Goal: Task Accomplishment & Management: Use online tool/utility

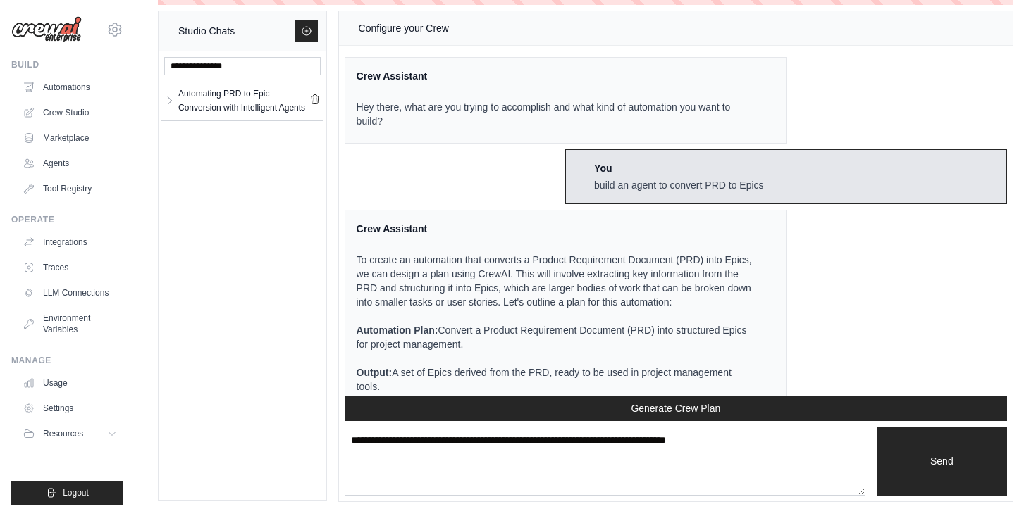
scroll to position [319, 0]
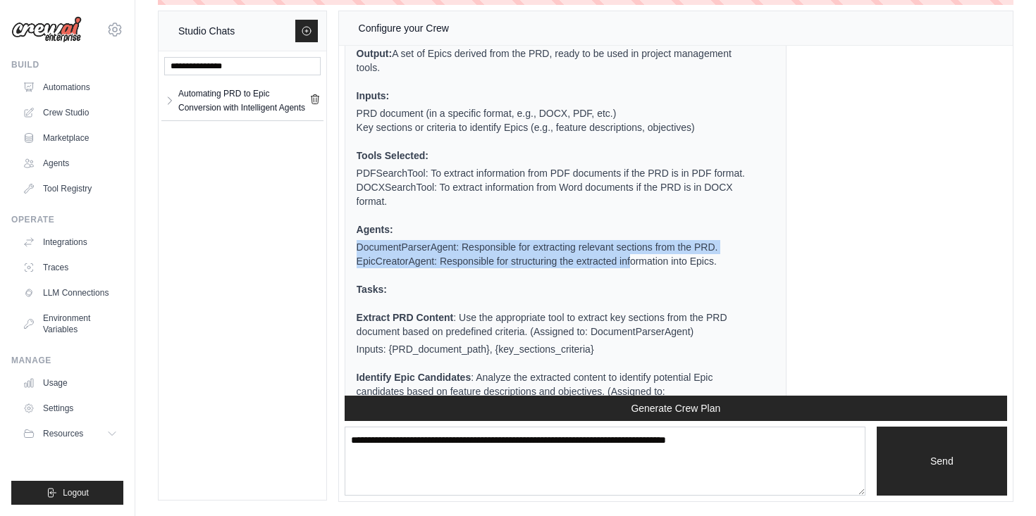
drag, startPoint x: 385, startPoint y: 261, endPoint x: 659, endPoint y: 280, distance: 274.8
click at [659, 268] on ul "DocumentParserAgent: Responsible for extracting relevant sections from the PRD.…" at bounding box center [557, 254] width 401 height 28
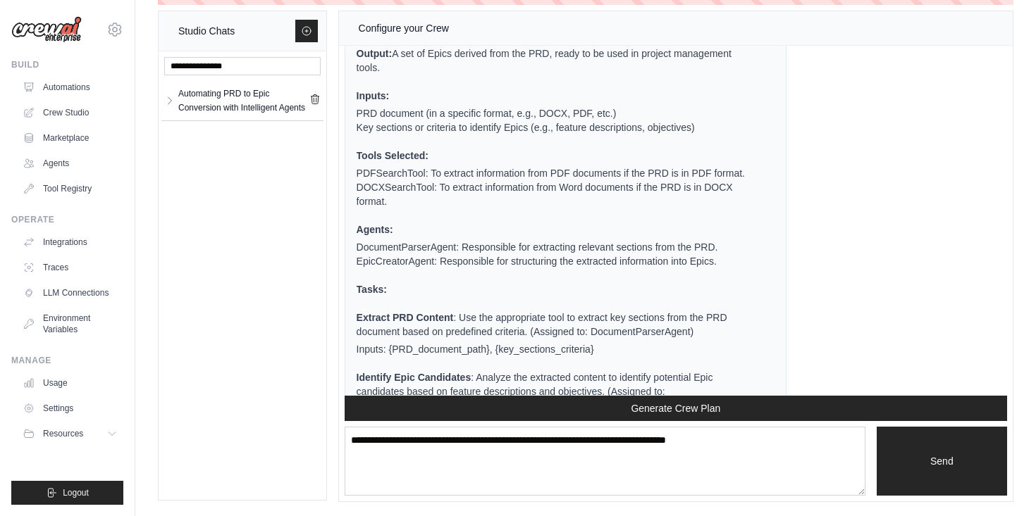
click at [616, 311] on ul "To create an automation that converts a Product Requirement Document (PRD) into…" at bounding box center [557, 263] width 401 height 659
drag, startPoint x: 385, startPoint y: 277, endPoint x: 624, endPoint y: 294, distance: 239.4
click at [621, 268] on li "EpicCreatorAgent: Responsible for structuring the extracted information into Ep…" at bounding box center [557, 261] width 401 height 14
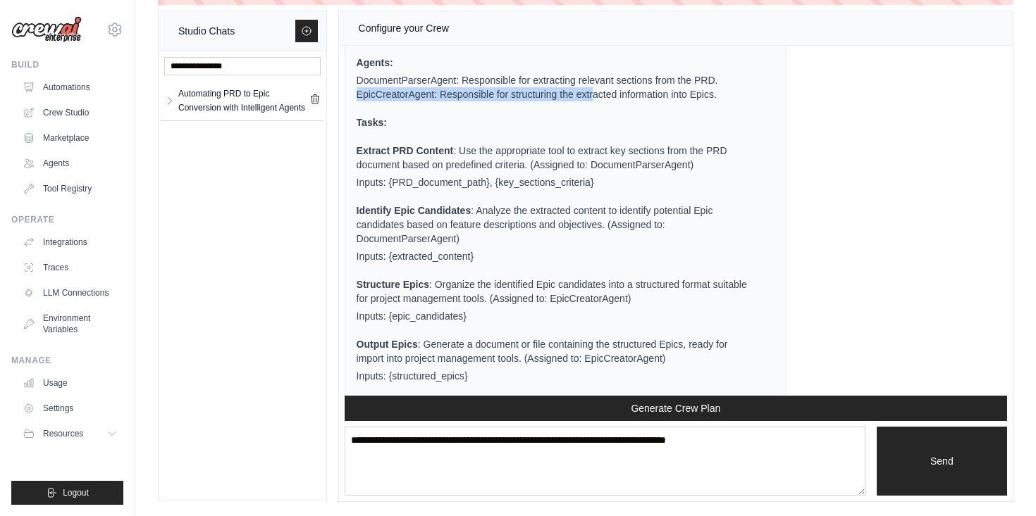
scroll to position [516, 0]
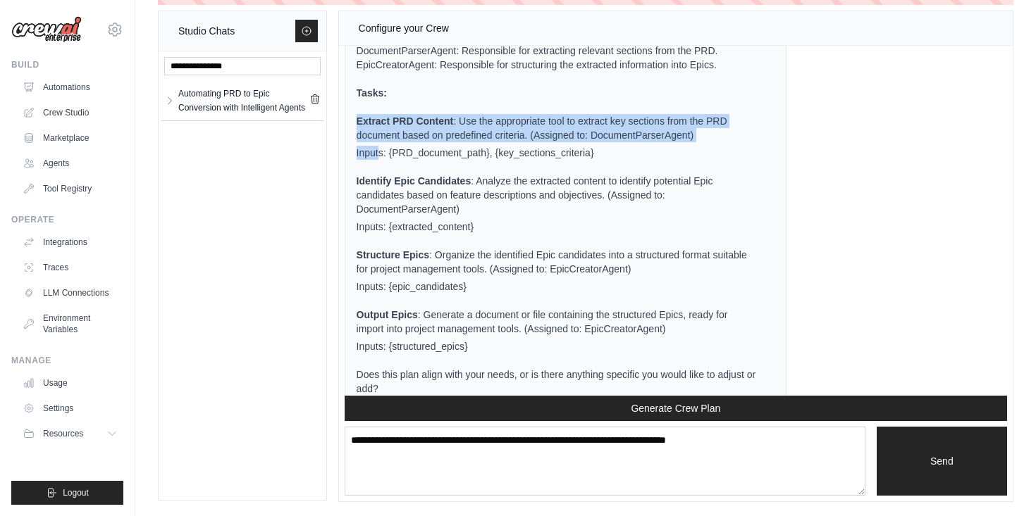
drag, startPoint x: 384, startPoint y: 137, endPoint x: 419, endPoint y: 165, distance: 45.1
click at [419, 166] on ul "Extract PRD Content : Use the appropriate tool to extract key sections from the…" at bounding box center [557, 234] width 401 height 240
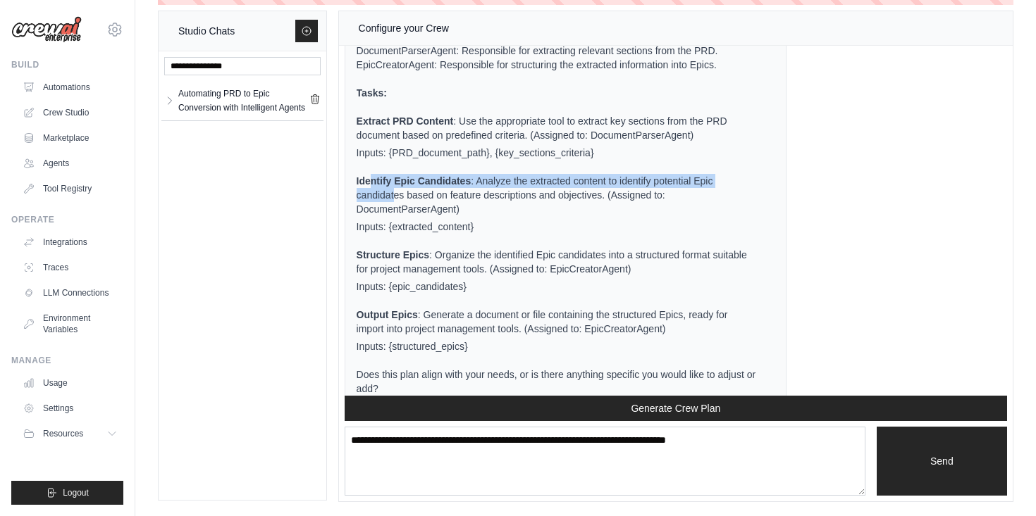
drag, startPoint x: 396, startPoint y: 188, endPoint x: 423, endPoint y: 216, distance: 38.4
click at [421, 211] on p "Identify Epic Candidates : Analyze the extracted content to identify potential …" at bounding box center [557, 195] width 401 height 42
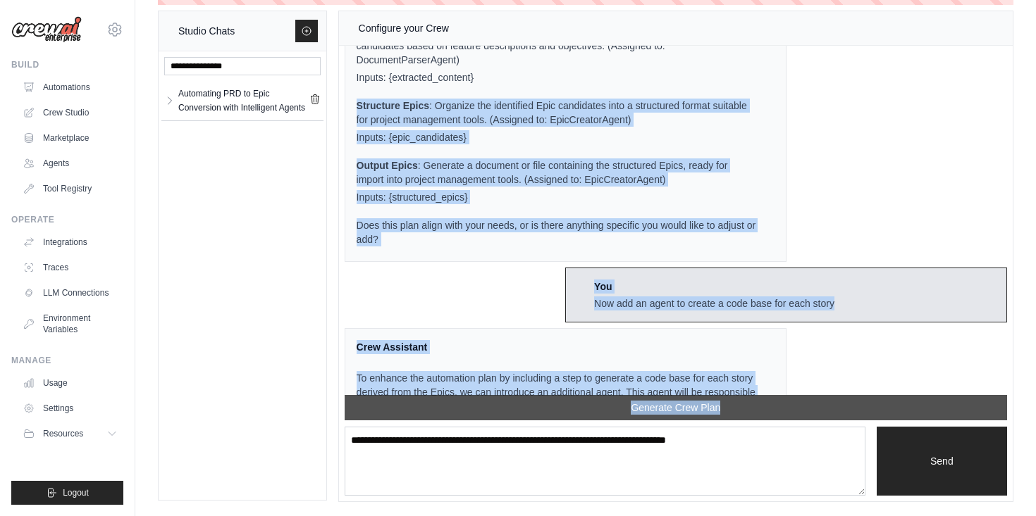
drag, startPoint x: 381, startPoint y: 268, endPoint x: 487, endPoint y: 406, distance: 173.9
click at [490, 418] on div "Configure your Crew Crew Assistant Hey there, what are you trying to accomplish…" at bounding box center [676, 256] width 674 height 490
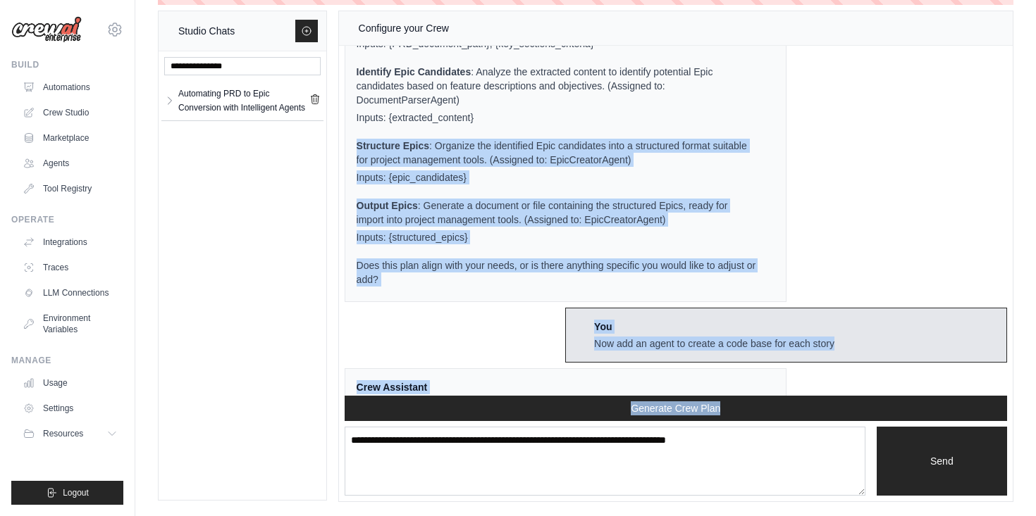
scroll to position [545, 0]
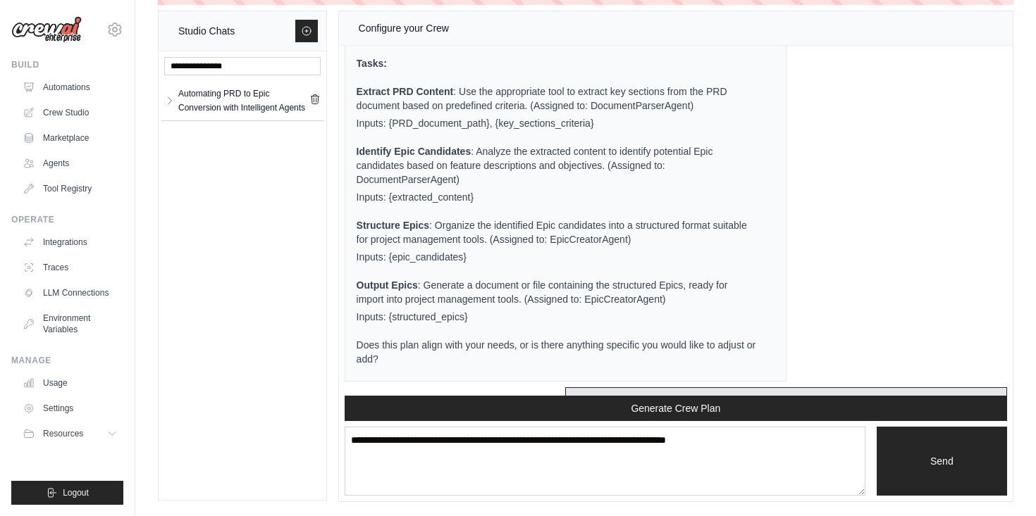
click at [430, 324] on li "Inputs: {structured_epics}" at bounding box center [557, 317] width 401 height 14
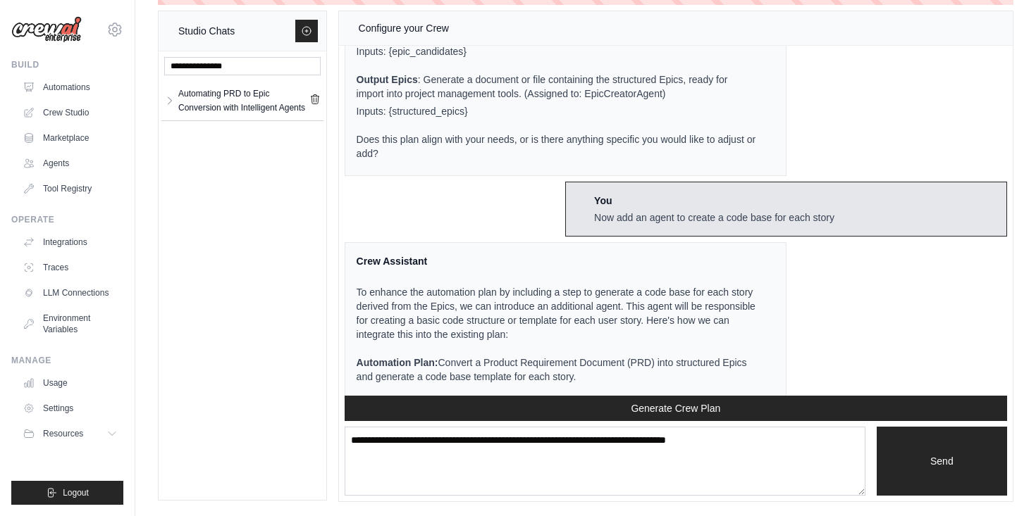
scroll to position [755, 0]
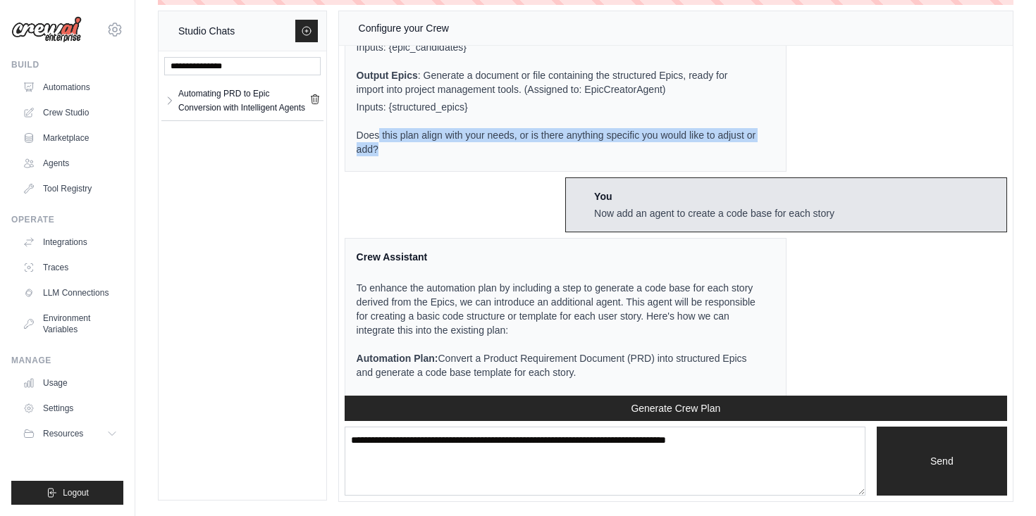
drag, startPoint x: 392, startPoint y: 145, endPoint x: 423, endPoint y: 181, distance: 47.5
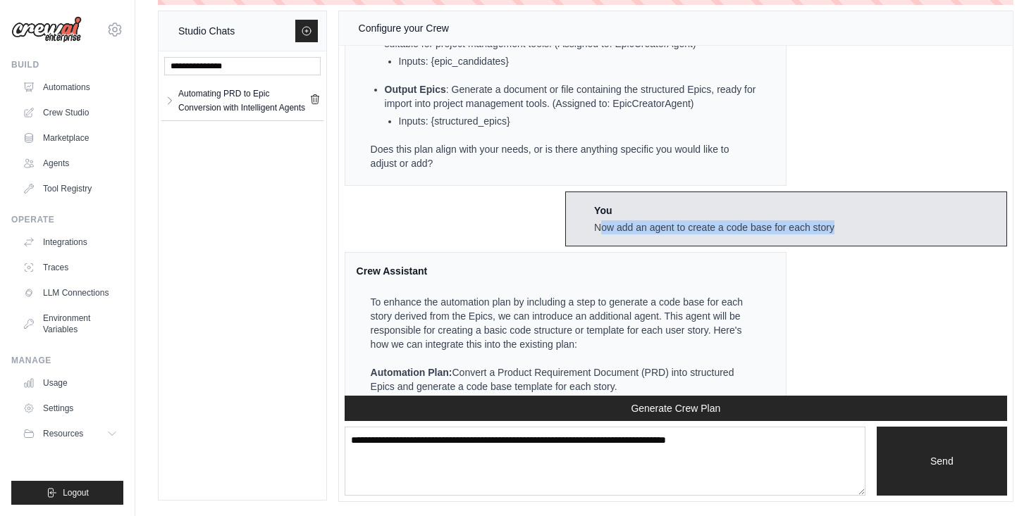
drag, startPoint x: 600, startPoint y: 230, endPoint x: 778, endPoint y: 263, distance: 181.3
click at [778, 263] on div "Crew Assistant Hey there, what are you trying to accomplish and what kind of au…" at bounding box center [676, 221] width 674 height 350
click at [688, 235] on div "You Now add an agent to create a code base for each story" at bounding box center [786, 219] width 442 height 55
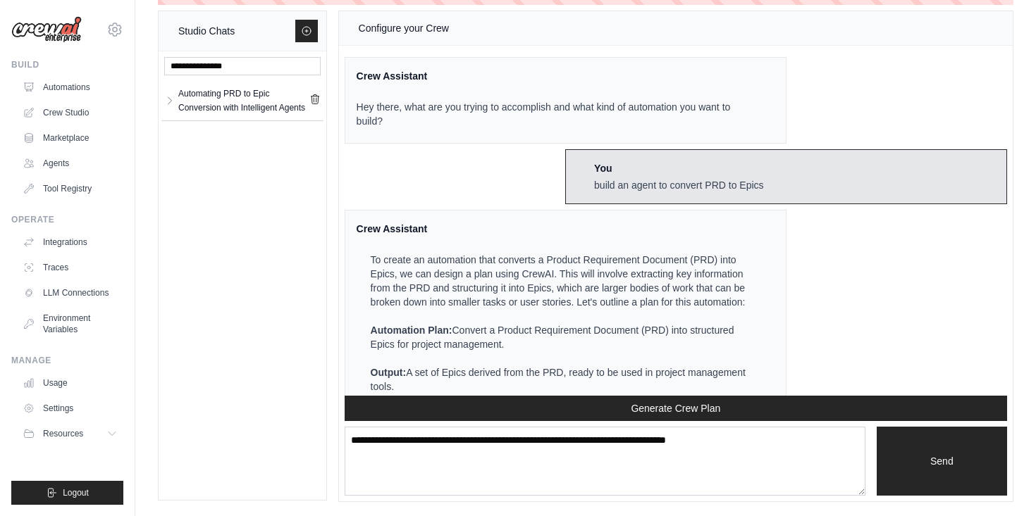
scroll to position [0, 0]
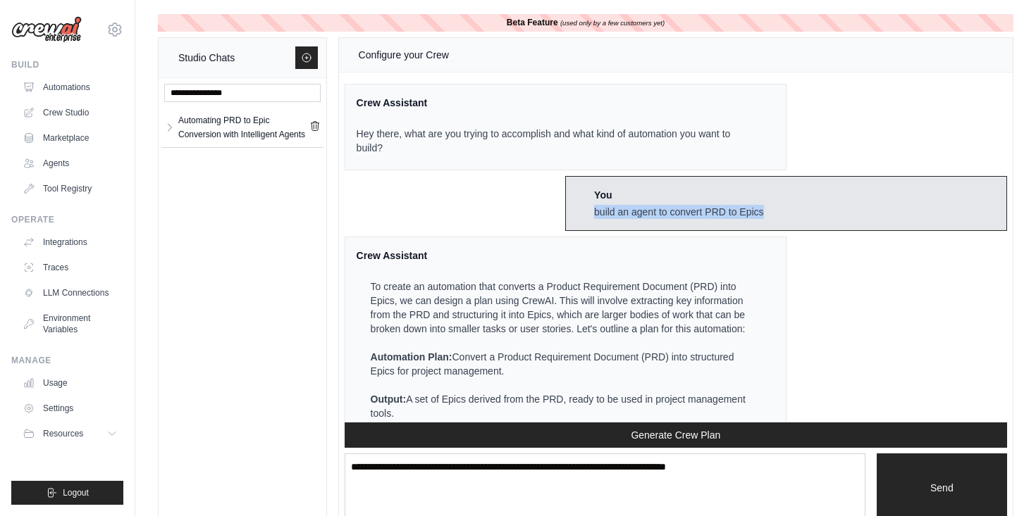
drag, startPoint x: 595, startPoint y: 211, endPoint x: 755, endPoint y: 218, distance: 160.1
click at [755, 218] on div "build an agent to convert PRD to Epics" at bounding box center [678, 212] width 169 height 14
copy div "build an agent to convert PRD to Epi"
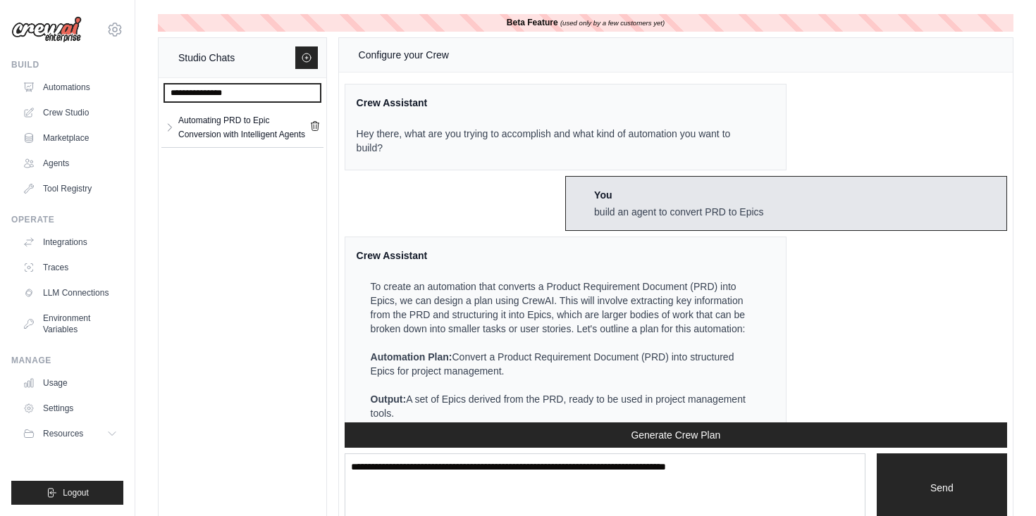
click at [213, 97] on input "text" at bounding box center [242, 93] width 156 height 18
paste input "**********"
type input "**********"
drag, startPoint x: 311, startPoint y: 91, endPoint x: 334, endPoint y: 99, distance: 24.5
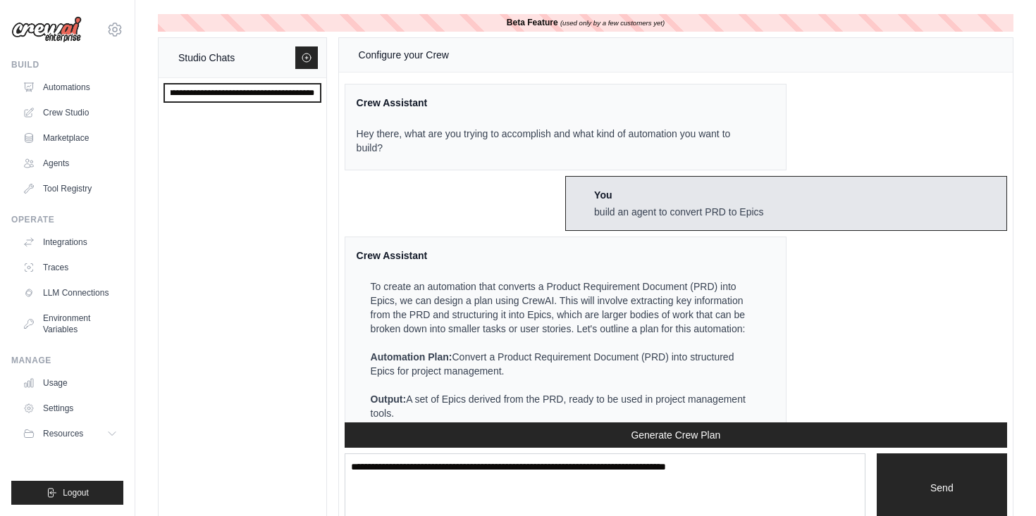
click at [312, 91] on input "**********" at bounding box center [242, 93] width 156 height 18
click at [290, 96] on input "**********" at bounding box center [242, 93] width 156 height 18
click at [311, 94] on input "**********" at bounding box center [242, 93] width 156 height 18
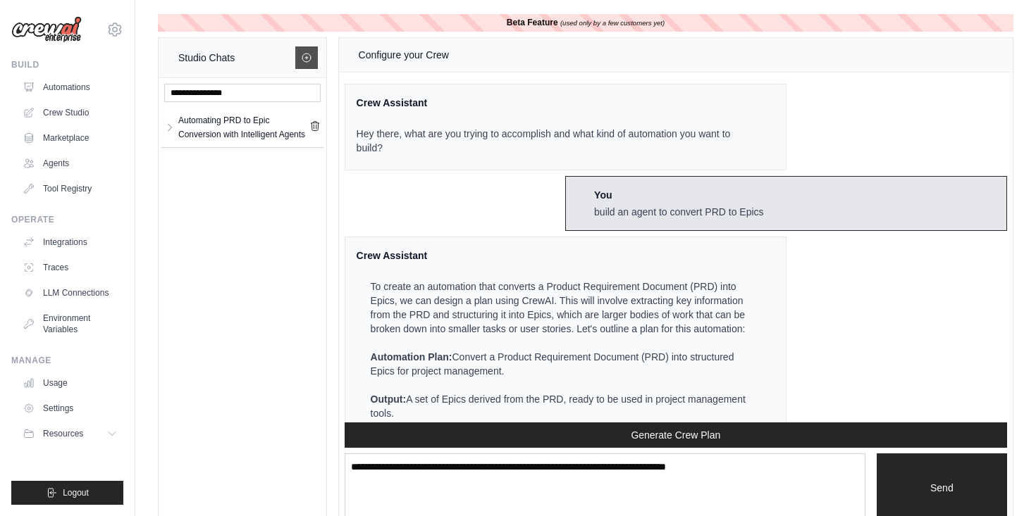
click at [304, 58] on icon at bounding box center [306, 57] width 11 height 11
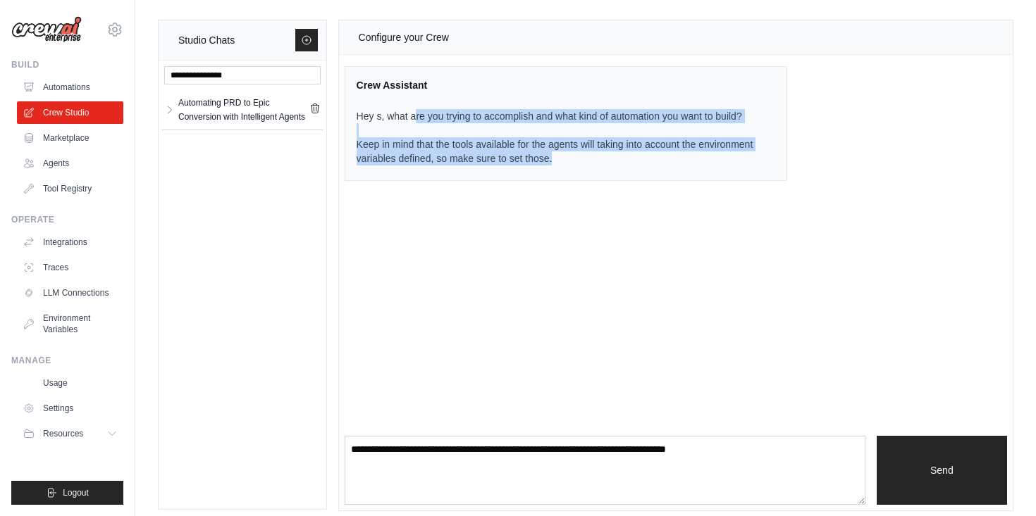
drag, startPoint x: 414, startPoint y: 115, endPoint x: 457, endPoint y: 173, distance: 72.6
click at [459, 175] on div "Crew Assistant Hey s, what are you trying to accomplish and what kind of automa…" at bounding box center [566, 123] width 442 height 115
click at [457, 159] on p "Hey s, what are you trying to accomplish and what kind of automation you want t…" at bounding box center [557, 137] width 401 height 56
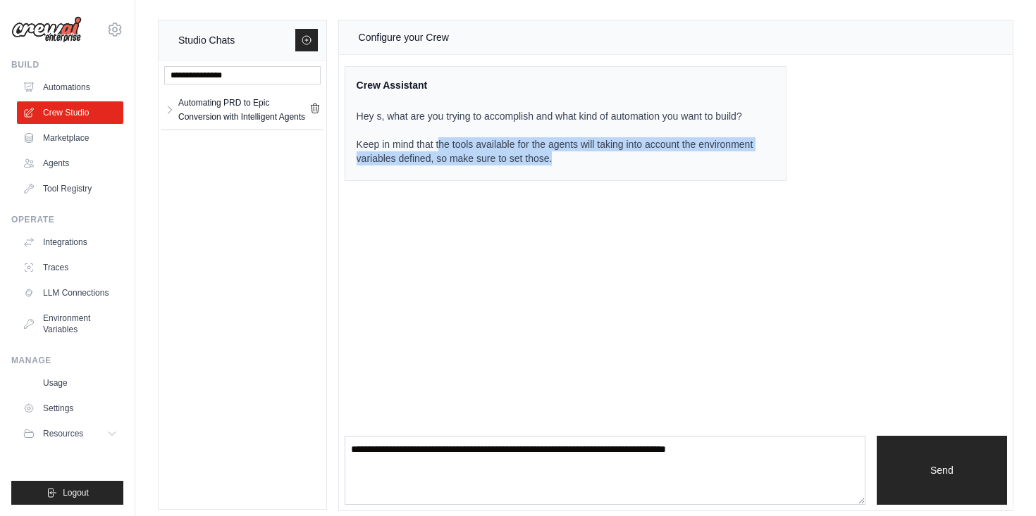
drag, startPoint x: 440, startPoint y: 144, endPoint x: 516, endPoint y: 172, distance: 80.9
click at [515, 172] on div "Crew Assistant Hey s, what are you trying to accomplish and what kind of automa…" at bounding box center [566, 123] width 442 height 115
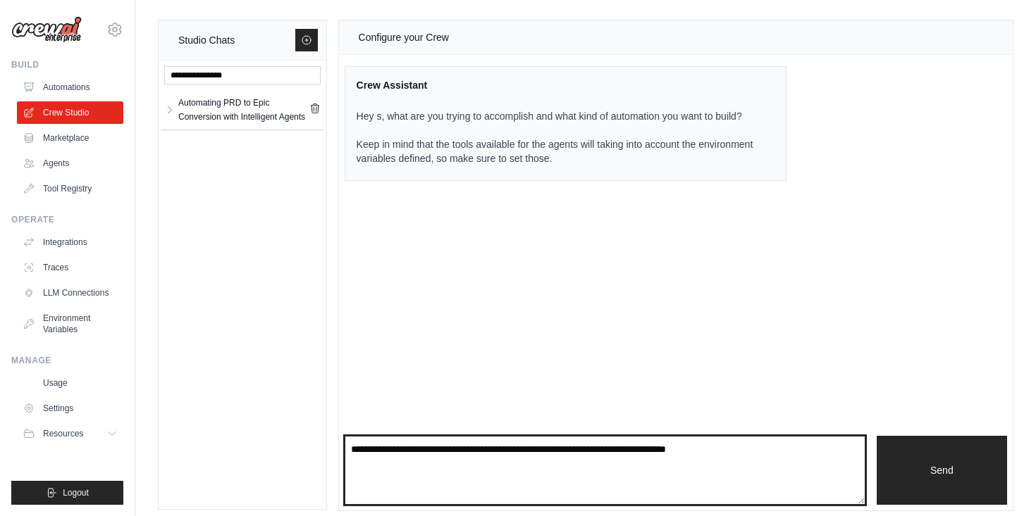
click at [386, 457] on textarea at bounding box center [605, 470] width 521 height 69
drag, startPoint x: 767, startPoint y: 448, endPoint x: 290, endPoint y: 441, distance: 477.0
click at [285, 442] on div "Studio Chats Automating PRD to Epic Conversion with Intelligent Agents Automati…" at bounding box center [585, 266] width 855 height 492
paste textarea "**********"
type textarea "**********"
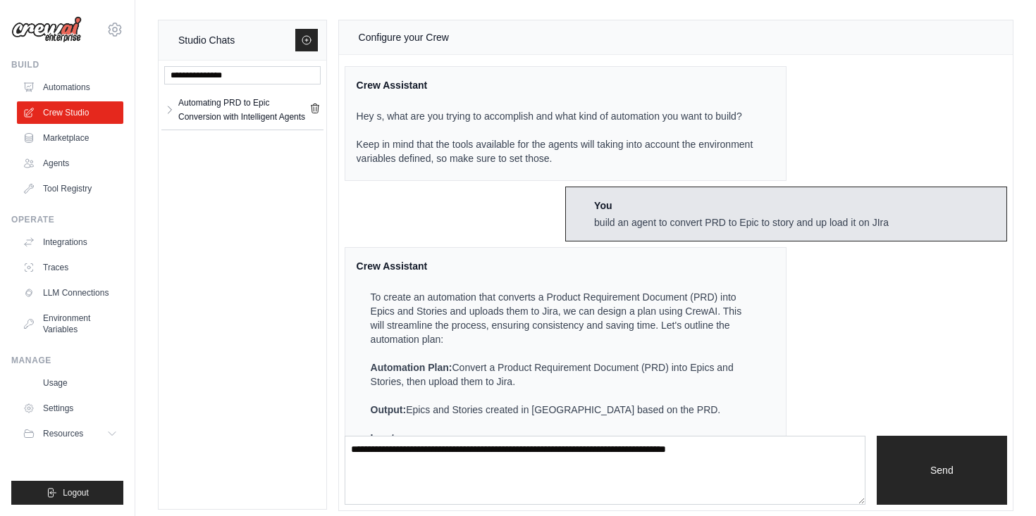
scroll to position [416, 0]
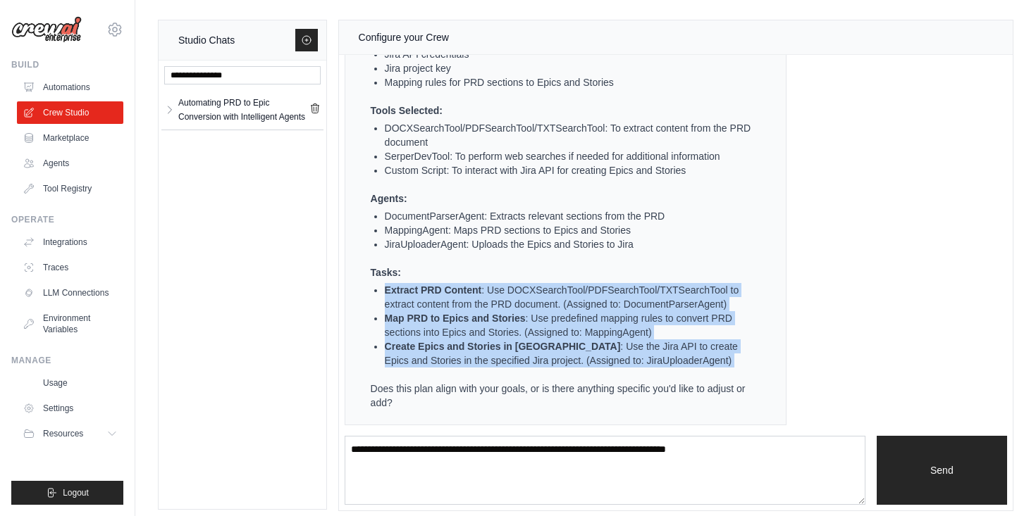
drag, startPoint x: 382, startPoint y: 292, endPoint x: 428, endPoint y: 375, distance: 95.3
click at [428, 376] on ul "To create an automation that converts a Product Requirement Document (PRD) into…" at bounding box center [557, 142] width 401 height 535
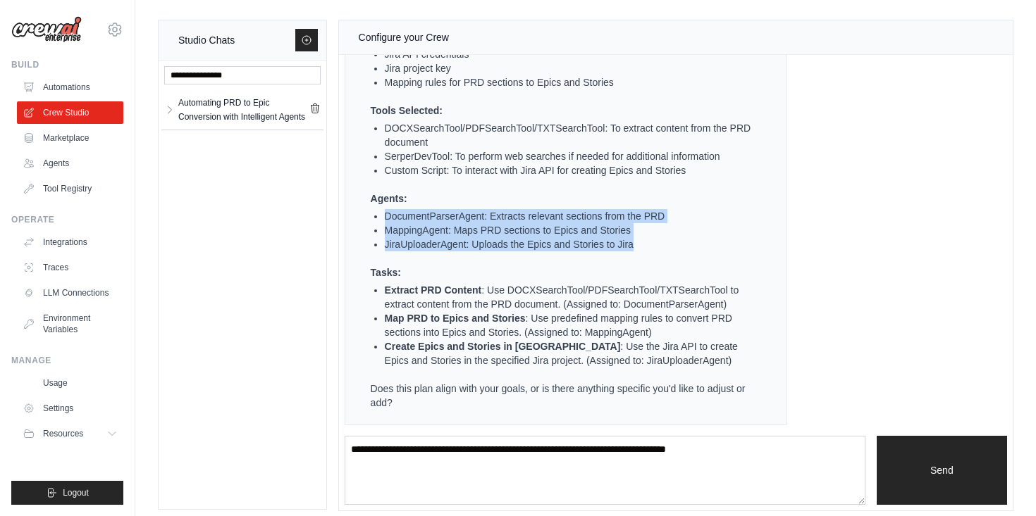
drag, startPoint x: 388, startPoint y: 217, endPoint x: 507, endPoint y: 258, distance: 125.9
click at [507, 259] on ul "To create an automation that converts a Product Requirement Document (PRD) into…" at bounding box center [557, 142] width 401 height 535
click at [507, 258] on ul "To create an automation that converts a Product Requirement Document (PRD) into…" at bounding box center [557, 142] width 401 height 535
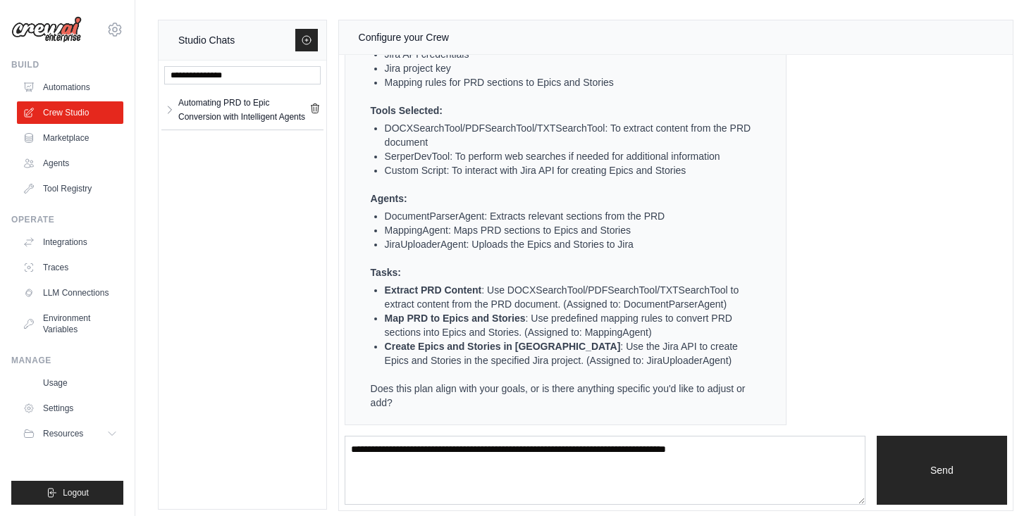
scroll to position [9, 0]
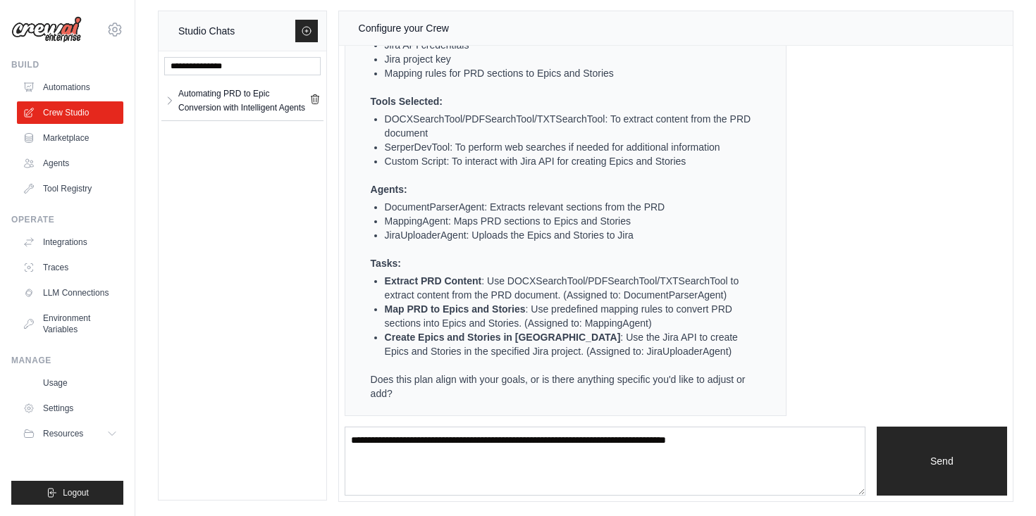
drag, startPoint x: 444, startPoint y: 378, endPoint x: 463, endPoint y: 397, distance: 26.9
click at [463, 397] on p "Does this plan align with your goals, or is there anything specific you'd like …" at bounding box center [564, 387] width 387 height 28
drag, startPoint x: 481, startPoint y: 381, endPoint x: 488, endPoint y: 415, distance: 34.5
click at [488, 416] on div "Crew Assistant Hey s, what are you trying to accomplish and what kind of automa…" at bounding box center [676, 236] width 674 height 381
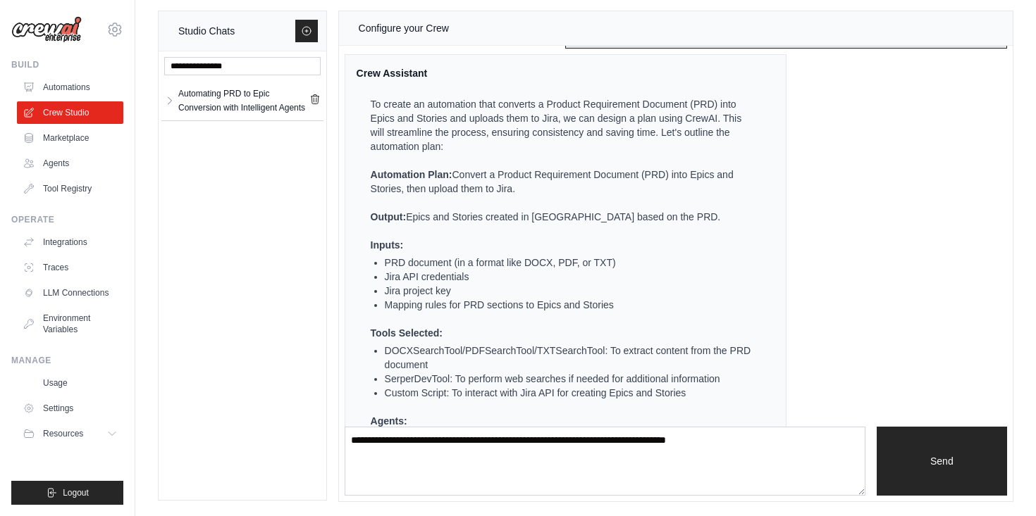
scroll to position [175, 0]
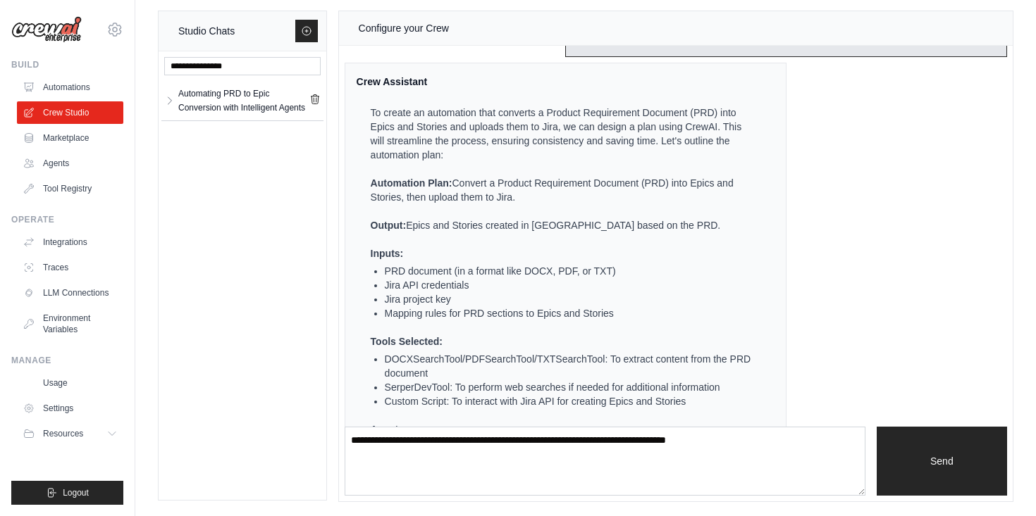
drag, startPoint x: 387, startPoint y: 283, endPoint x: 473, endPoint y: 285, distance: 86.0
click at [473, 285] on li "Jira API credentials" at bounding box center [571, 285] width 373 height 14
drag, startPoint x: 473, startPoint y: 285, endPoint x: 357, endPoint y: 281, distance: 115.6
click at [357, 281] on ul "To create an automation that converts a Product Requirement Document (PRD) into…" at bounding box center [557, 373] width 401 height 535
drag, startPoint x: 450, startPoint y: 302, endPoint x: 376, endPoint y: 297, distance: 74.1
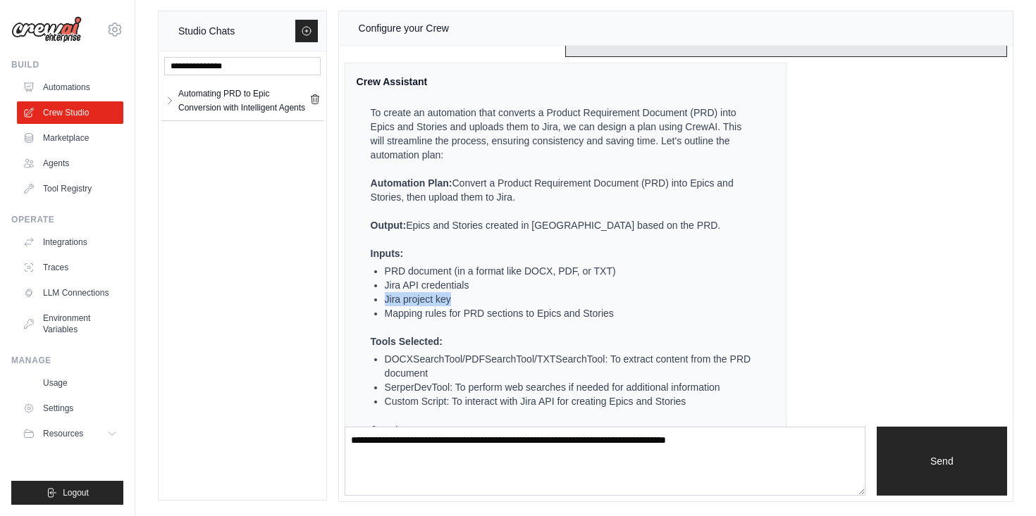
click at [385, 297] on li "Jira project key" at bounding box center [571, 299] width 373 height 14
drag, startPoint x: 383, startPoint y: 308, endPoint x: 462, endPoint y: 324, distance: 80.6
click at [462, 324] on ul "To create an automation that converts a Product Requirement Document (PRD) into…" at bounding box center [557, 373] width 401 height 535
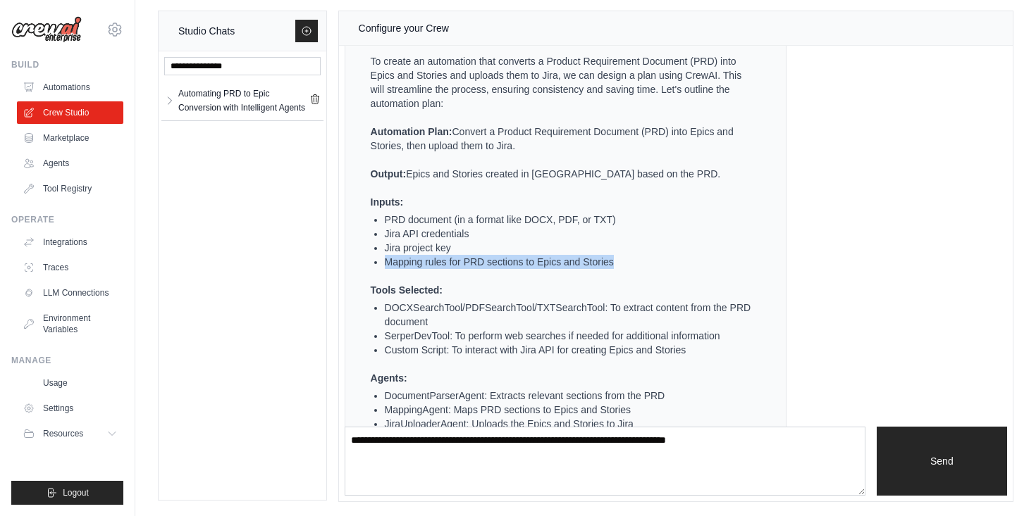
scroll to position [416, 0]
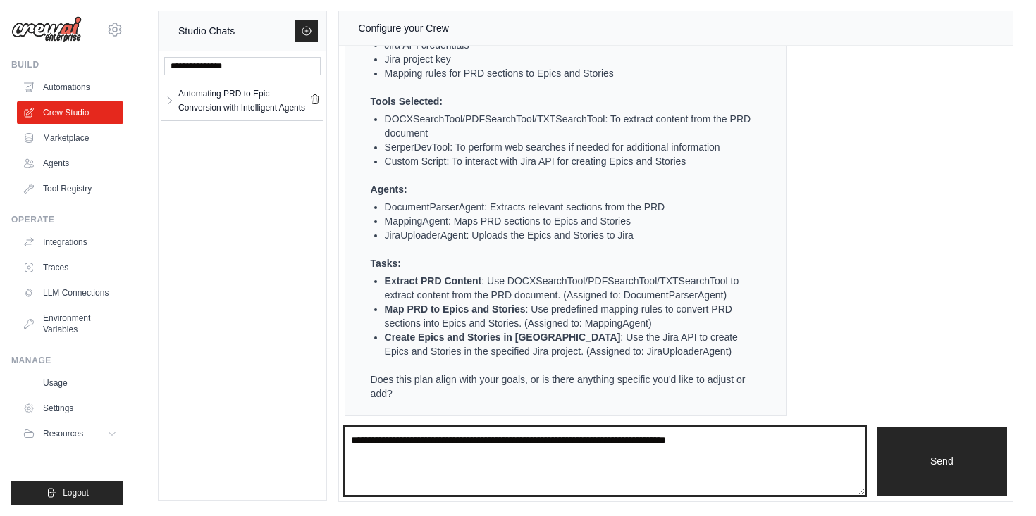
click at [385, 445] on textarea at bounding box center [605, 461] width 521 height 69
click at [402, 447] on textarea at bounding box center [605, 461] width 521 height 69
type textarea "*"
type textarea "**********"
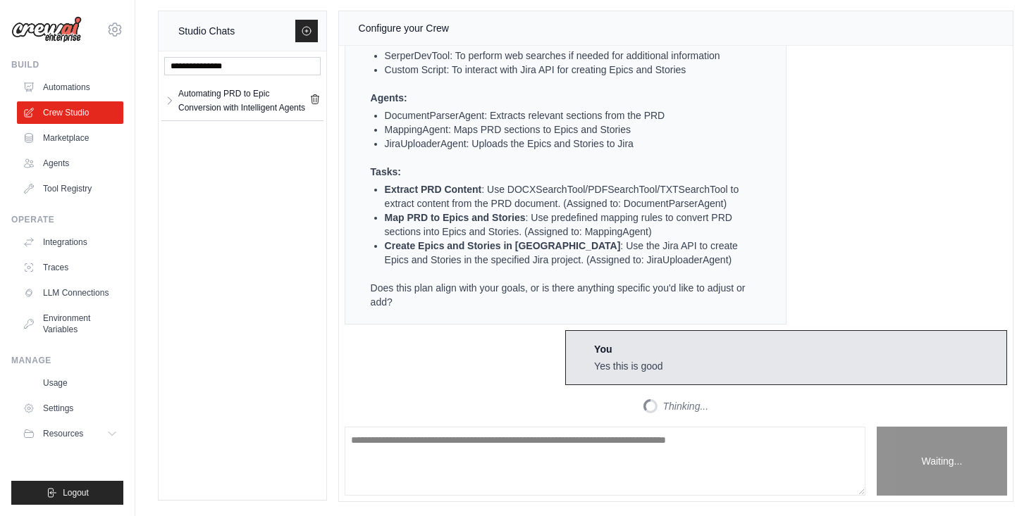
scroll to position [628, 0]
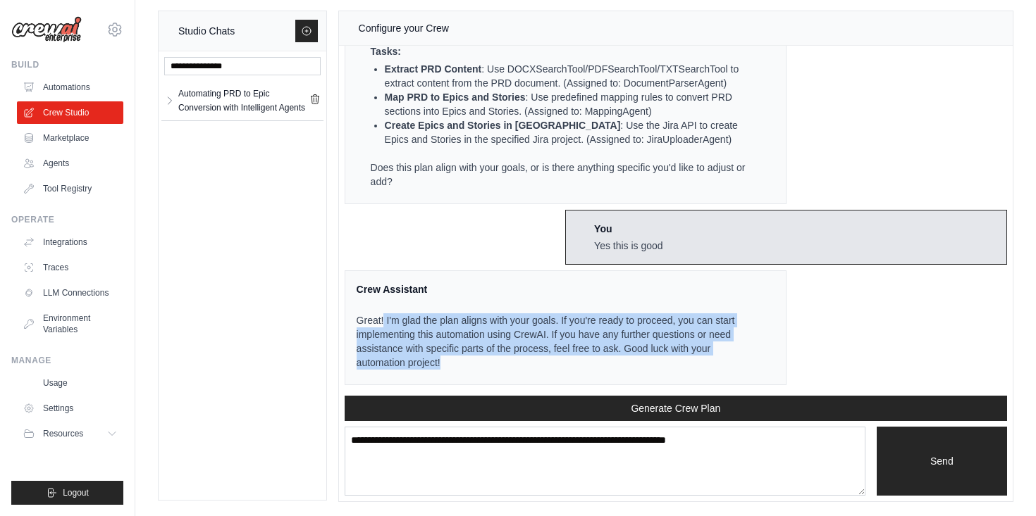
drag, startPoint x: 384, startPoint y: 321, endPoint x: 402, endPoint y: 371, distance: 53.7
click at [402, 371] on div "Great! I'm glad the plan aligns with your goals. If you're ready to proceed, yo…" at bounding box center [557, 336] width 401 height 74
click at [538, 342] on p "Great! I'm glad the plan aligns with your goals. If you're ready to proceed, yo…" at bounding box center [557, 342] width 401 height 56
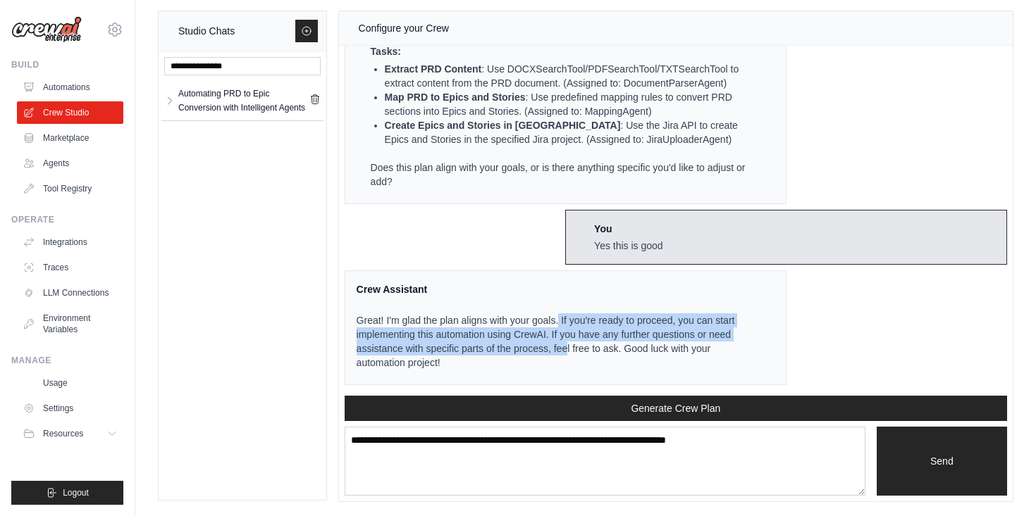
drag, startPoint x: 559, startPoint y: 321, endPoint x: 563, endPoint y: 343, distance: 22.2
click at [566, 343] on p "Great! I'm glad the plan aligns with your goals. If you're ready to proceed, yo…" at bounding box center [557, 342] width 401 height 56
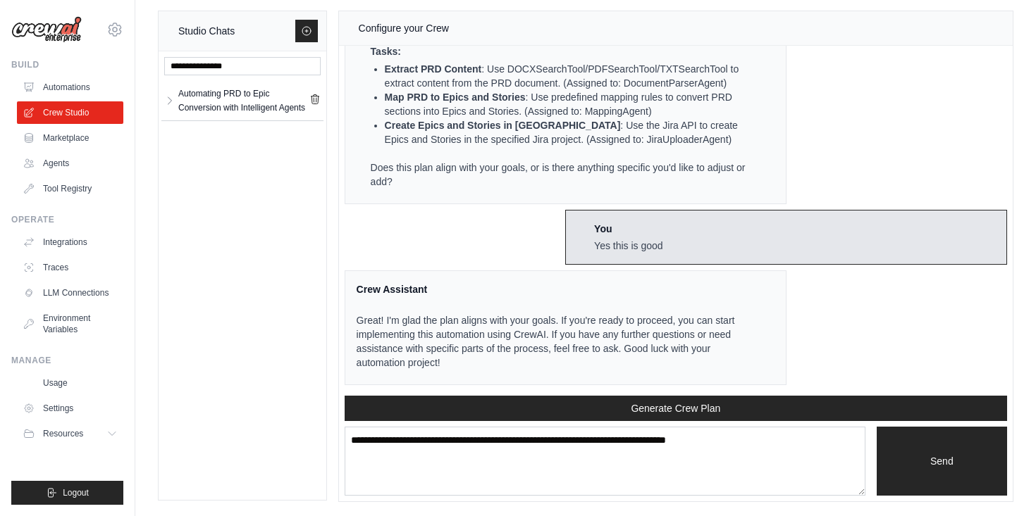
click at [474, 343] on p "Great! I'm glad the plan aligns with your goals. If you're ready to proceed, yo…" at bounding box center [557, 342] width 401 height 56
drag, startPoint x: 474, startPoint y: 343, endPoint x: 554, endPoint y: 337, distance: 79.9
click at [554, 337] on p "Great! I'm glad the plan aligns with your goals. If you're ready to proceed, yo…" at bounding box center [557, 342] width 401 height 56
click at [715, 343] on p "Great! I'm glad the plan aligns with your goals. If you're ready to proceed, yo…" at bounding box center [557, 342] width 401 height 56
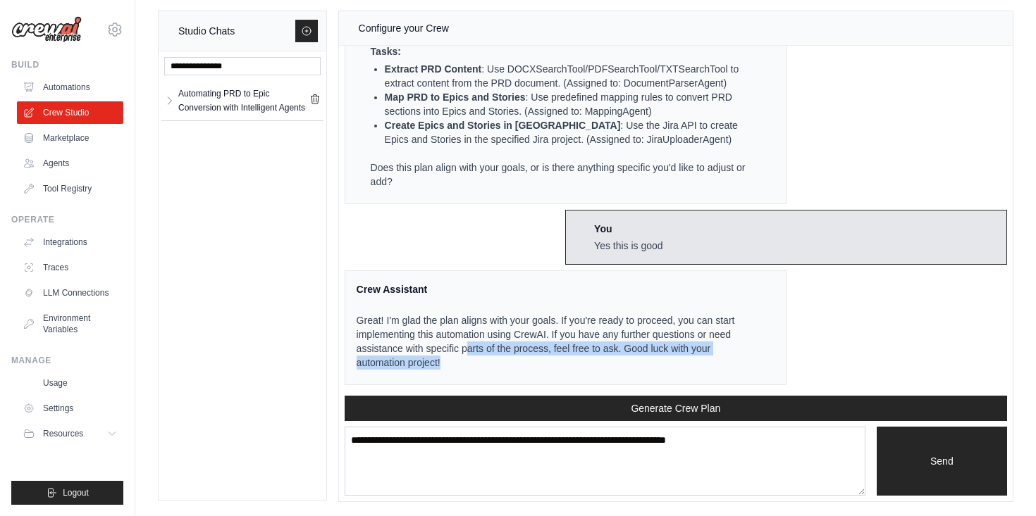
drag, startPoint x: 466, startPoint y: 347, endPoint x: 543, endPoint y: 357, distance: 77.4
click at [543, 357] on p "Great! I'm glad the plan aligns with your goals. If you're ready to proceed, yo…" at bounding box center [557, 342] width 401 height 56
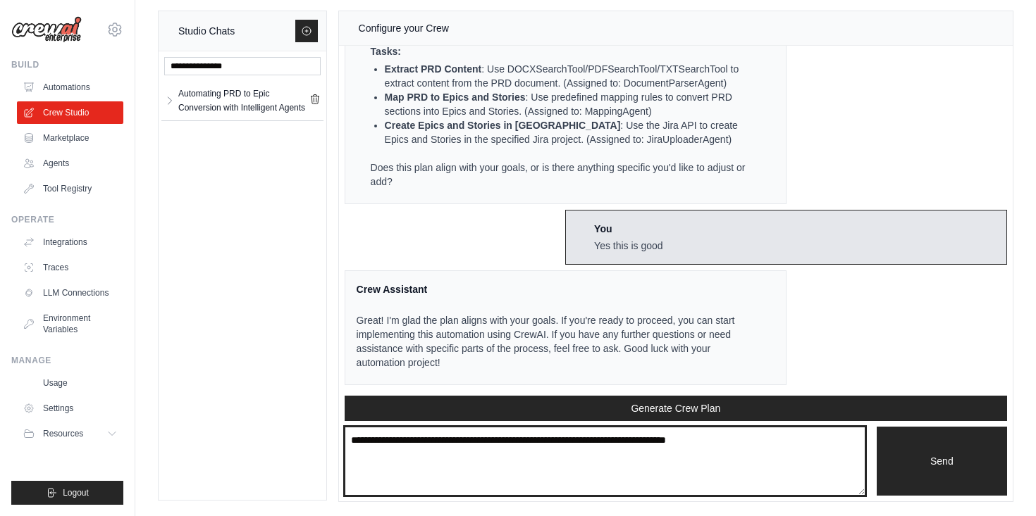
click at [442, 465] on textarea at bounding box center [605, 461] width 521 height 69
click at [472, 449] on textarea at bounding box center [605, 461] width 521 height 69
type textarea "**********"
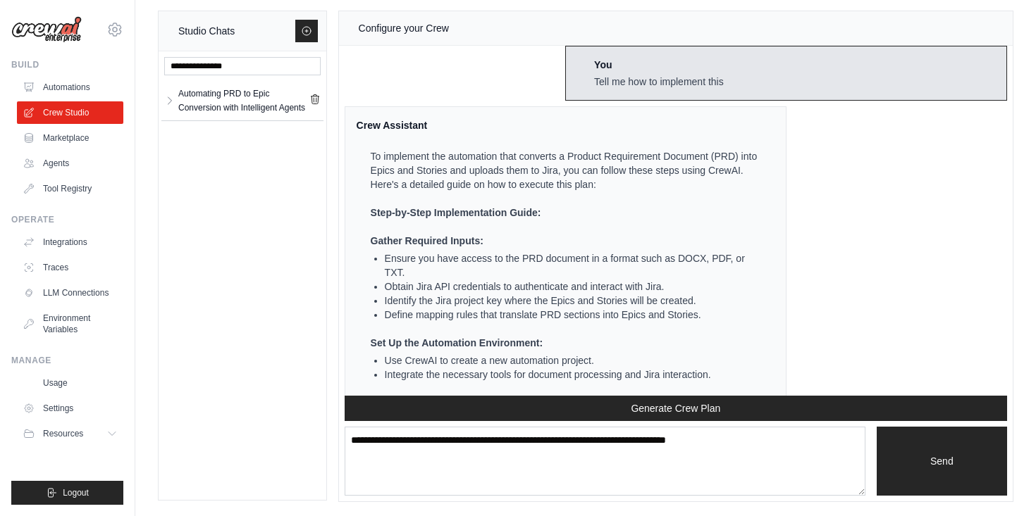
scroll to position [938, 0]
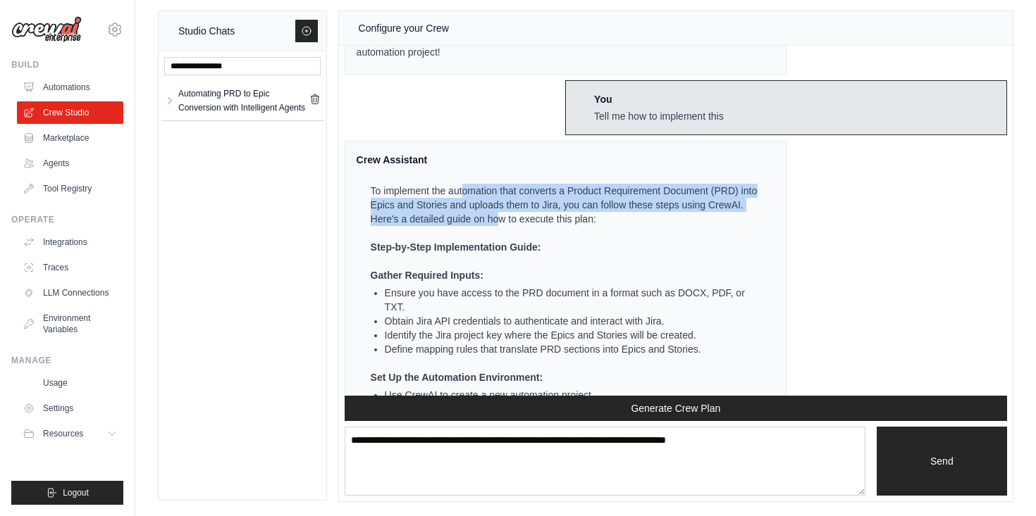
drag, startPoint x: 464, startPoint y: 192, endPoint x: 517, endPoint y: 221, distance: 60.8
click at [517, 222] on p "To implement the automation that converts a Product Requirement Document (PRD) …" at bounding box center [564, 205] width 387 height 42
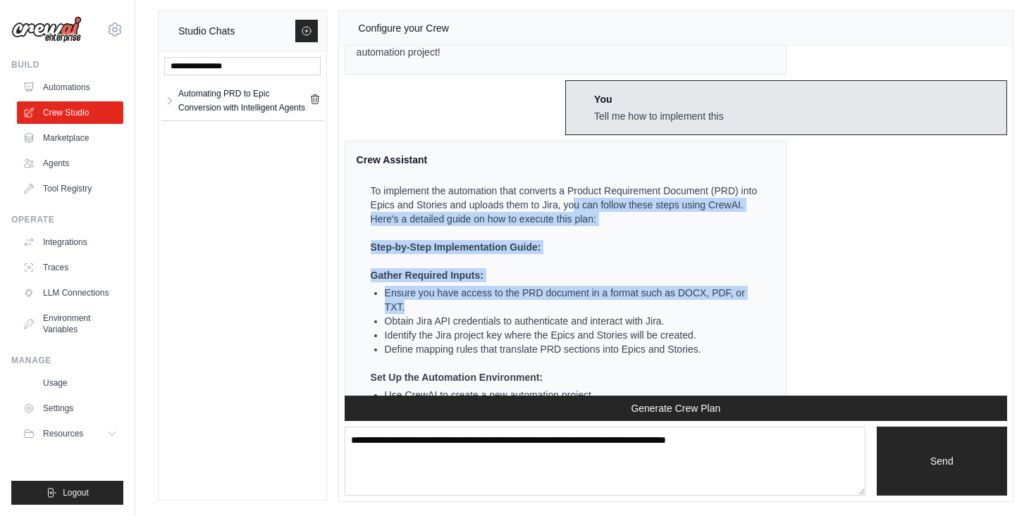
drag, startPoint x: 574, startPoint y: 202, endPoint x: 598, endPoint y: 306, distance: 107.2
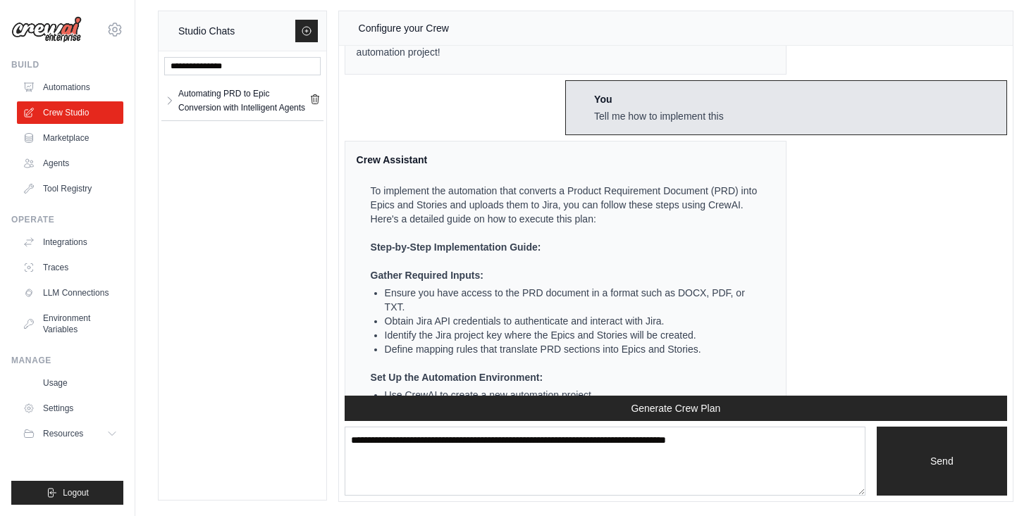
click at [509, 309] on li "Ensure you have access to the PRD document in a format such as DOCX, PDF, or TX…" at bounding box center [571, 300] width 373 height 28
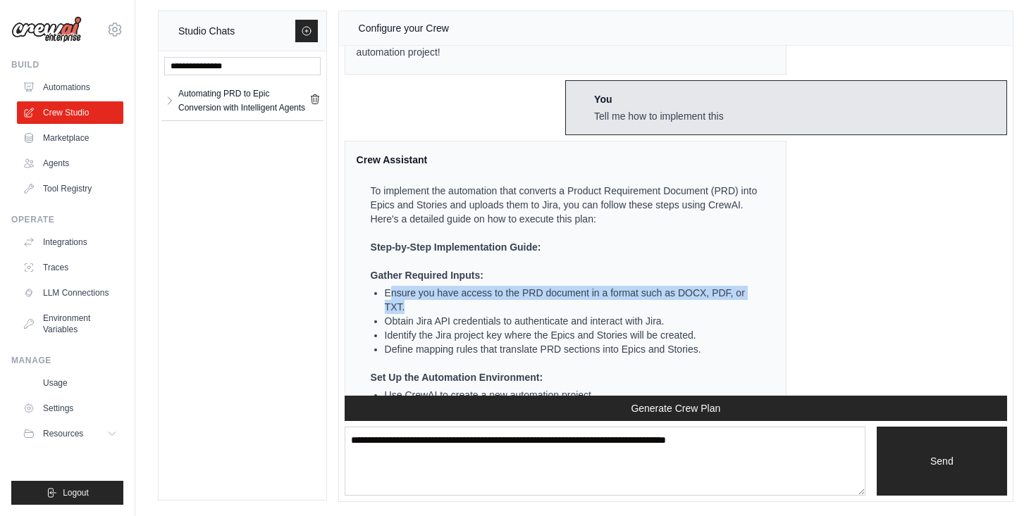
drag, startPoint x: 390, startPoint y: 288, endPoint x: 455, endPoint y: 302, distance: 67.0
click at [455, 304] on li "Ensure you have access to the PRD document in a format such as DOCX, PDF, or TX…" at bounding box center [571, 300] width 373 height 28
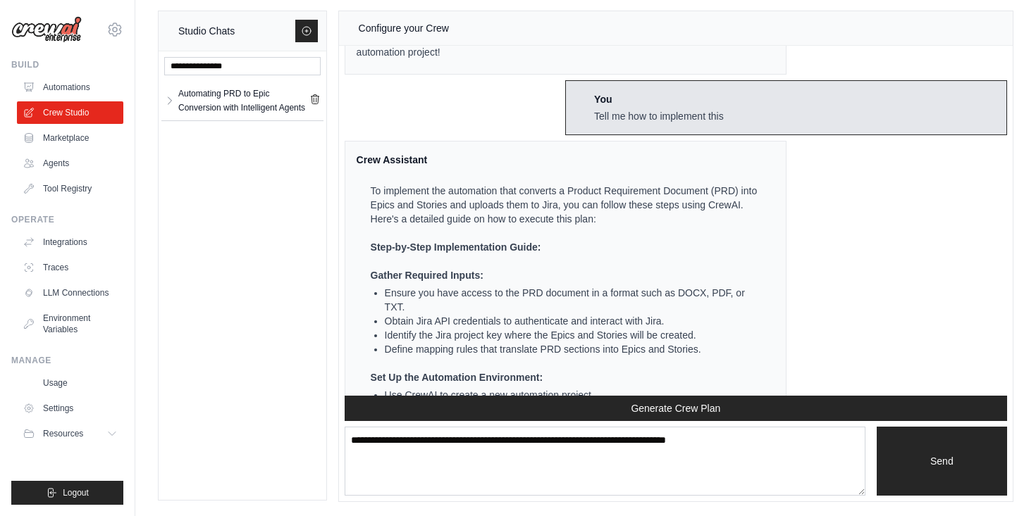
click at [687, 318] on li "Obtain Jira API credentials to authenticate and interact with Jira." at bounding box center [571, 321] width 373 height 14
drag, startPoint x: 385, startPoint y: 322, endPoint x: 473, endPoint y: 345, distance: 90.9
click at [470, 343] on ul "Ensure you have access to the PRD document in a format such as DOCX, PDF, or TX…" at bounding box center [564, 321] width 387 height 70
click at [526, 342] on li "Define mapping rules that translate PRD sections into Epics and Stories." at bounding box center [571, 349] width 373 height 14
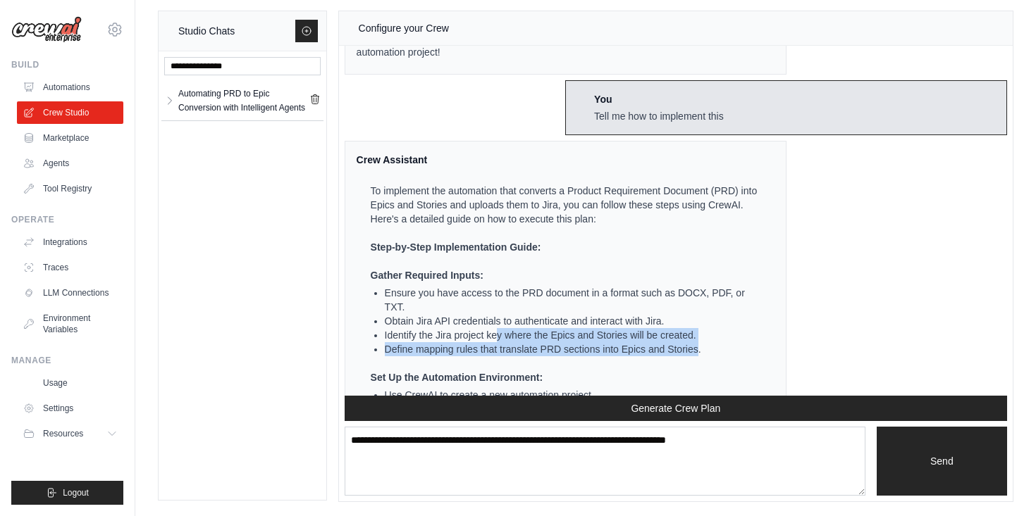
drag, startPoint x: 495, startPoint y: 333, endPoint x: 697, endPoint y: 342, distance: 201.7
click at [697, 342] on ul "Ensure you have access to the PRD document in a format such as DOCX, PDF, or TX…" at bounding box center [564, 321] width 387 height 70
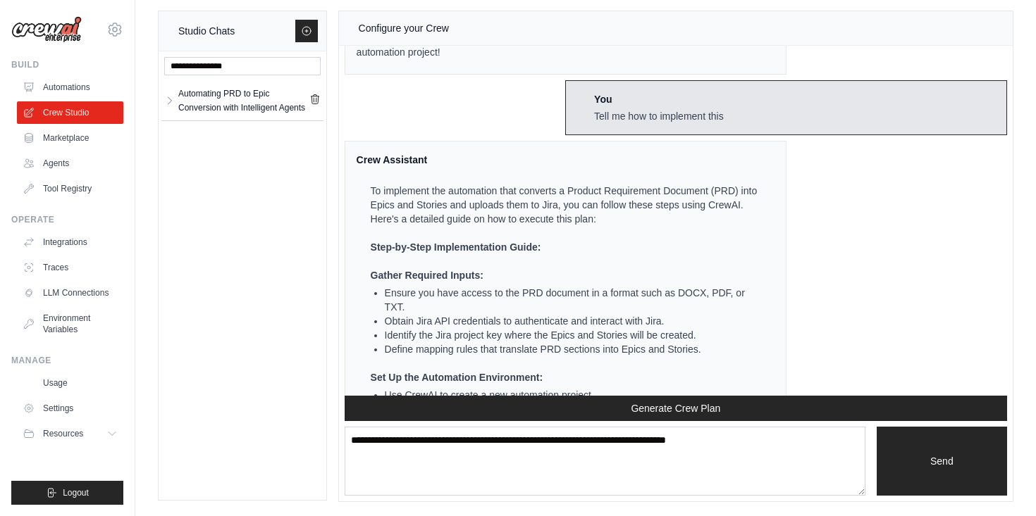
click at [537, 357] on ol "Gather Required Inputs: Ensure you have access to the PRD document in a format …" at bounding box center [564, 356] width 387 height 176
drag, startPoint x: 452, startPoint y: 349, endPoint x: 723, endPoint y: 363, distance: 270.9
click at [723, 364] on ol "Gather Required Inputs: Ensure you have access to the PRD document in a format …" at bounding box center [564, 356] width 387 height 176
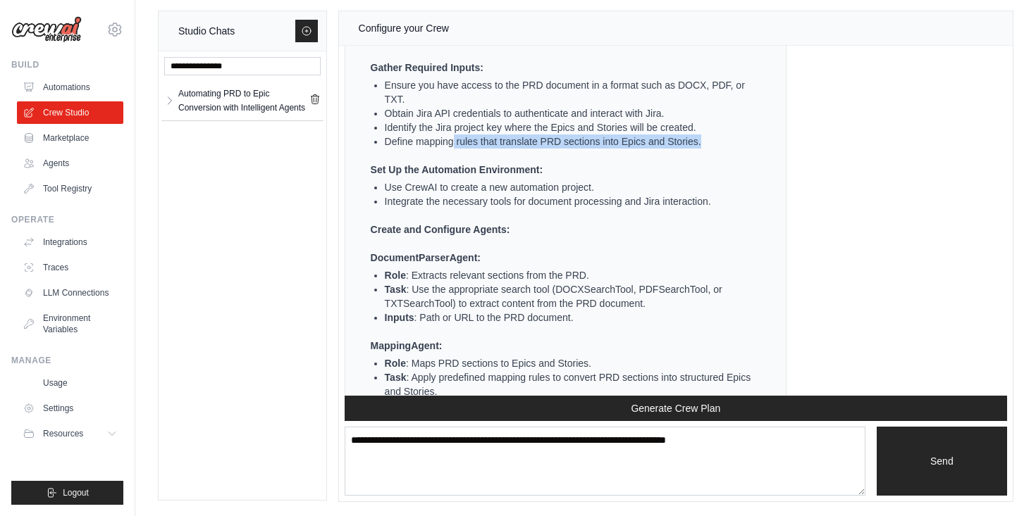
scroll to position [1148, 0]
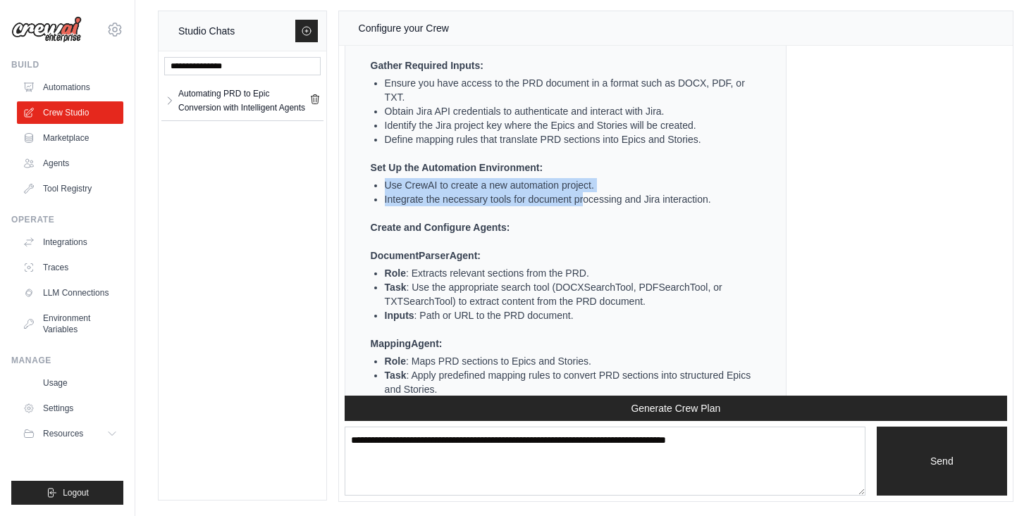
drag, startPoint x: 387, startPoint y: 183, endPoint x: 581, endPoint y: 202, distance: 195.3
click at [581, 202] on ul "Use CrewAI to create a new automation project. Integrate the necessary tools fo…" at bounding box center [564, 192] width 387 height 28
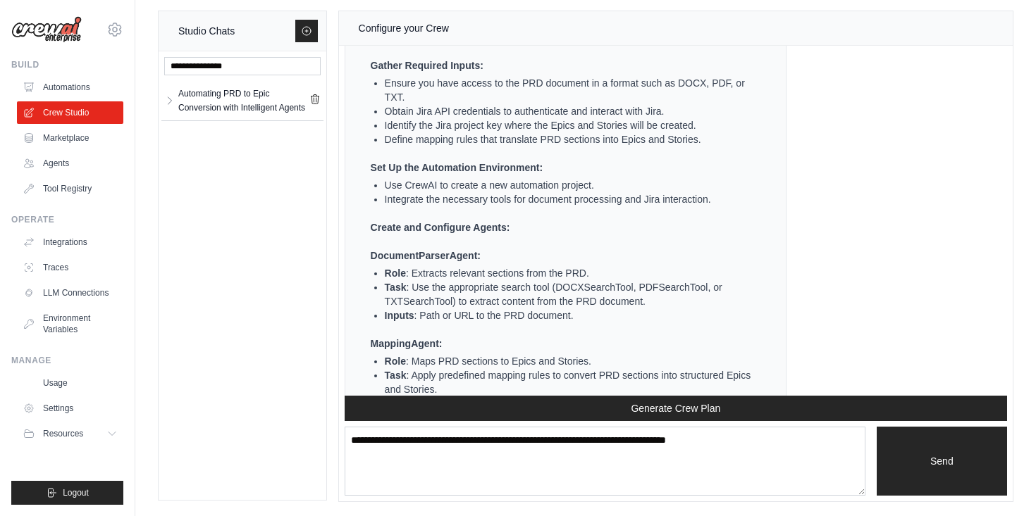
click at [581, 223] on p "Create and Configure Agents:" at bounding box center [564, 228] width 387 height 14
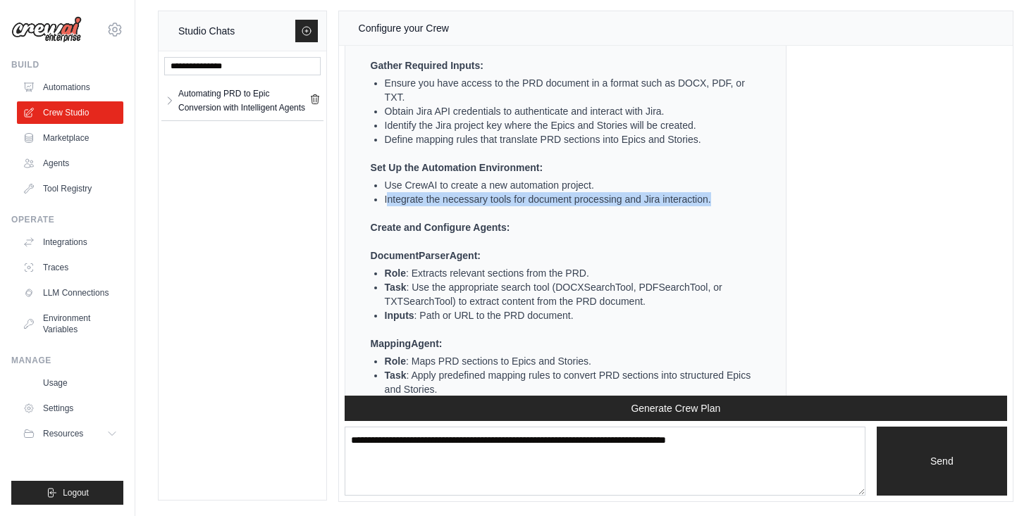
drag, startPoint x: 389, startPoint y: 202, endPoint x: 526, endPoint y: 211, distance: 137.7
click at [526, 211] on ol "Gather Required Inputs: Ensure you have access to the PRD document in a format …" at bounding box center [564, 146] width 387 height 176
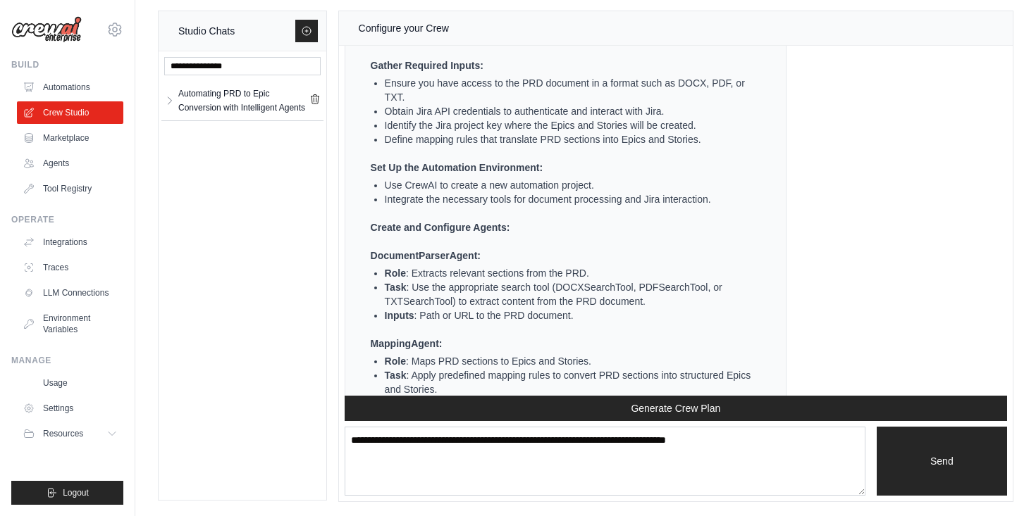
click at [651, 225] on p "Create and Configure Agents:" at bounding box center [564, 228] width 387 height 14
drag, startPoint x: 376, startPoint y: 255, endPoint x: 440, endPoint y: 259, distance: 63.5
click at [440, 259] on strong "DocumentParserAgent:" at bounding box center [426, 255] width 110 height 11
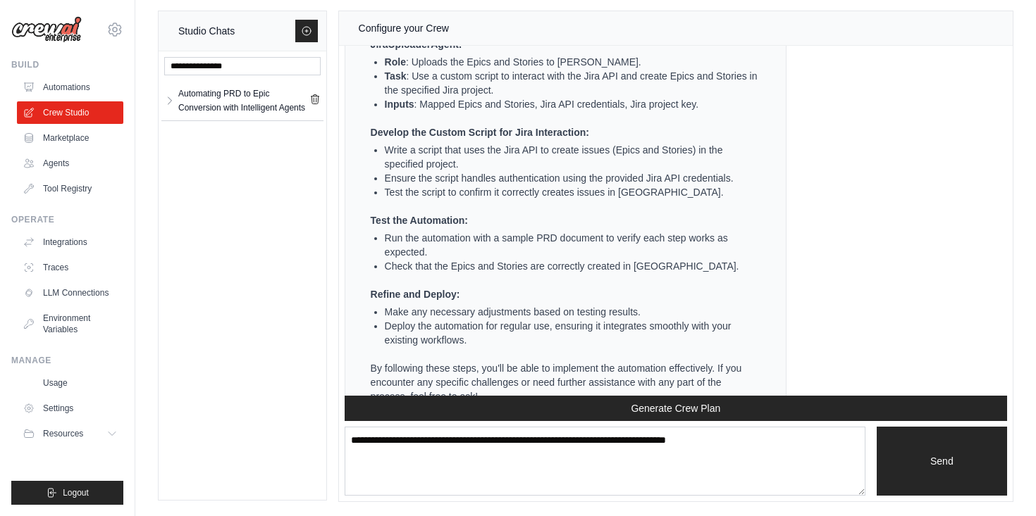
scroll to position [1570, 0]
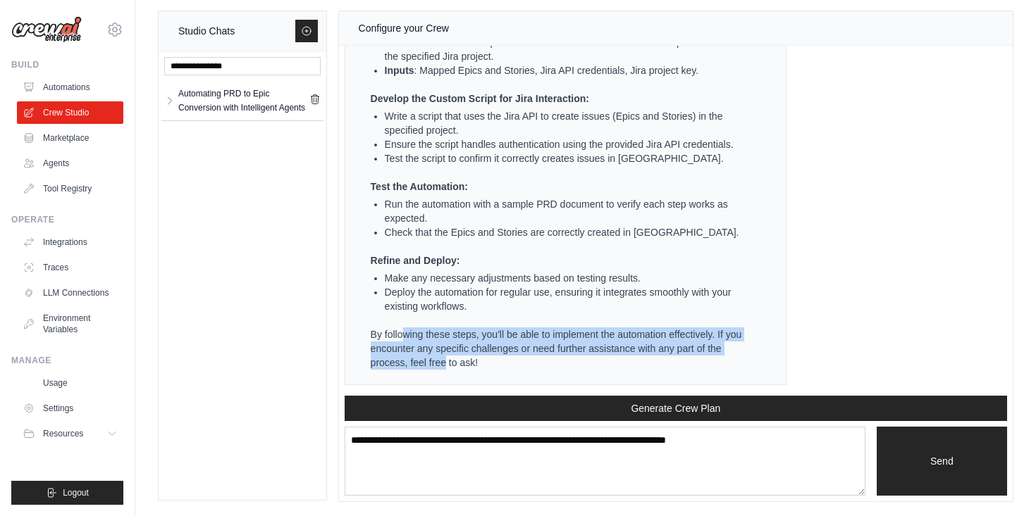
drag, startPoint x: 400, startPoint y: 338, endPoint x: 445, endPoint y: 366, distance: 53.2
click at [446, 366] on p "By following these steps, you'll be able to implement the automation effectivel…" at bounding box center [564, 349] width 387 height 42
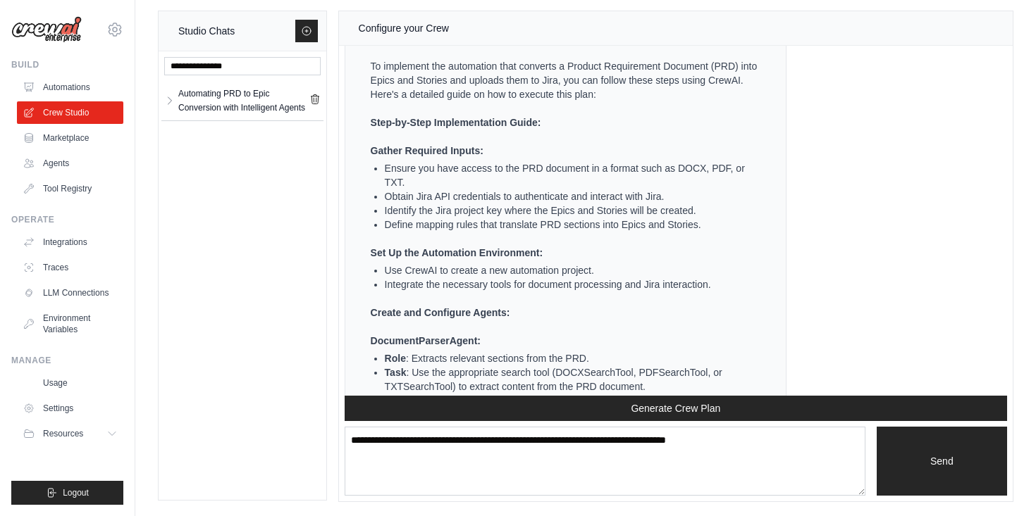
scroll to position [1048, 0]
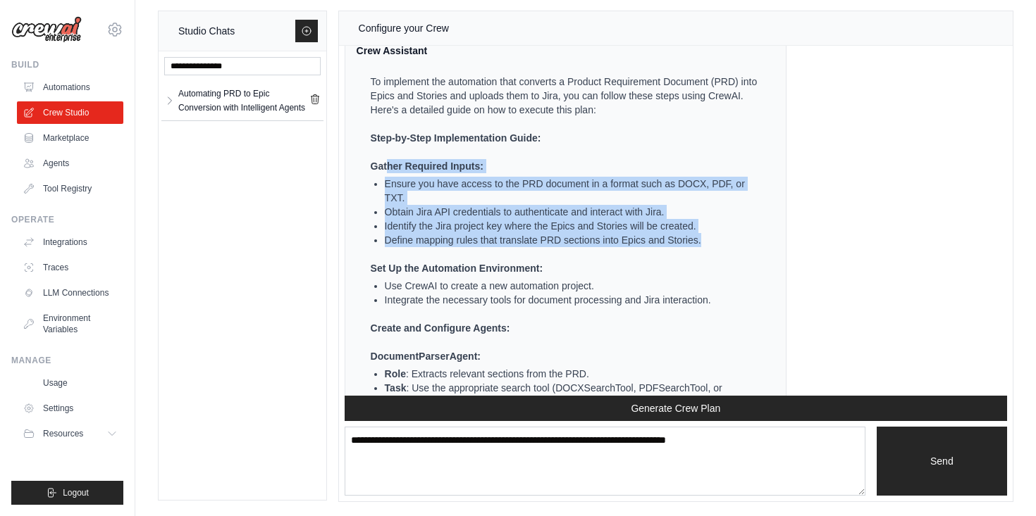
drag, startPoint x: 390, startPoint y: 168, endPoint x: 462, endPoint y: 251, distance: 110.4
click at [463, 252] on ol "Gather Required Inputs: Ensure you have access to the PRD document in a format …" at bounding box center [564, 247] width 387 height 176
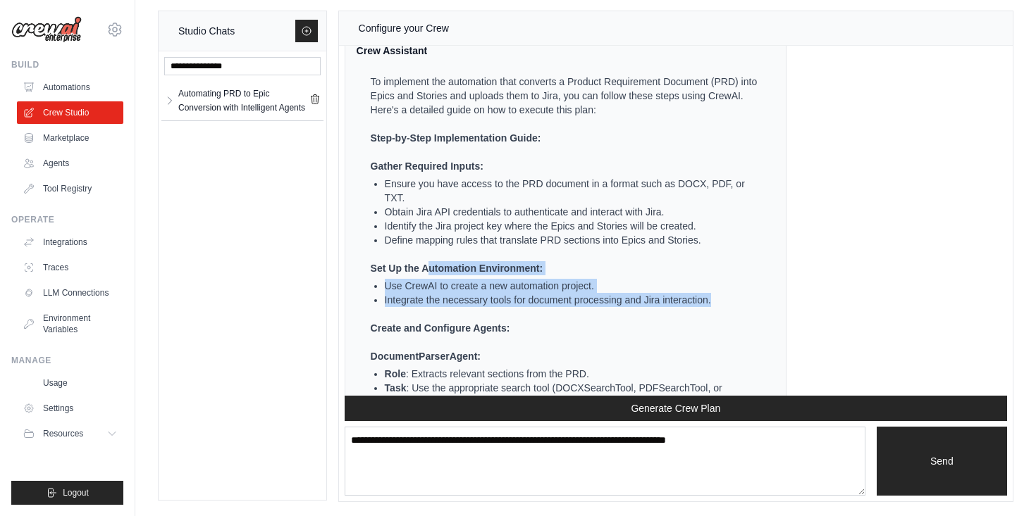
drag, startPoint x: 428, startPoint y: 267, endPoint x: 480, endPoint y: 309, distance: 67.1
click at [480, 309] on ol "Gather Required Inputs: Ensure you have access to the PRD document in a format …" at bounding box center [564, 247] width 387 height 176
click at [505, 316] on ol "Gather Required Inputs: Ensure you have access to the PRD document in a format …" at bounding box center [564, 247] width 387 height 176
drag, startPoint x: 365, startPoint y: 271, endPoint x: 581, endPoint y: 293, distance: 217.5
click at [581, 293] on ul "To implement the automation that converts a Product Requirement Document (PRD) …" at bounding box center [557, 483] width 401 height 817
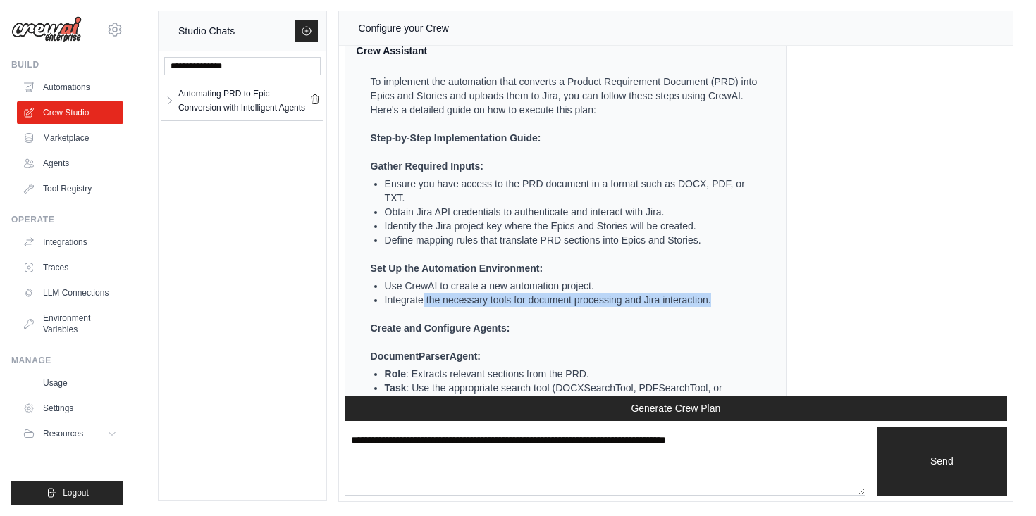
drag, startPoint x: 423, startPoint y: 299, endPoint x: 507, endPoint y: 312, distance: 84.1
click at [507, 313] on ol "Gather Required Inputs: Ensure you have access to the PRD document in a format …" at bounding box center [564, 247] width 387 height 176
click at [386, 181] on li "Ensure you have access to the PRD document in a format such as DOCX, PDF, or TX…" at bounding box center [571, 191] width 373 height 28
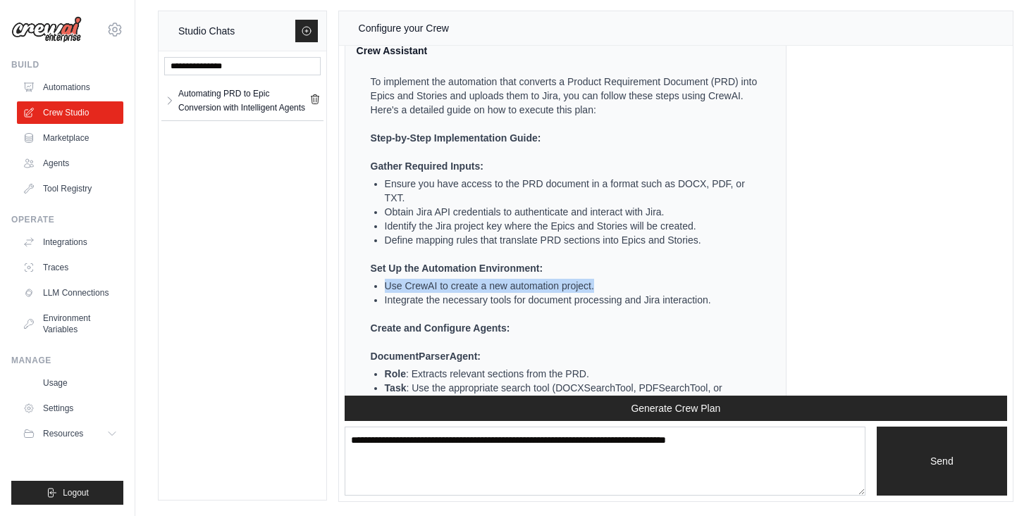
drag, startPoint x: 383, startPoint y: 287, endPoint x: 600, endPoint y: 285, distance: 217.0
click at [600, 286] on ul "Use CrewAI to create a new automation project. Integrate the necessary tools fo…" at bounding box center [564, 293] width 387 height 28
click at [378, 273] on strong "Set Up the Automation Environment:" at bounding box center [457, 268] width 172 height 11
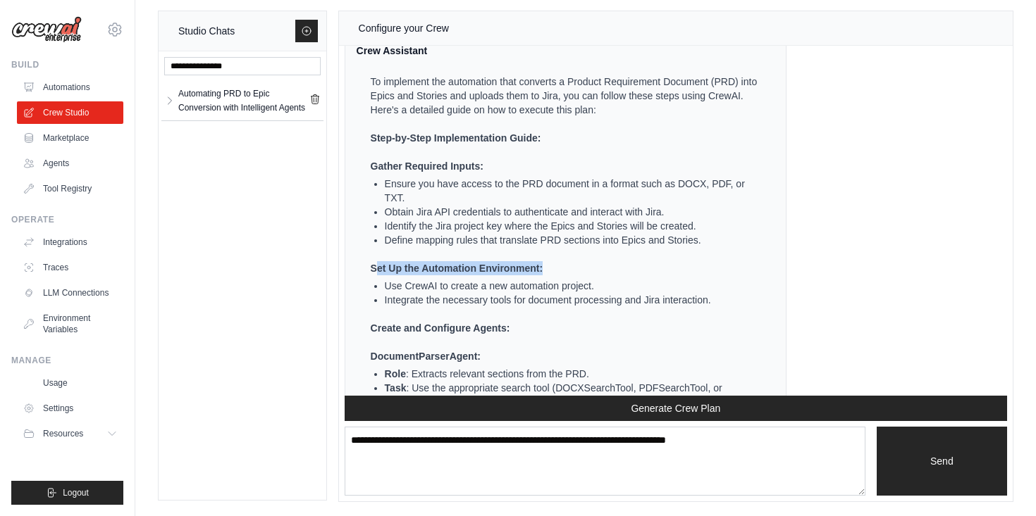
drag, startPoint x: 376, startPoint y: 269, endPoint x: 597, endPoint y: 262, distance: 221.3
click at [597, 263] on p "Set Up the Automation Environment:" at bounding box center [564, 268] width 387 height 14
click at [504, 290] on li "Use CrewAI to create a new automation project." at bounding box center [571, 286] width 373 height 14
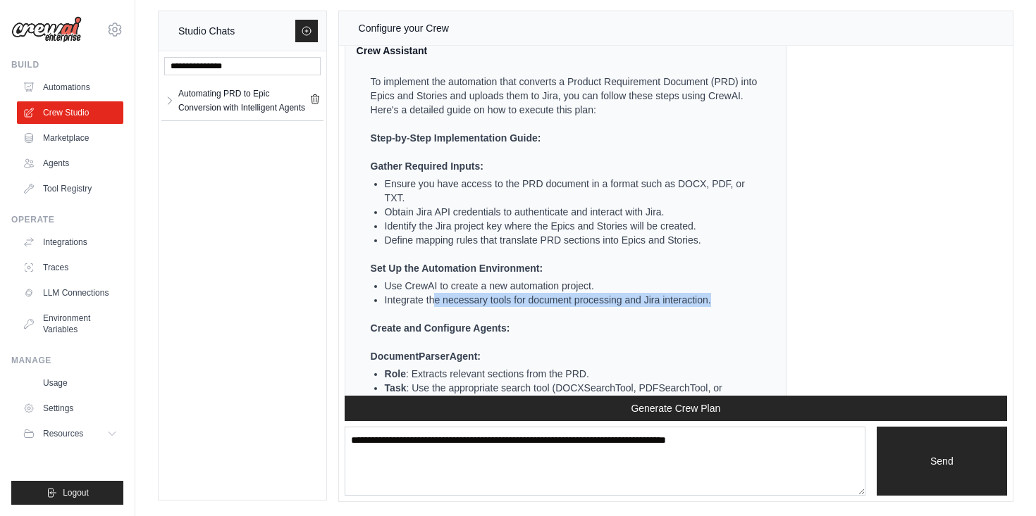
drag, startPoint x: 435, startPoint y: 301, endPoint x: 642, endPoint y: 318, distance: 207.2
click at [642, 318] on ol "Gather Required Inputs: Ensure you have access to the PRD document in a format …" at bounding box center [564, 247] width 387 height 176
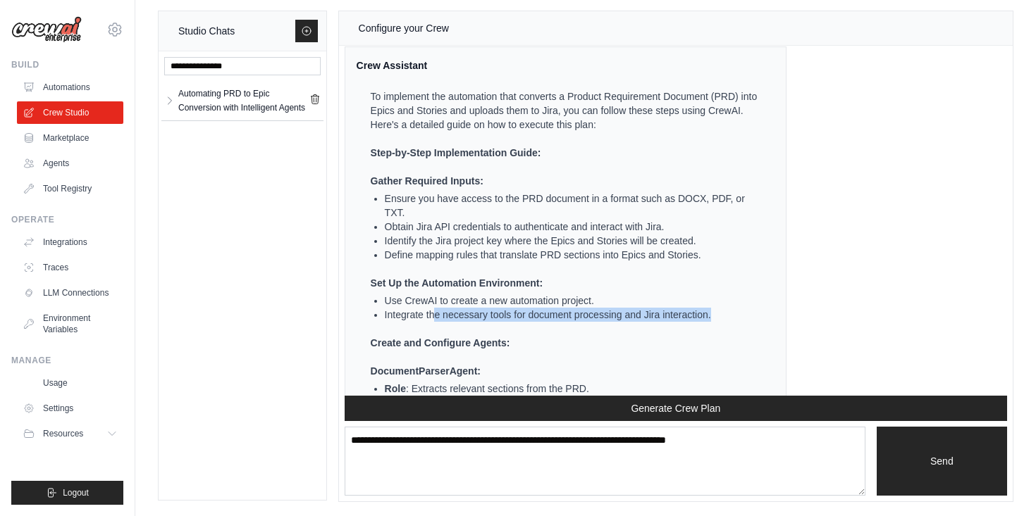
scroll to position [1026, 0]
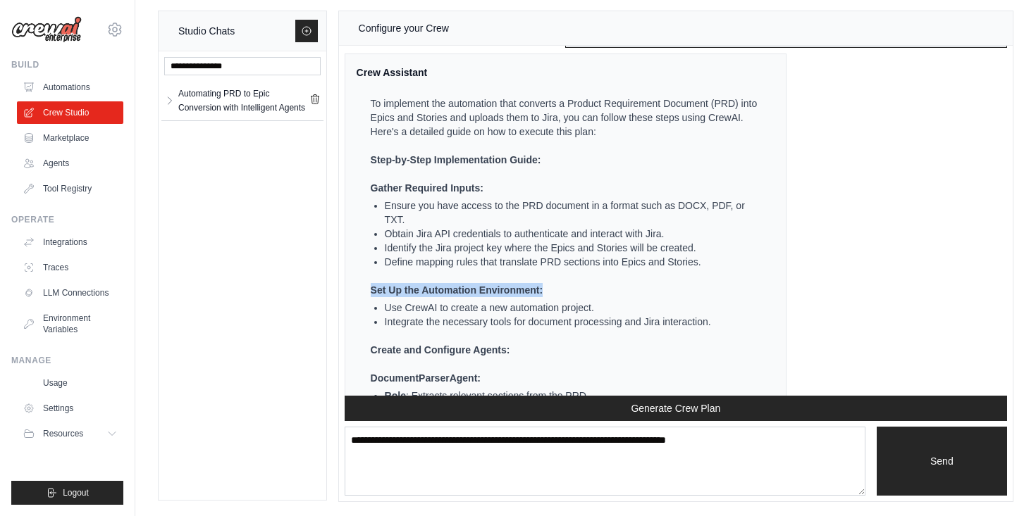
drag, startPoint x: 371, startPoint y: 288, endPoint x: 547, endPoint y: 292, distance: 176.2
click at [547, 292] on p "Set Up the Automation Environment:" at bounding box center [564, 290] width 387 height 14
copy strong "Set Up the Automation Environment:"
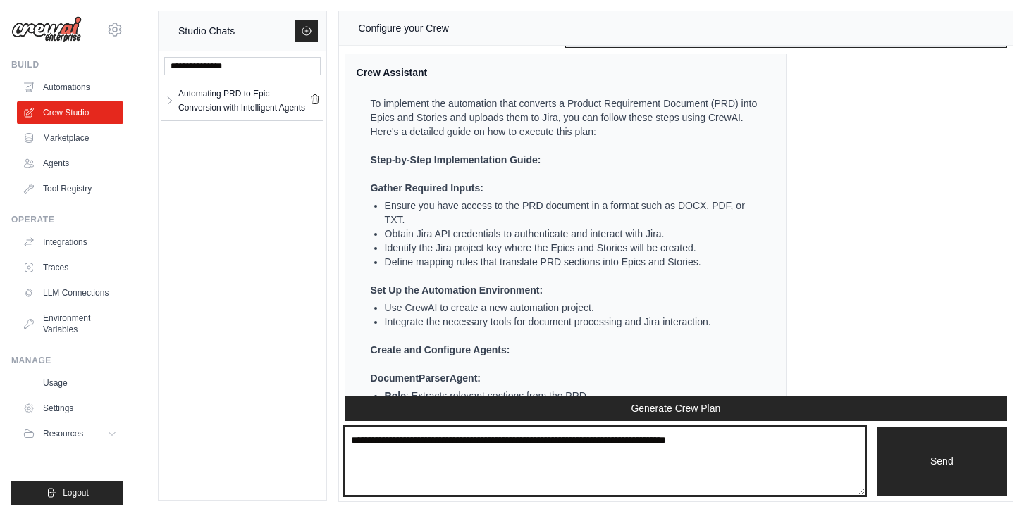
click at [397, 462] on textarea at bounding box center [605, 461] width 521 height 69
paste textarea "**********"
type textarea "**********"
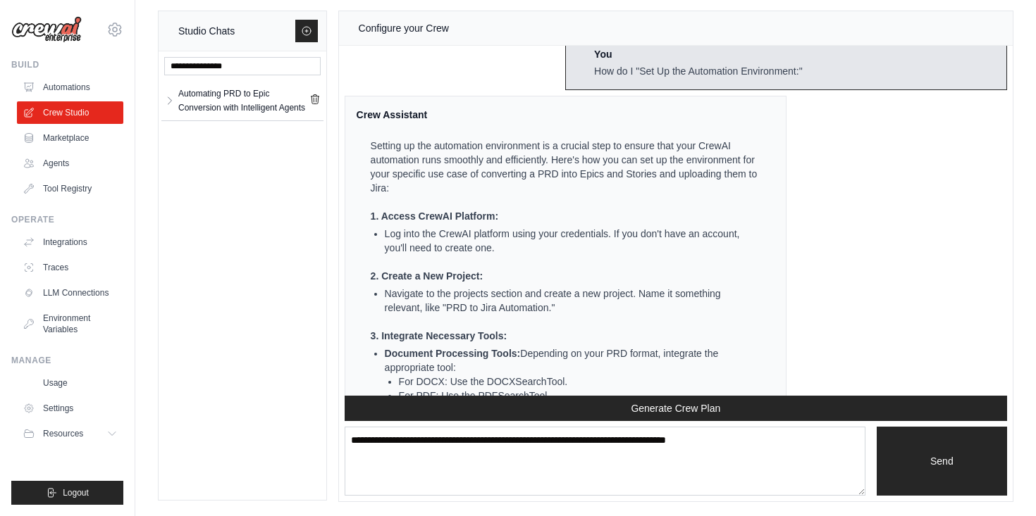
scroll to position [1883, 0]
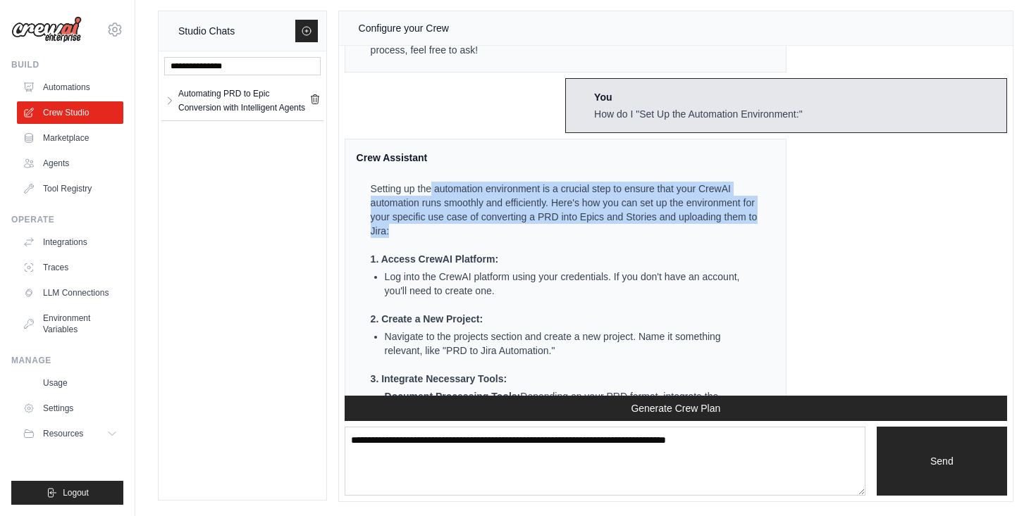
drag, startPoint x: 430, startPoint y: 189, endPoint x: 639, endPoint y: 228, distance: 212.9
click at [640, 228] on p "Setting up the automation environment is a crucial step to ensure that your Cre…" at bounding box center [564, 210] width 387 height 56
click at [488, 223] on p "Setting up the automation environment is a crucial step to ensure that your Cre…" at bounding box center [564, 210] width 387 height 56
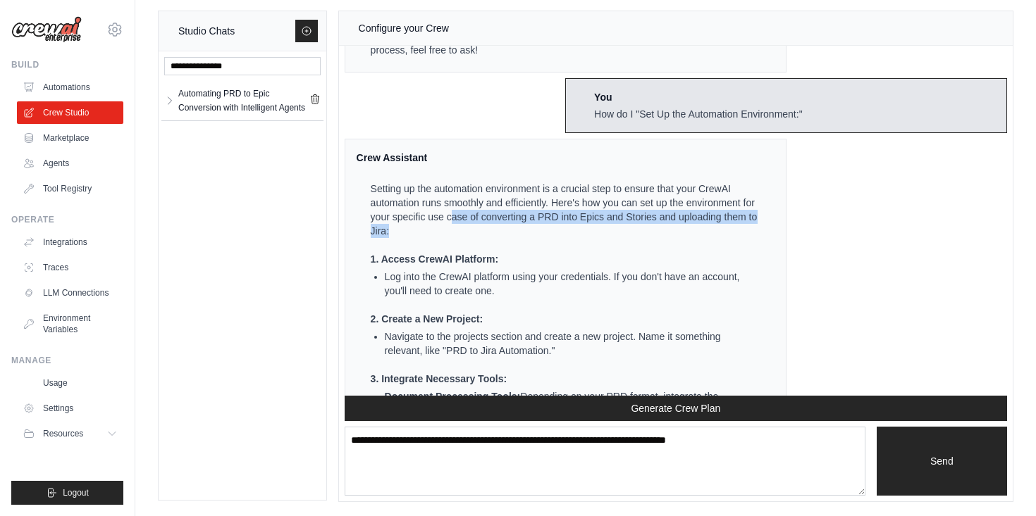
drag, startPoint x: 453, startPoint y: 209, endPoint x: 550, endPoint y: 223, distance: 97.5
click at [550, 223] on p "Setting up the automation environment is a crucial step to ensure that your Cre…" at bounding box center [564, 210] width 387 height 56
drag, startPoint x: 554, startPoint y: 202, endPoint x: 633, endPoint y: 249, distance: 91.6
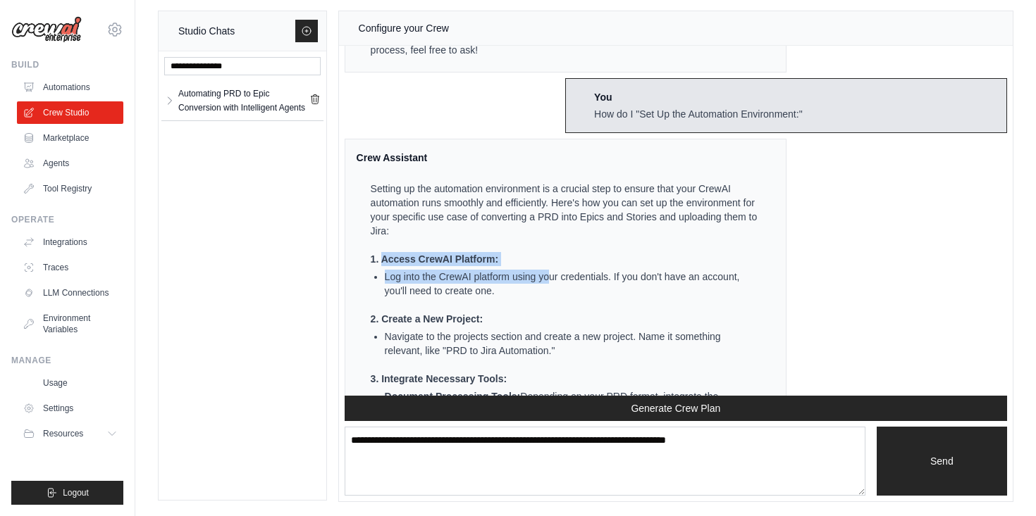
drag, startPoint x: 382, startPoint y: 259, endPoint x: 533, endPoint y: 275, distance: 152.3
click at [626, 282] on li "Log into the CrewAI platform using your credentials. If you don't have an accou…" at bounding box center [571, 284] width 373 height 28
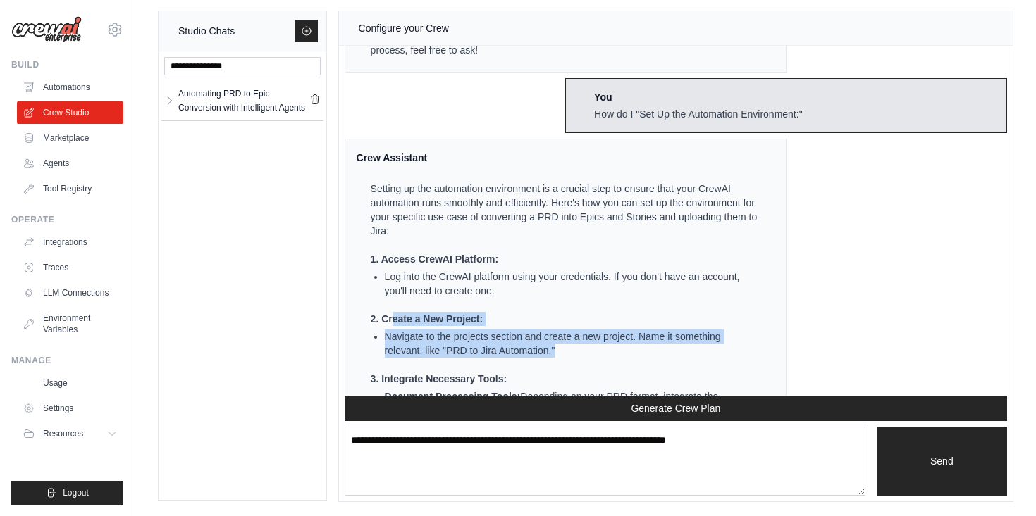
drag, startPoint x: 390, startPoint y: 324, endPoint x: 567, endPoint y: 350, distance: 178.8
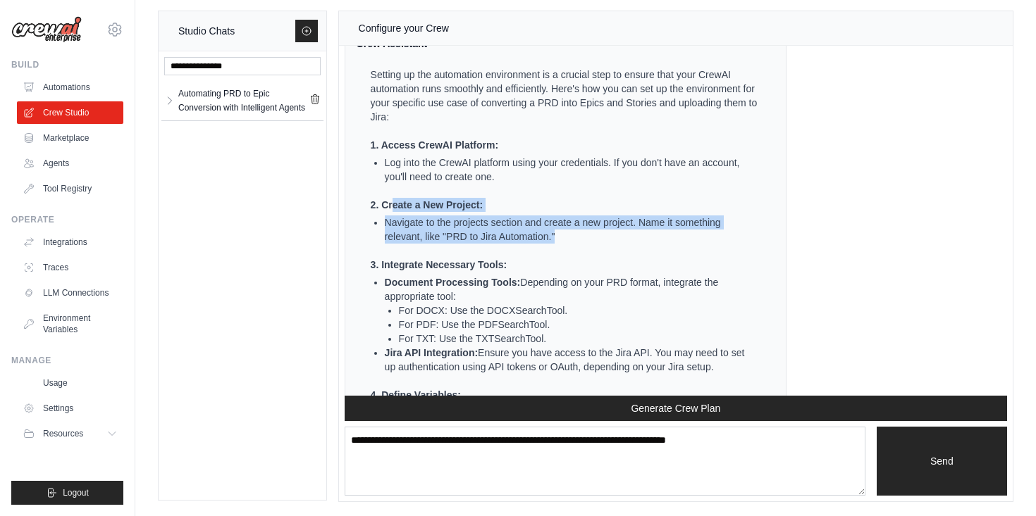
scroll to position [1994, 0]
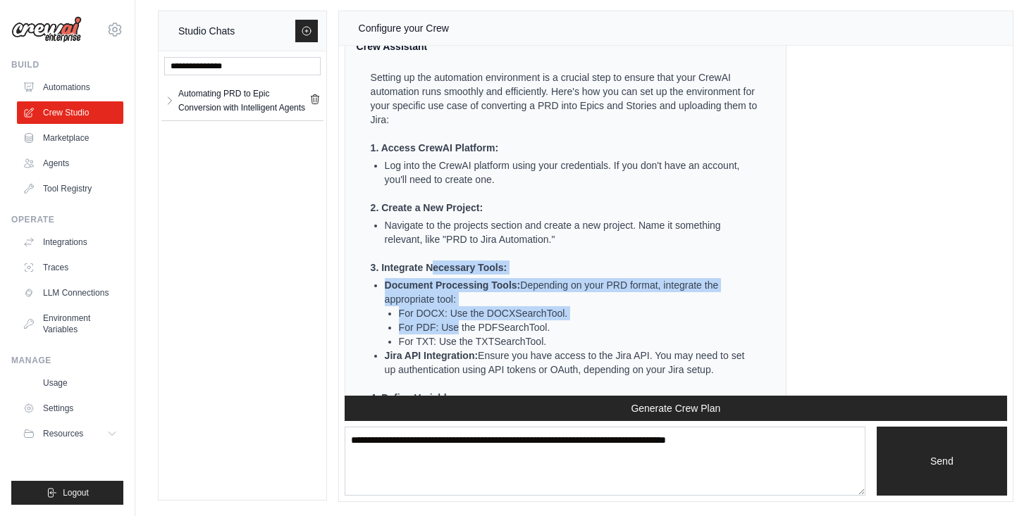
drag, startPoint x: 430, startPoint y: 267, endPoint x: 457, endPoint y: 324, distance: 63.3
click at [457, 324] on ul "Setting up the automation environment is a crucial step to ensure that your Cre…" at bounding box center [557, 451] width 401 height 762
click at [486, 299] on li "Document Processing Tools: Depending on your PRD format, integrate the appropri…" at bounding box center [571, 292] width 373 height 28
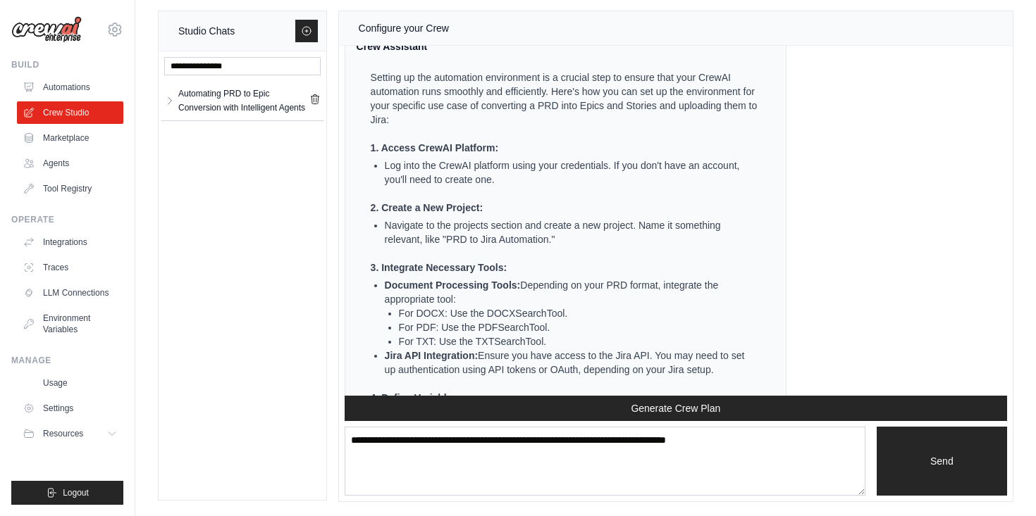
drag, startPoint x: 508, startPoint y: 285, endPoint x: 490, endPoint y: 302, distance: 24.9
click at [495, 302] on li "Document Processing Tools: Depending on your PRD format, integrate the appropri…" at bounding box center [571, 292] width 373 height 28
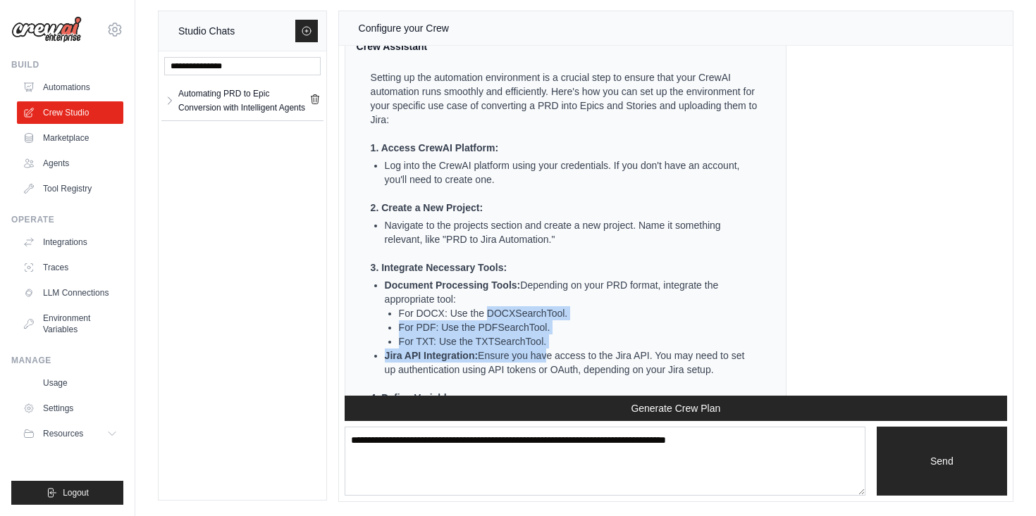
drag, startPoint x: 489, startPoint y: 316, endPoint x: 542, endPoint y: 349, distance: 62.7
click at [542, 350] on ul "Document Processing Tools: Depending on your PRD format, integrate the appropri…" at bounding box center [564, 327] width 387 height 99
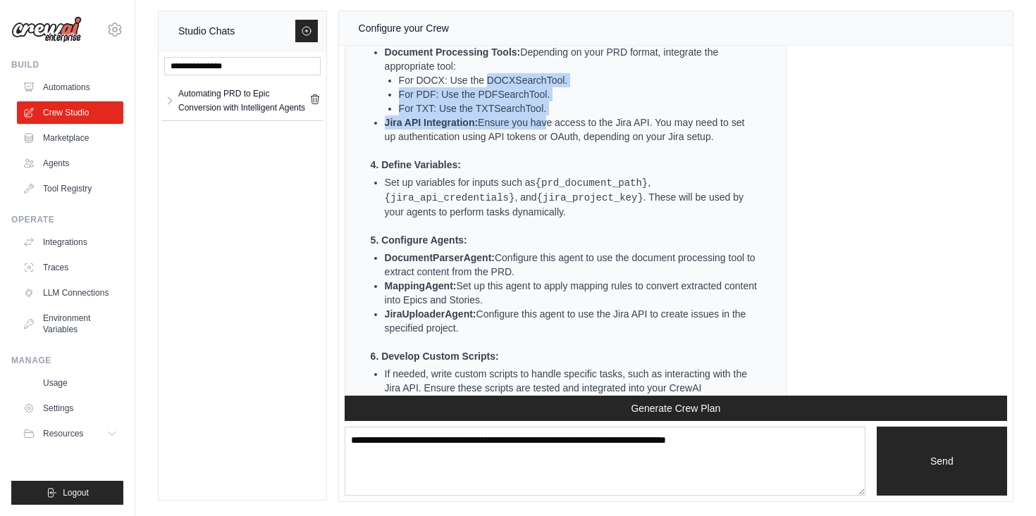
scroll to position [2231, 0]
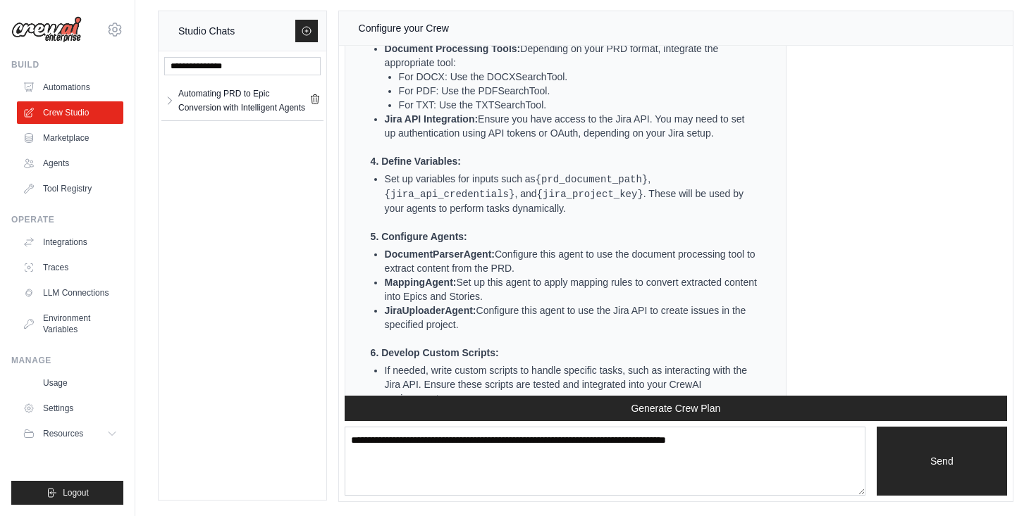
click at [538, 141] on ul "Setting up the automation environment is a crucial step to ensure that your Cre…" at bounding box center [557, 215] width 401 height 762
drag, startPoint x: 481, startPoint y: 112, endPoint x: 552, endPoint y: 269, distance: 172.2
click at [552, 269] on ul "Setting up the automation environment is a crucial step to ensure that your Cre…" at bounding box center [557, 215] width 401 height 762
click at [552, 269] on li "DocumentParserAgent: Configure this agent to use the document processing tool t…" at bounding box center [571, 261] width 373 height 28
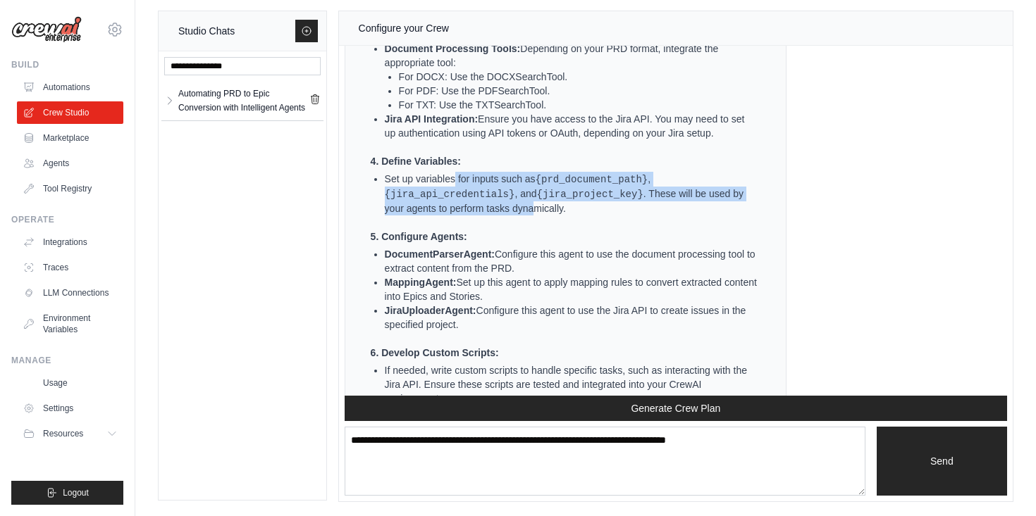
drag, startPoint x: 455, startPoint y: 180, endPoint x: 534, endPoint y: 200, distance: 81.5
click at [531, 203] on li "Set up variables for inputs such as {prd_document_path} , {jira_api_credentials…" at bounding box center [571, 194] width 373 height 44
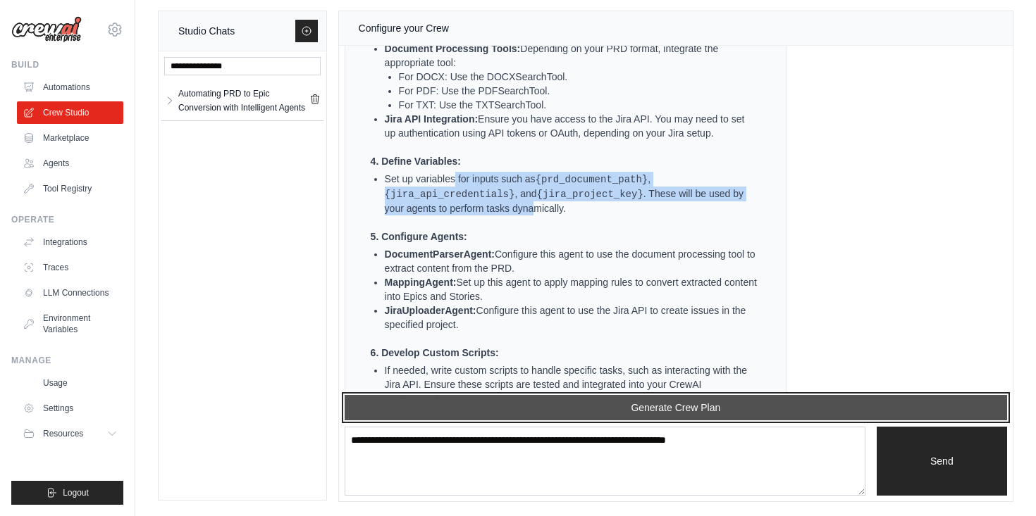
click at [498, 404] on button "Generate Crew Plan" at bounding box center [676, 407] width 662 height 25
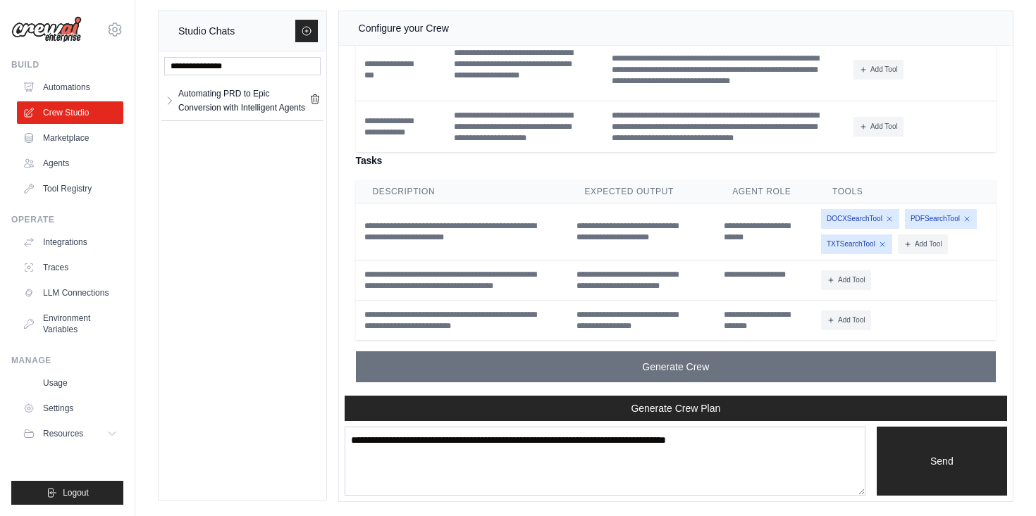
scroll to position [3061, 0]
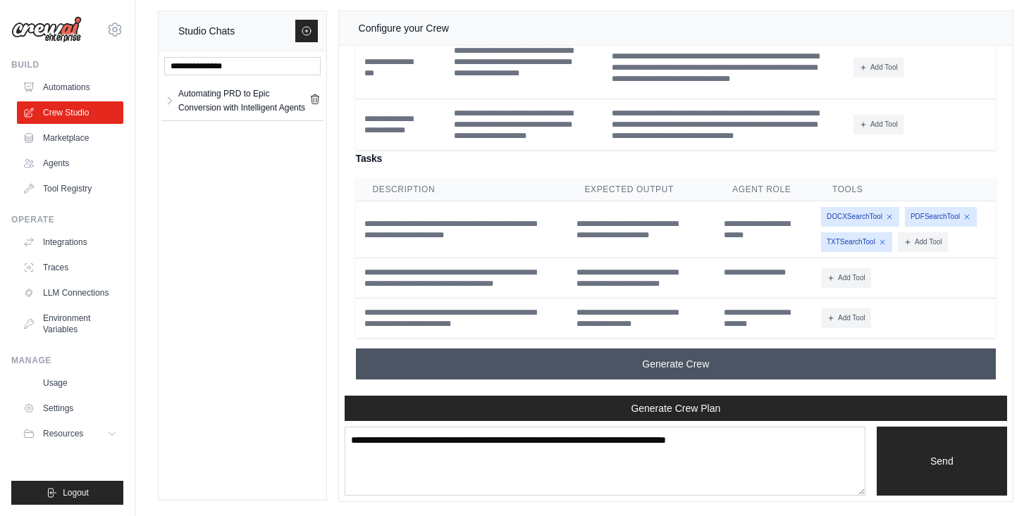
click at [688, 361] on span "Generate Crew" at bounding box center [675, 364] width 67 height 14
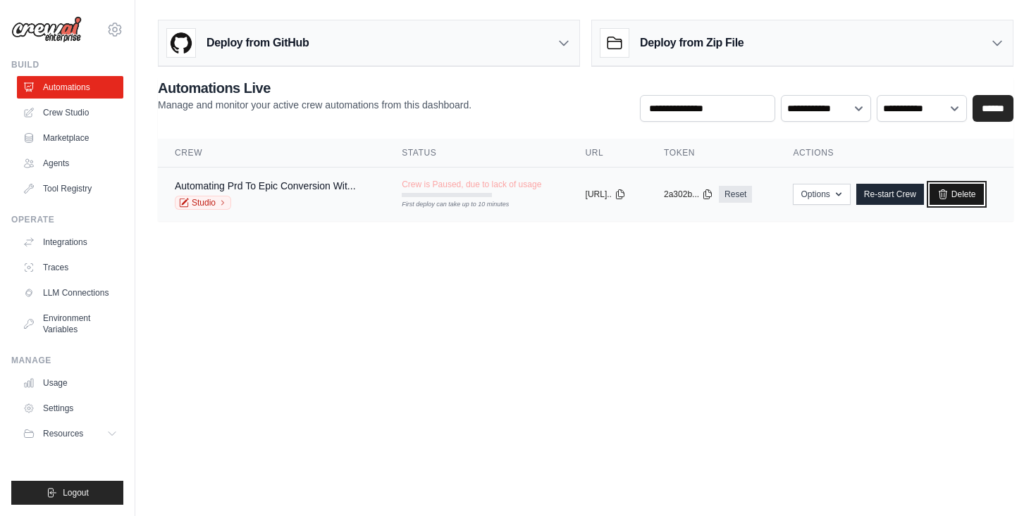
click at [966, 197] on link "Delete" at bounding box center [956, 194] width 54 height 21
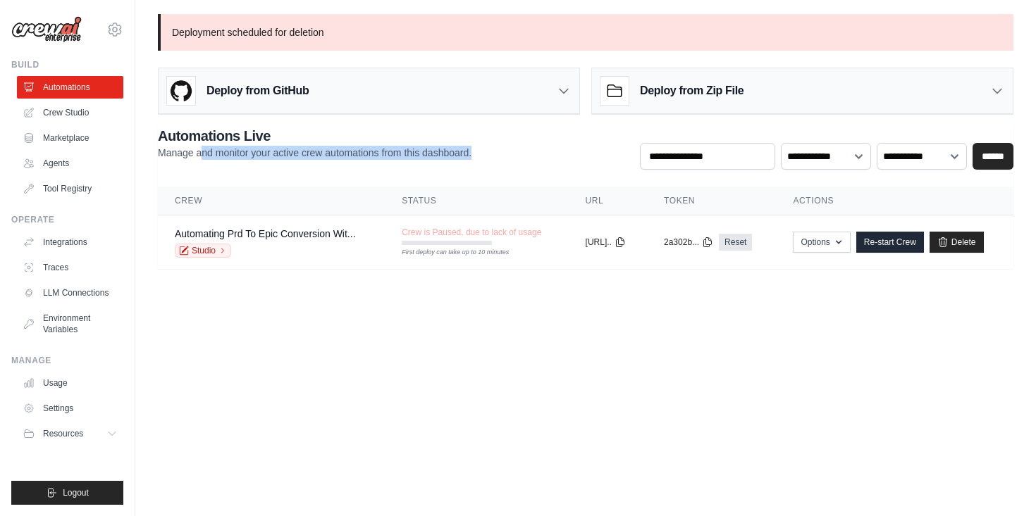
drag, startPoint x: 204, startPoint y: 155, endPoint x: 294, endPoint y: 162, distance: 90.5
click at [295, 163] on div "**********" at bounding box center [585, 148] width 855 height 44
click at [296, 161] on div "**********" at bounding box center [585, 148] width 855 height 44
drag, startPoint x: 294, startPoint y: 153, endPoint x: 482, endPoint y: 161, distance: 188.3
click at [482, 161] on div "**********" at bounding box center [585, 148] width 855 height 44
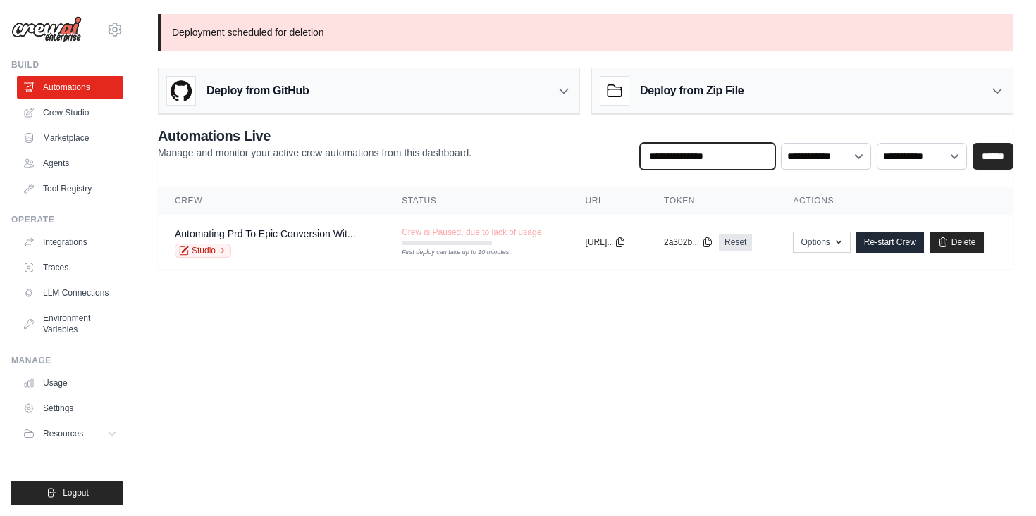
click at [714, 163] on input "text" at bounding box center [707, 156] width 135 height 27
click at [457, 323] on body "[EMAIL_ADDRESS][PERSON_NAME][DOMAIN_NAME] Settings Build Automations Crew Studi…" at bounding box center [518, 258] width 1036 height 516
click at [333, 237] on link "Automating Prd To Epic Conversion Wit..." at bounding box center [265, 233] width 181 height 11
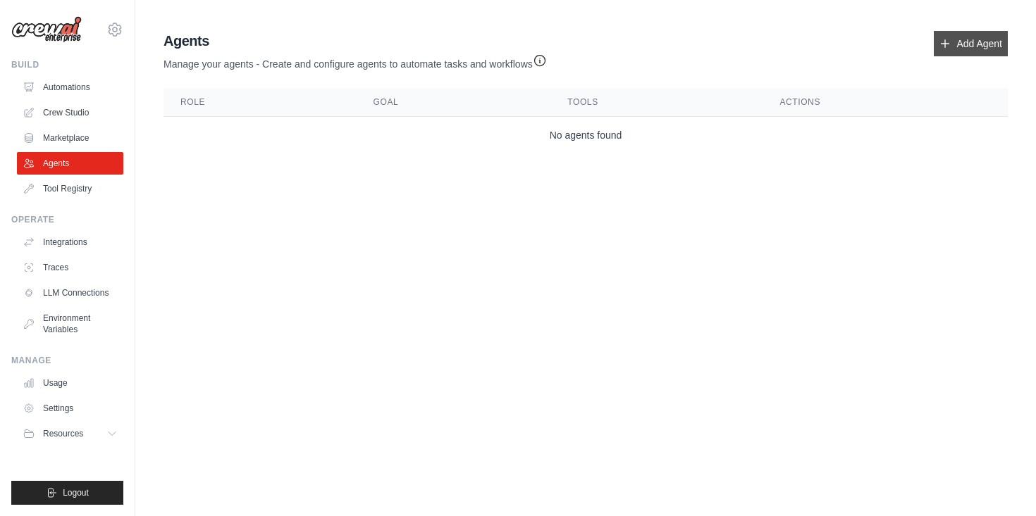
click at [975, 49] on link "Add Agent" at bounding box center [971, 43] width 74 height 25
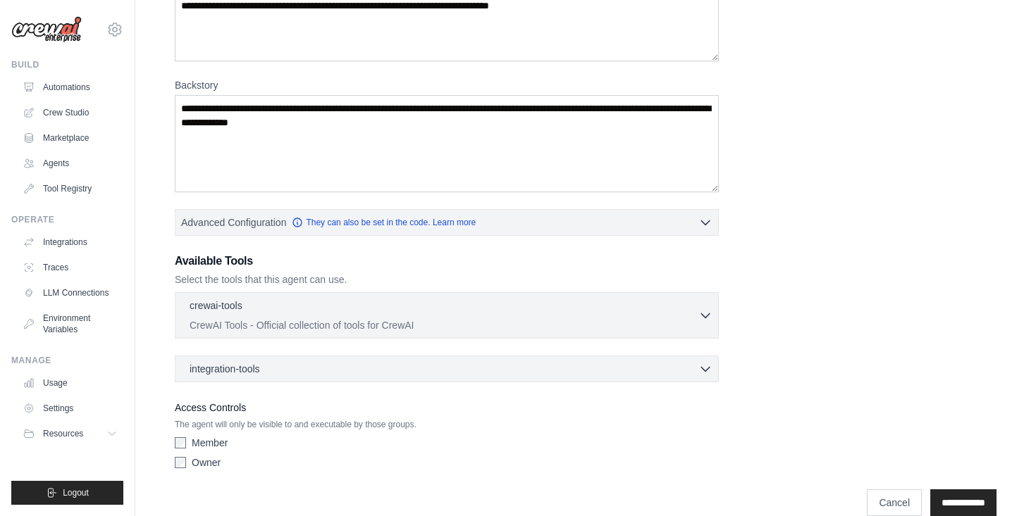
scroll to position [176, 0]
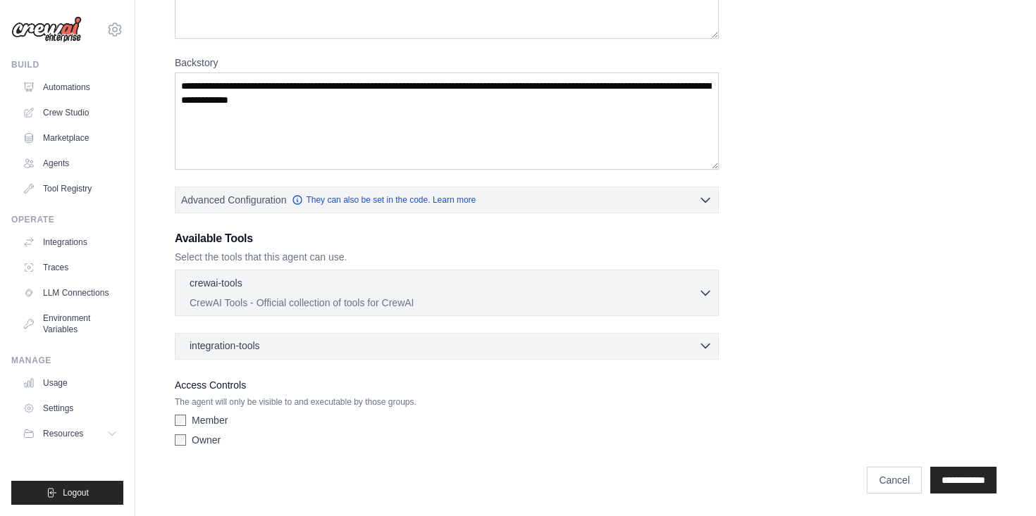
click at [284, 347] on div "integration-tools 0 selected" at bounding box center [451, 346] width 523 height 14
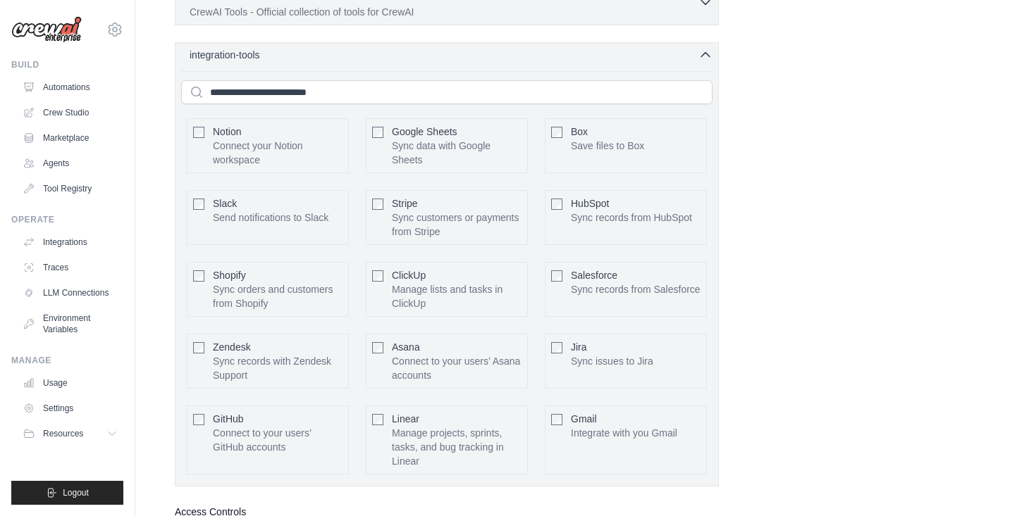
scroll to position [477, 0]
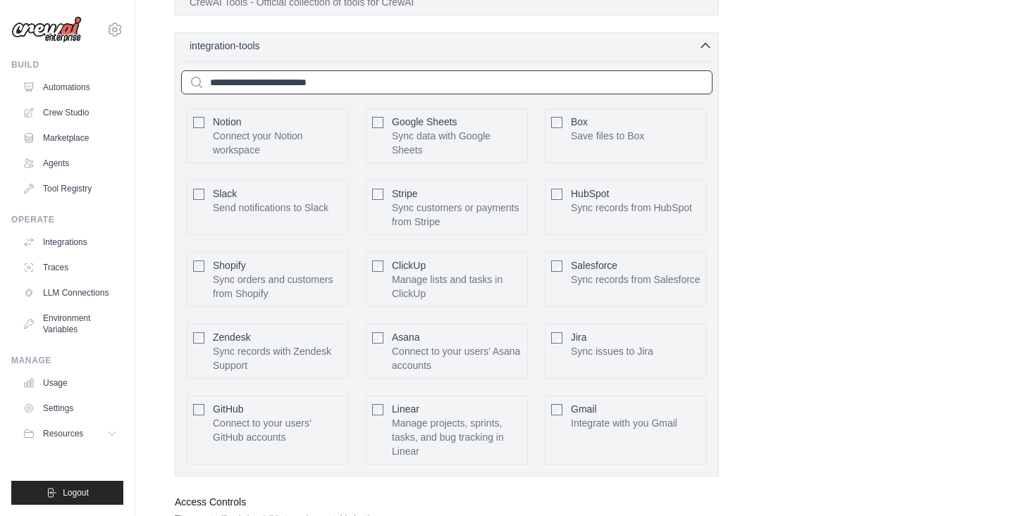
click at [266, 80] on input "text" at bounding box center [446, 82] width 531 height 24
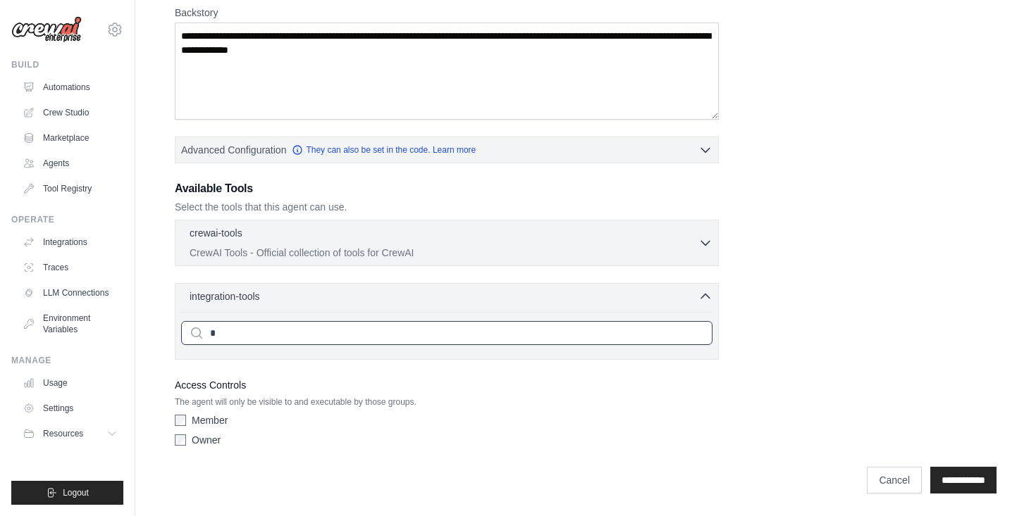
scroll to position [226, 0]
type input "*"
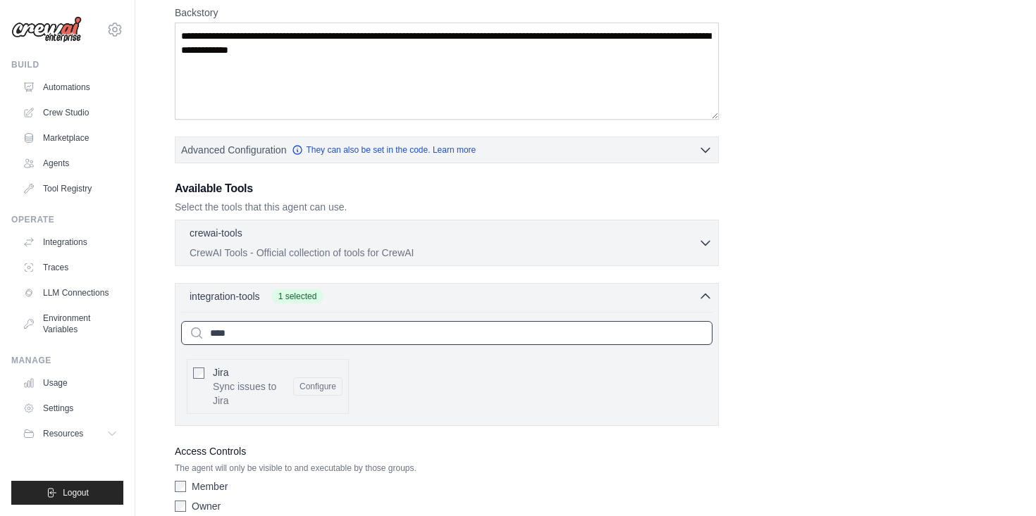
click at [309, 337] on input "****" at bounding box center [446, 333] width 531 height 24
drag, startPoint x: 304, startPoint y: 337, endPoint x: 178, endPoint y: 330, distance: 126.4
click at [178, 330] on div "integration-tools 1 selected **** Notion Google Sheets Box" at bounding box center [447, 354] width 544 height 143
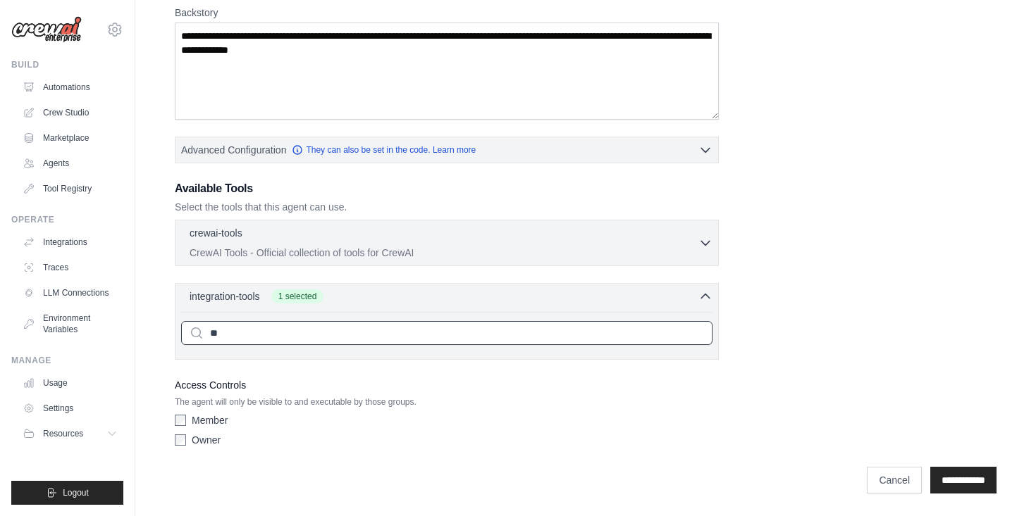
type input "*"
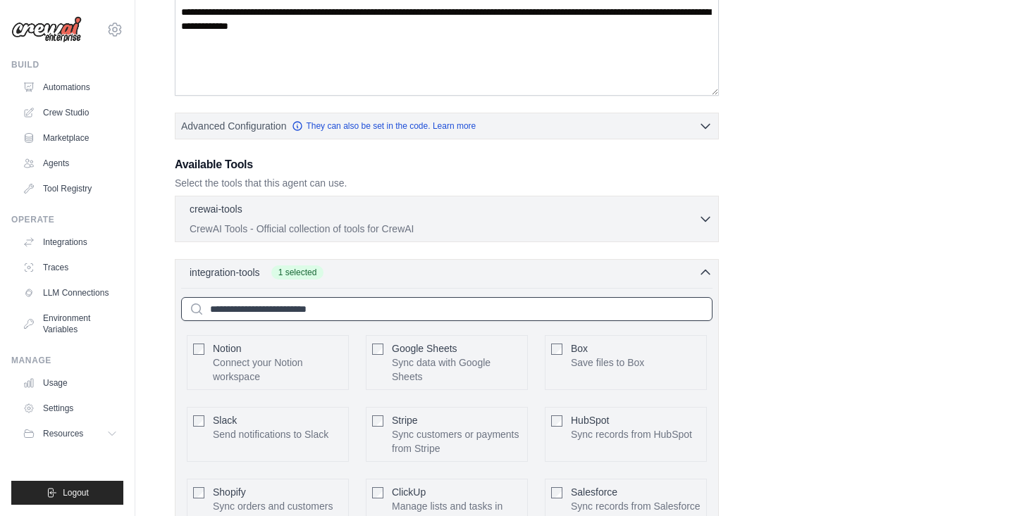
scroll to position [238, 0]
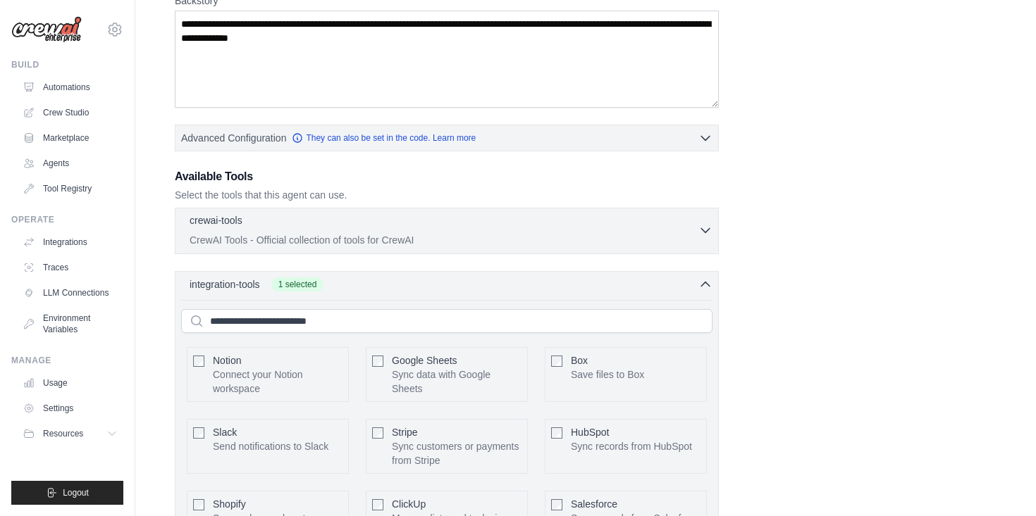
click at [485, 239] on p "CrewAI Tools - Official collection of tools for CrewAI" at bounding box center [444, 240] width 509 height 14
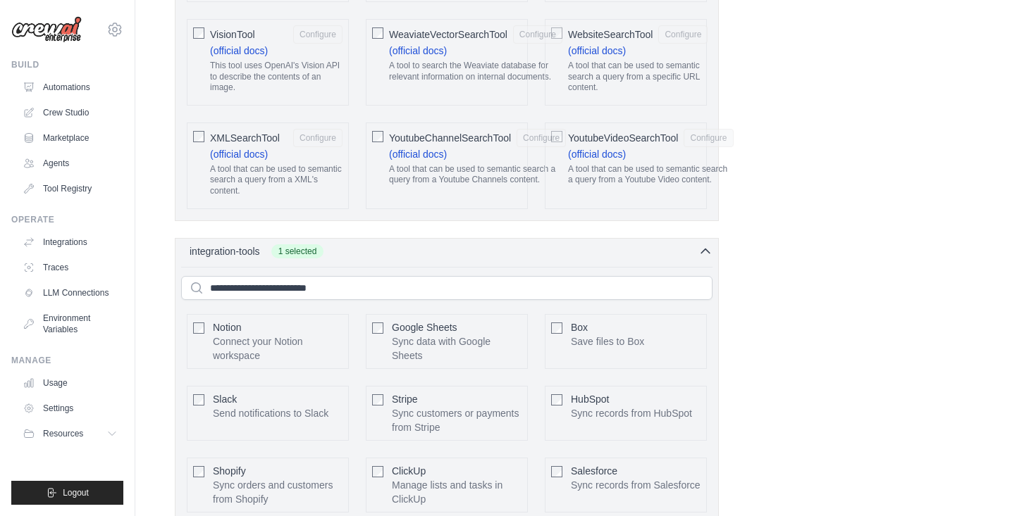
scroll to position [3125, 0]
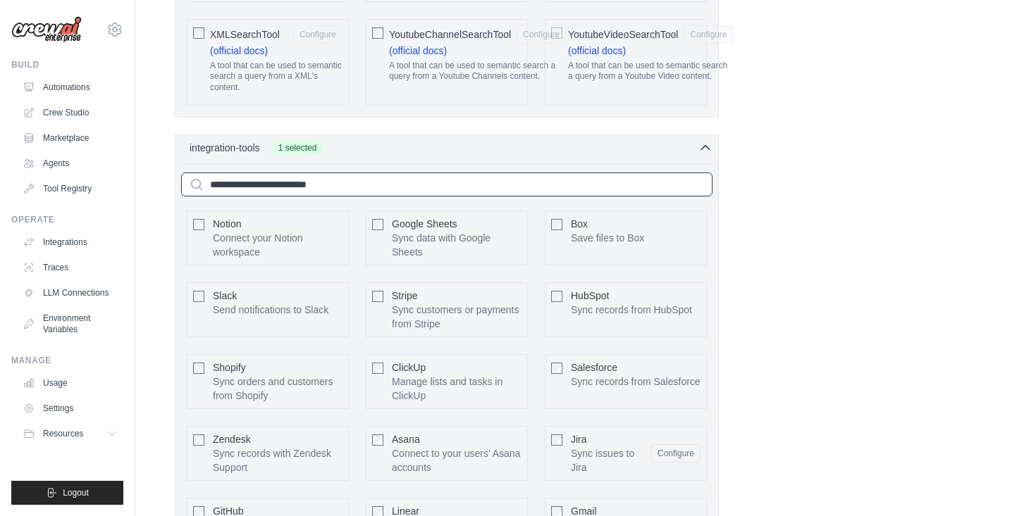
click at [277, 173] on input "text" at bounding box center [446, 185] width 531 height 24
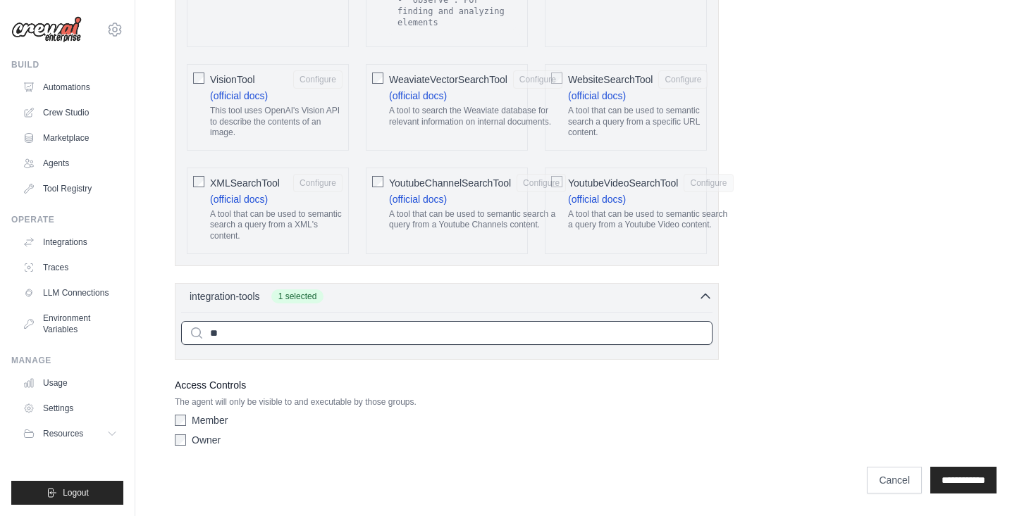
scroll to position [2965, 0]
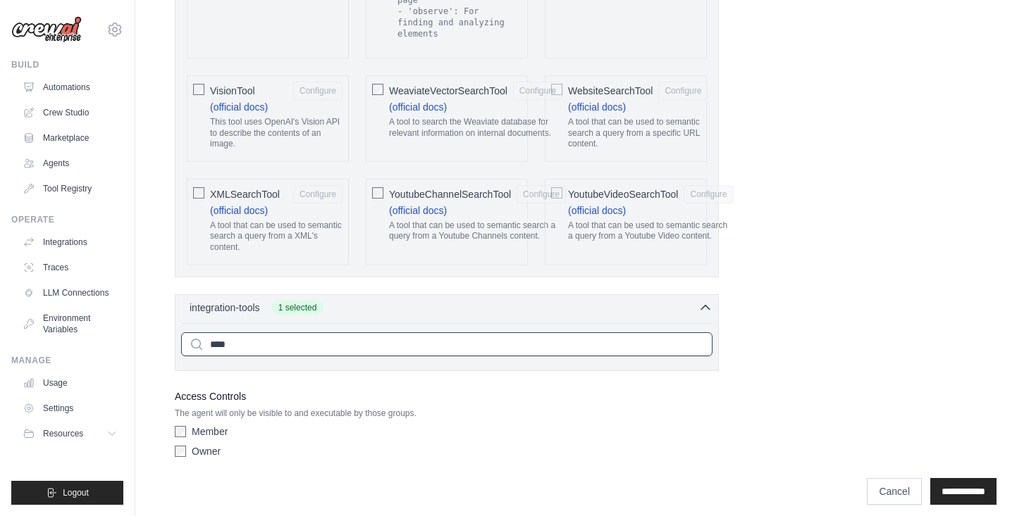
type input "****"
click at [930, 478] on input "**********" at bounding box center [963, 491] width 66 height 27
click at [231, 333] on input "****" at bounding box center [446, 345] width 531 height 24
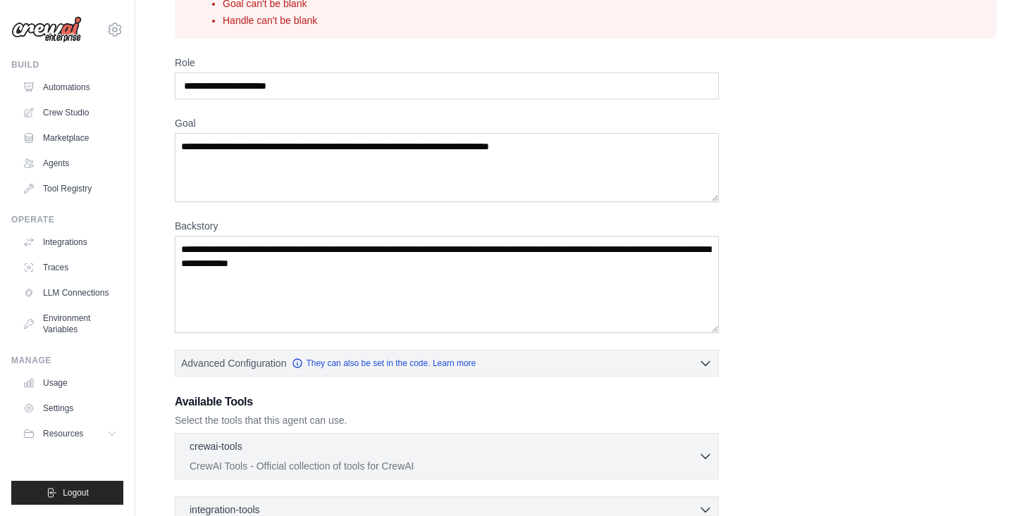
scroll to position [283, 0]
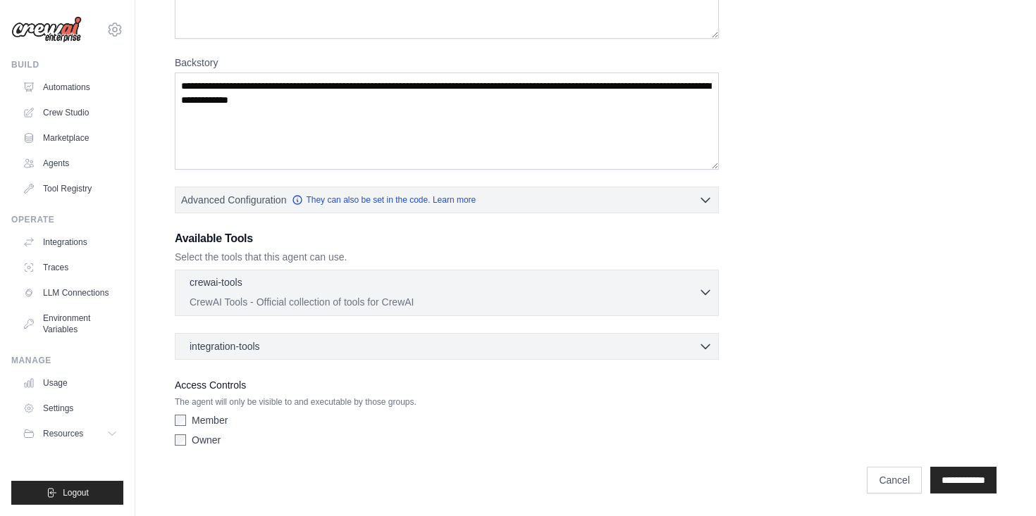
click at [340, 307] on p "CrewAI Tools - Official collection of tools for CrewAI" at bounding box center [444, 302] width 509 height 14
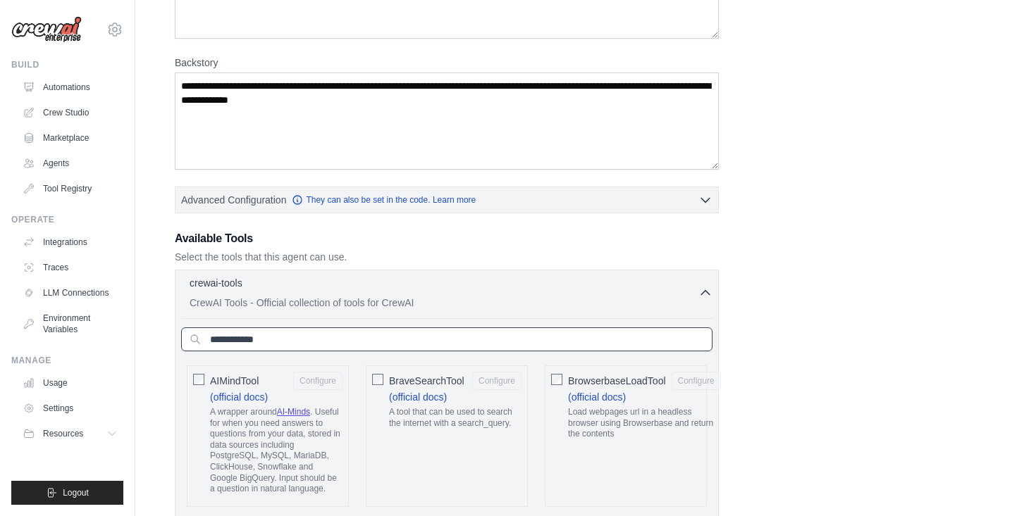
click at [291, 333] on input "text" at bounding box center [446, 340] width 531 height 24
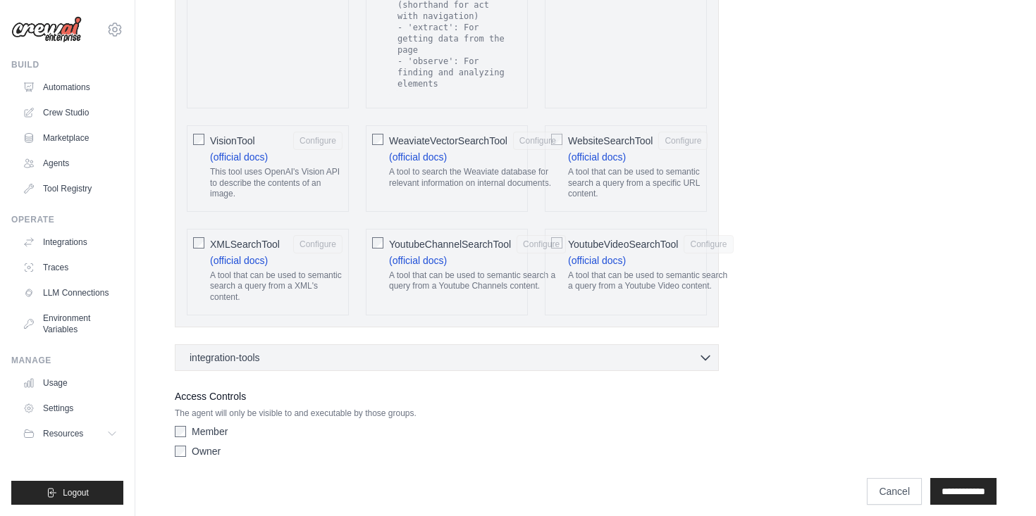
scroll to position [3020, 0]
click at [280, 357] on div "integration-tools 0 selected Notion Google Sheets Box Jira" at bounding box center [447, 360] width 544 height 27
click at [271, 352] on div "integration-tools 0 selected" at bounding box center [451, 359] width 523 height 14
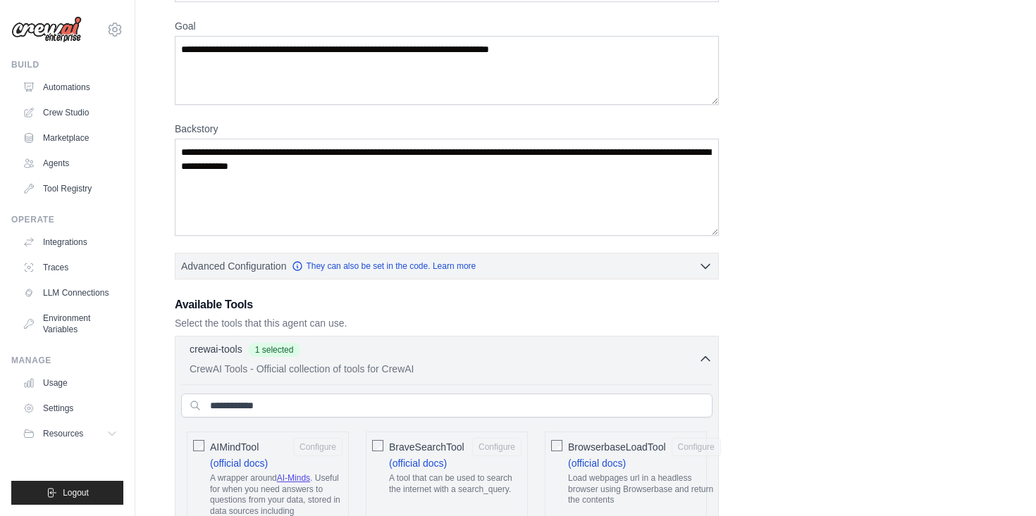
scroll to position [0, 0]
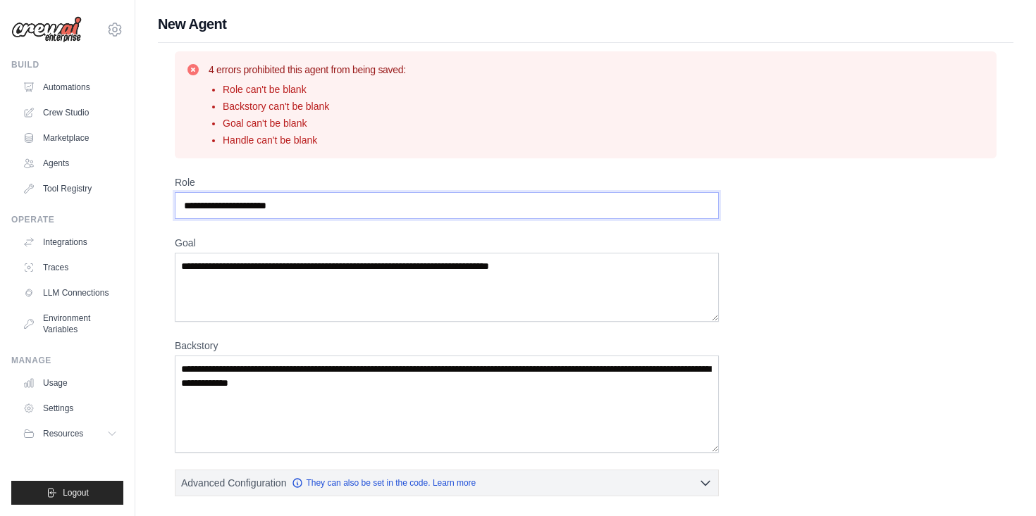
click at [297, 218] on input "Role" at bounding box center [447, 205] width 544 height 27
drag, startPoint x: 304, startPoint y: 213, endPoint x: 136, endPoint y: 202, distance: 168.1
drag, startPoint x: 189, startPoint y: 204, endPoint x: 309, endPoint y: 221, distance: 121.8
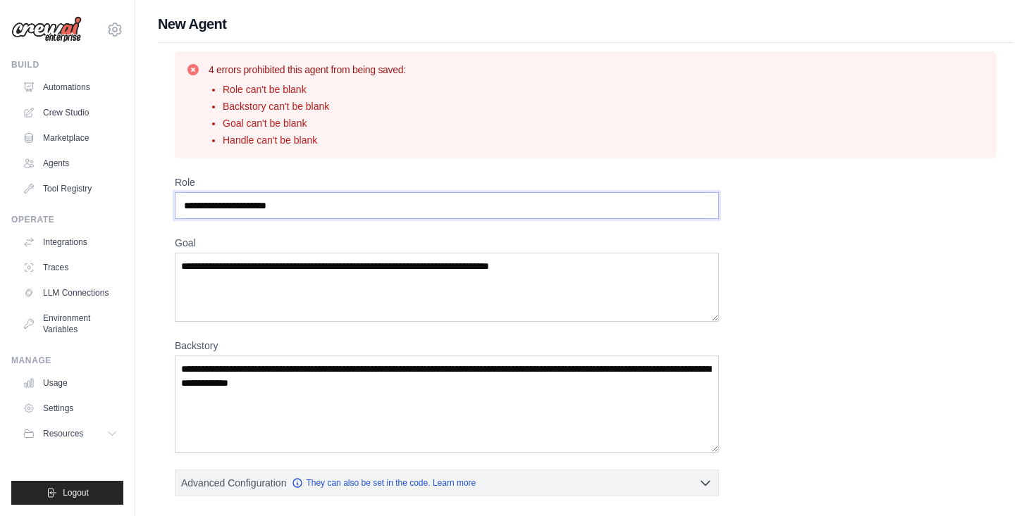
click at [294, 206] on input "Role" at bounding box center [447, 205] width 544 height 27
type input "**********"
click at [272, 268] on textarea "Goal" at bounding box center [447, 287] width 544 height 69
drag, startPoint x: 562, startPoint y: 266, endPoint x: 215, endPoint y: 268, distance: 347.4
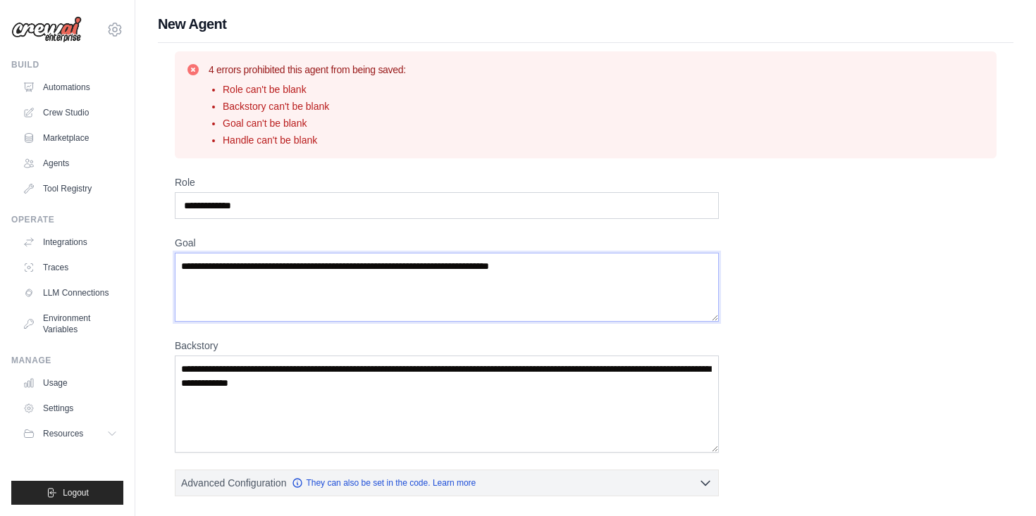
click at [214, 267] on textarea "Goal" at bounding box center [447, 287] width 544 height 69
type textarea "**********"
click at [195, 378] on textarea "Backstory" at bounding box center [447, 404] width 544 height 97
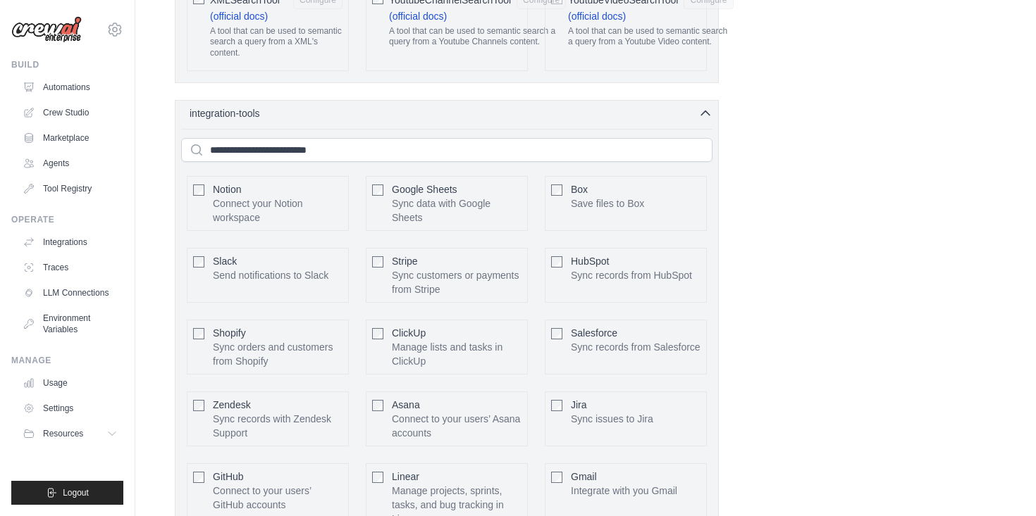
scroll to position [3271, 0]
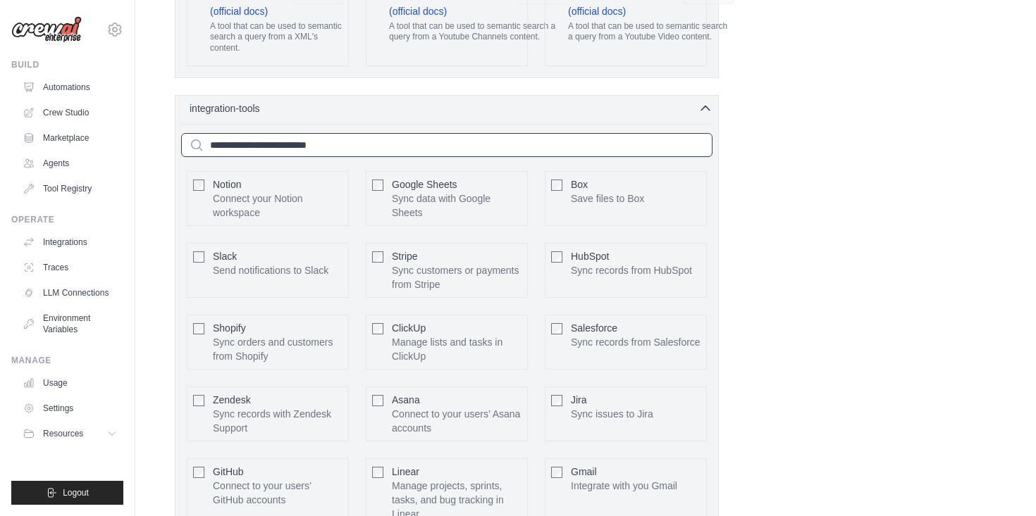
click at [269, 133] on input "text" at bounding box center [446, 145] width 531 height 24
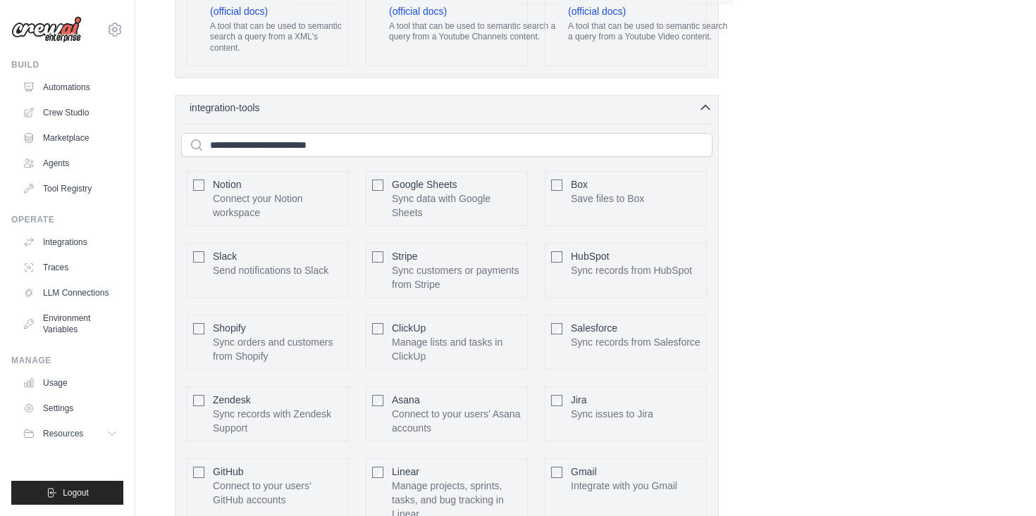
click at [702, 101] on icon "button" at bounding box center [705, 108] width 14 height 14
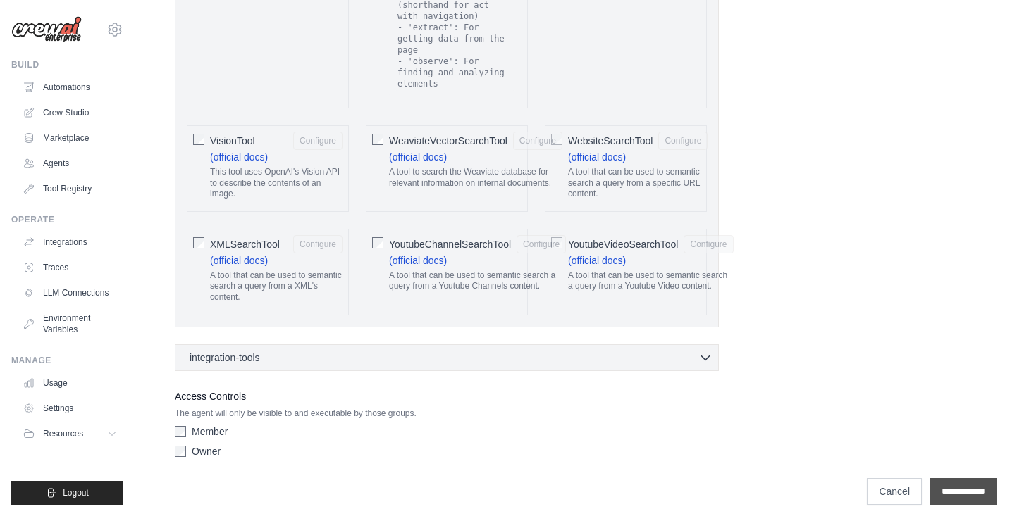
click at [954, 483] on input "**********" at bounding box center [963, 491] width 66 height 27
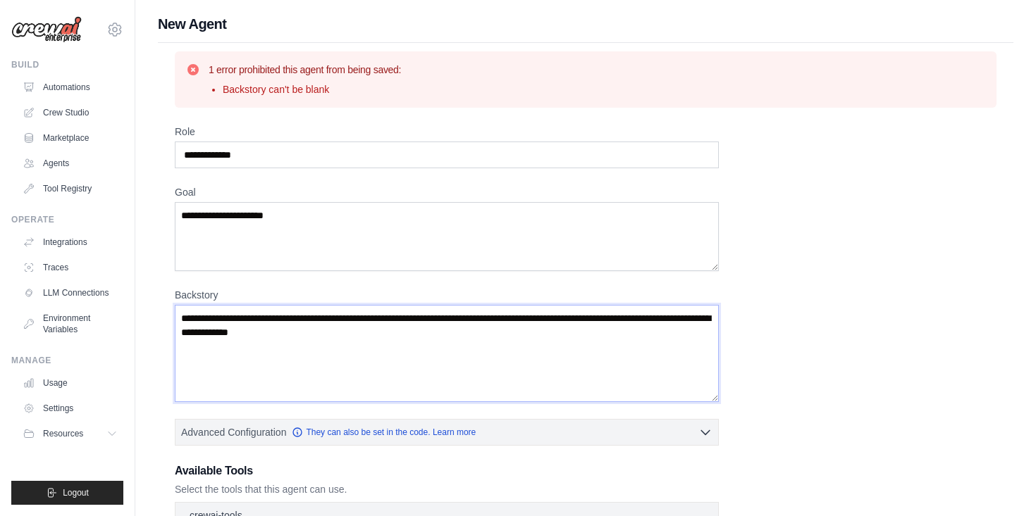
click at [214, 342] on textarea "Backstory" at bounding box center [447, 353] width 544 height 97
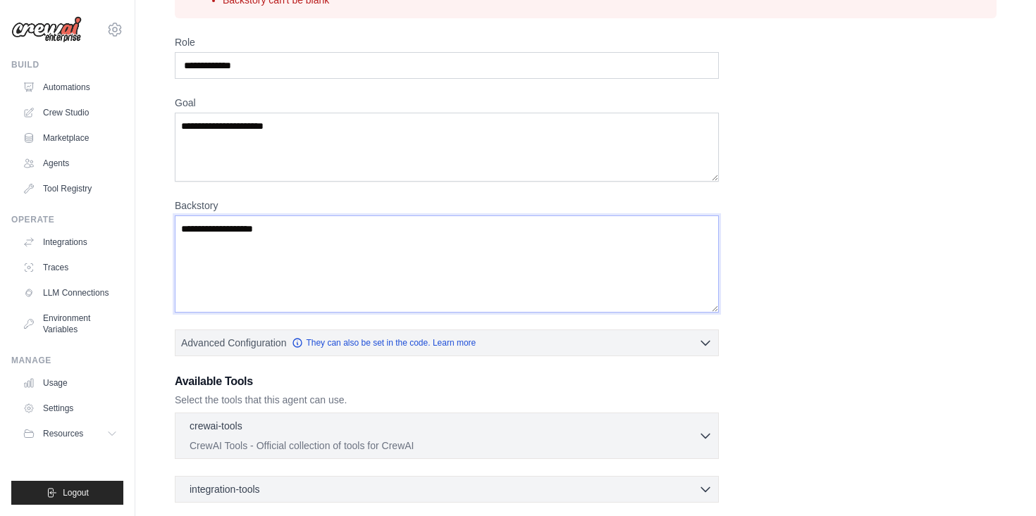
scroll to position [233, 0]
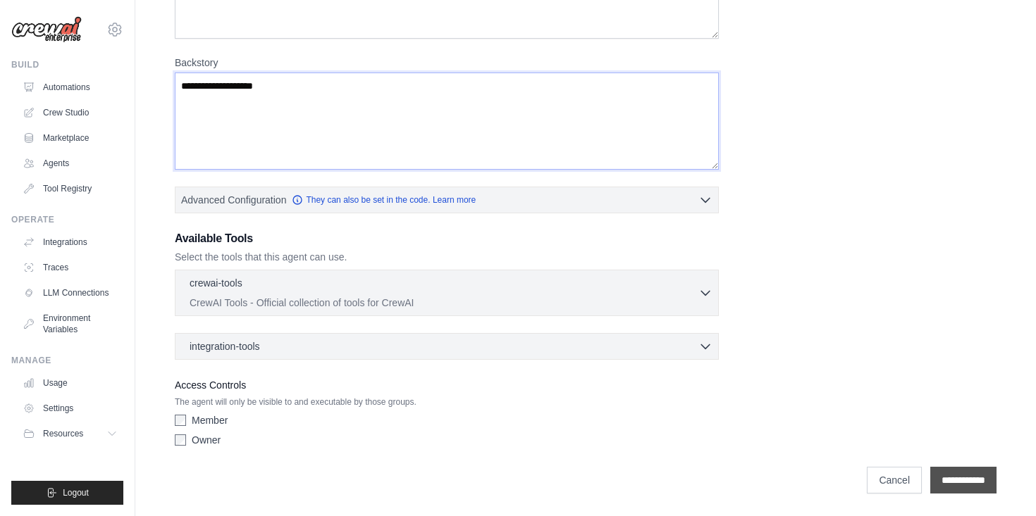
type textarea "**********"
click at [976, 477] on input "**********" at bounding box center [963, 480] width 66 height 27
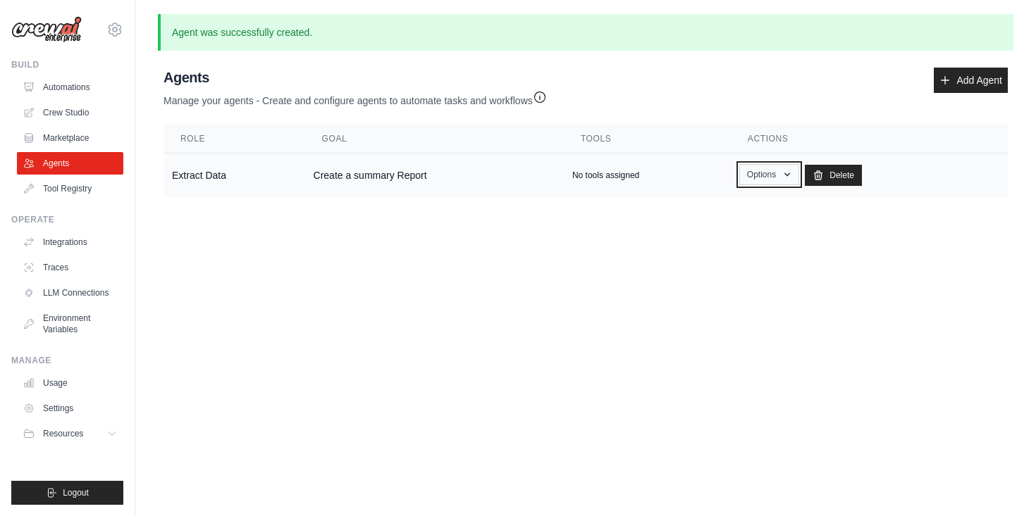
click at [772, 178] on button "Options" at bounding box center [769, 174] width 60 height 21
click at [731, 206] on link "Show" at bounding box center [748, 206] width 101 height 25
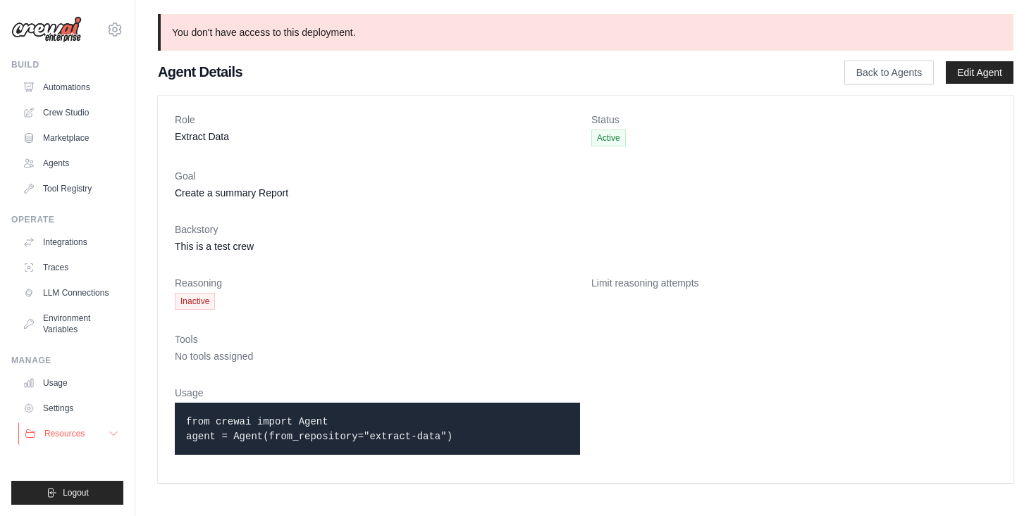
click at [105, 434] on button "Resources" at bounding box center [71, 434] width 106 height 23
click at [907, 72] on link "Back to Agents" at bounding box center [888, 73] width 89 height 24
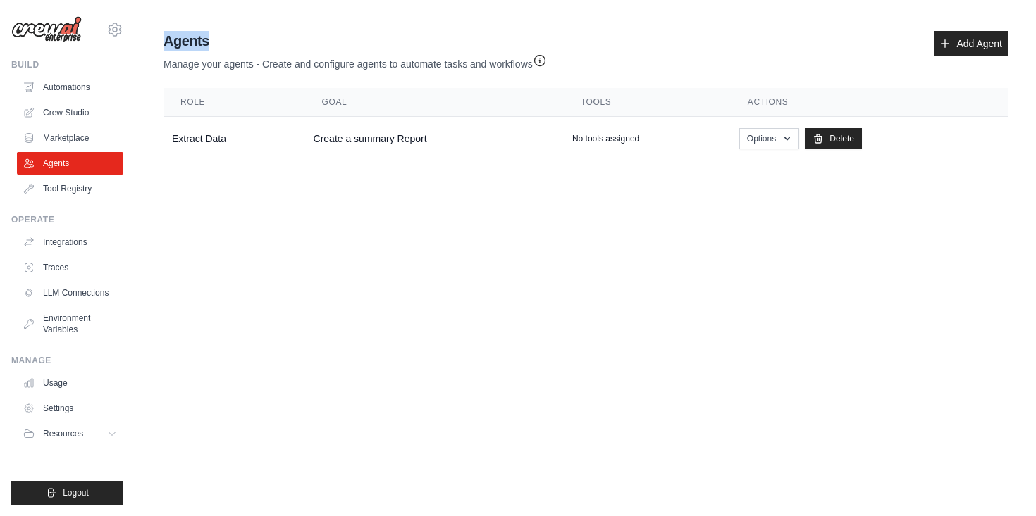
drag, startPoint x: 215, startPoint y: 44, endPoint x: 149, endPoint y: 37, distance: 65.8
click at [149, 37] on div "Agent Usage Guide To use an agent in your CrewAI project, you can initialize it…" at bounding box center [585, 95] width 900 height 141
copy h2 "Agents"
click at [76, 111] on link "Crew Studio" at bounding box center [71, 112] width 106 height 23
click at [75, 85] on link "Automations" at bounding box center [71, 87] width 106 height 23
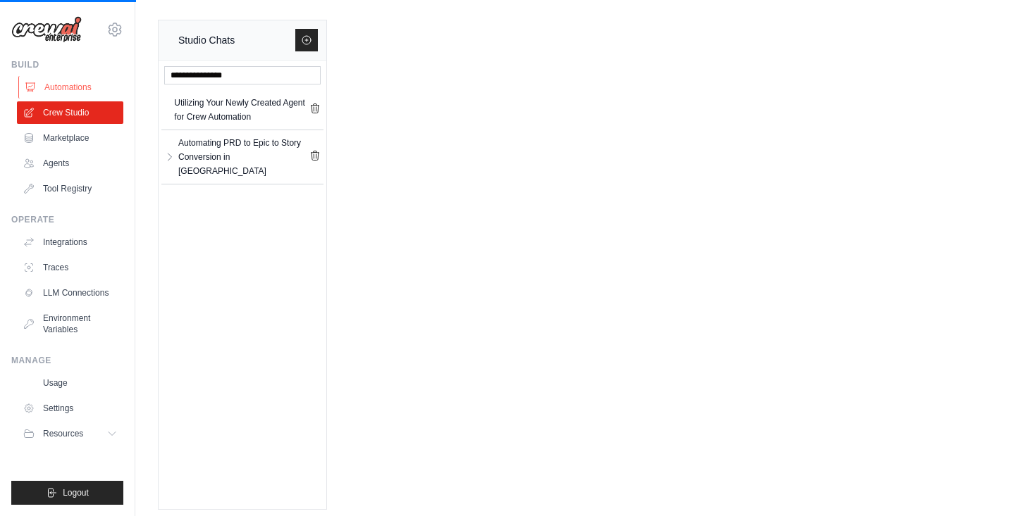
click at [76, 86] on link "Automations" at bounding box center [71, 87] width 106 height 23
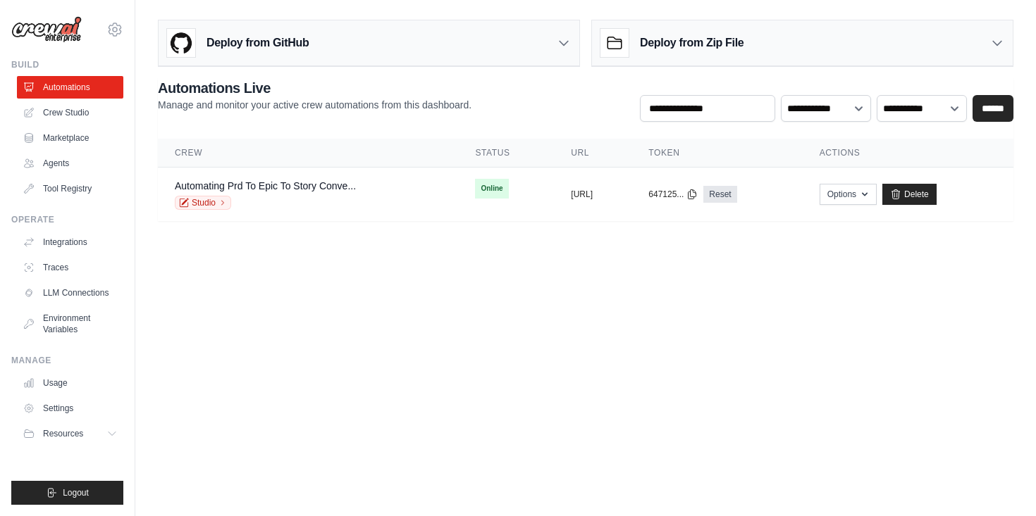
click at [421, 44] on div "Deploy from GitHub" at bounding box center [369, 43] width 421 height 46
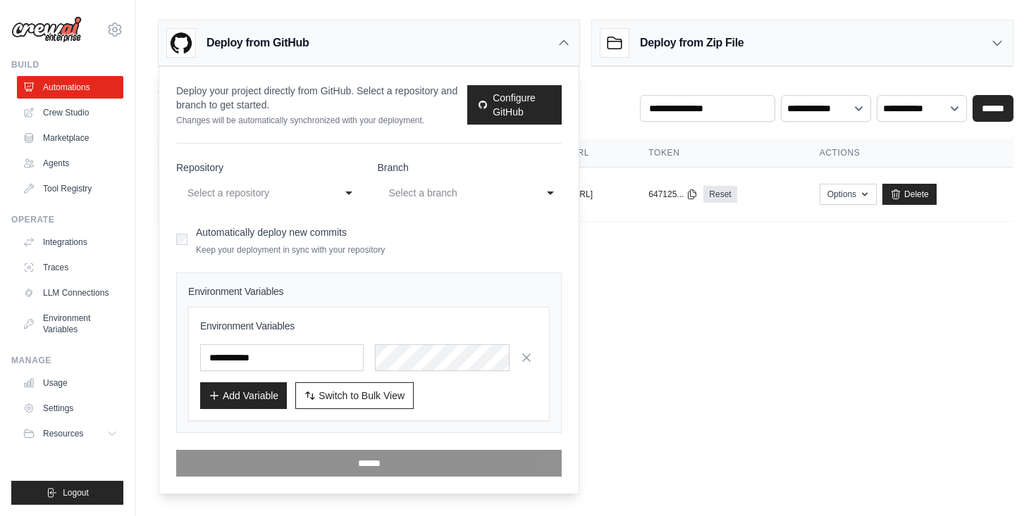
click at [345, 190] on div "**********" at bounding box center [268, 192] width 185 height 25
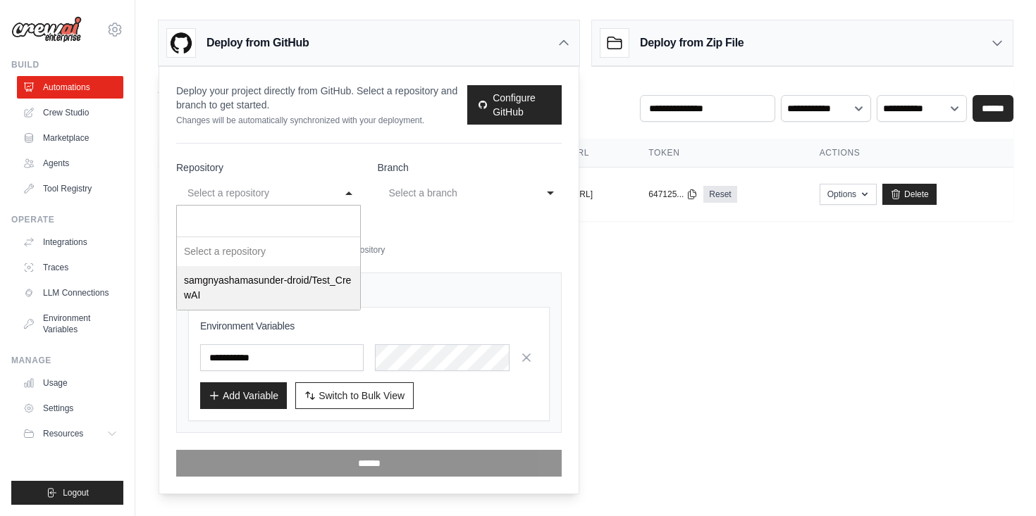
select select "**********"
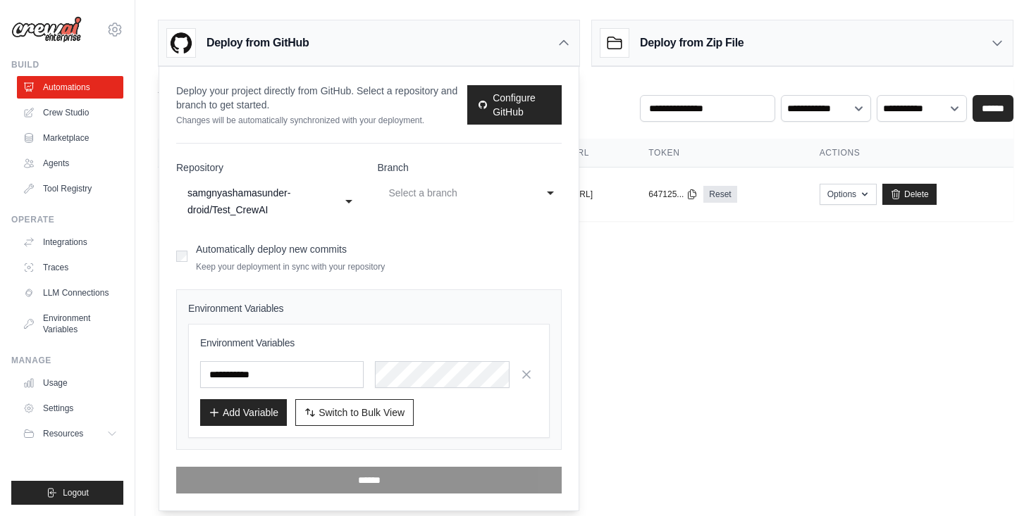
click at [550, 197] on div "Select a branch" at bounding box center [470, 192] width 185 height 25
click at [651, 263] on body "[EMAIL_ADDRESS][PERSON_NAME][DOMAIN_NAME] Settings Build Automations Crew Studi…" at bounding box center [518, 258] width 1036 height 516
click at [514, 187] on div "Select a branch" at bounding box center [456, 193] width 134 height 17
click at [483, 249] on div "No choices to choose from" at bounding box center [469, 251] width 183 height 29
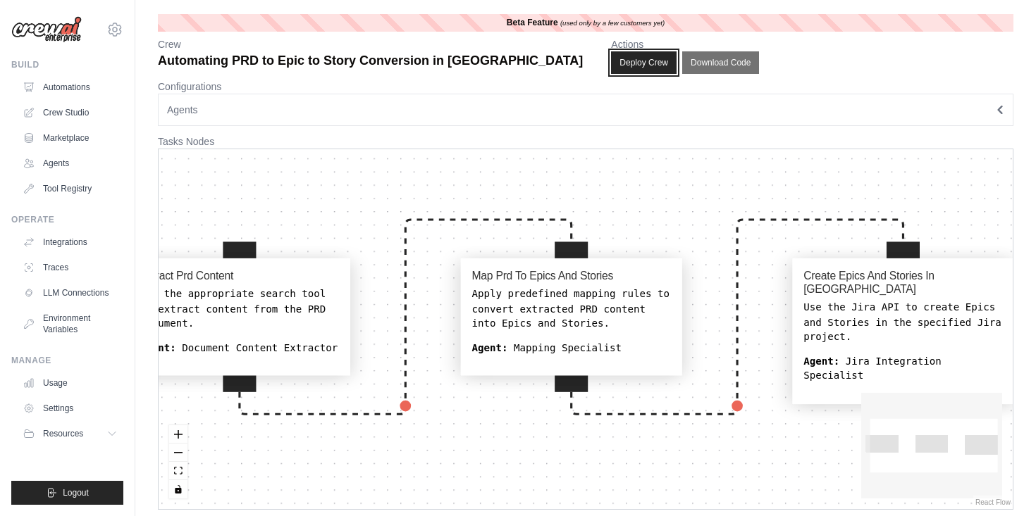
drag, startPoint x: 507, startPoint y: 58, endPoint x: 446, endPoint y: 199, distance: 153.4
click at [446, 202] on div "**********" at bounding box center [585, 262] width 900 height 496
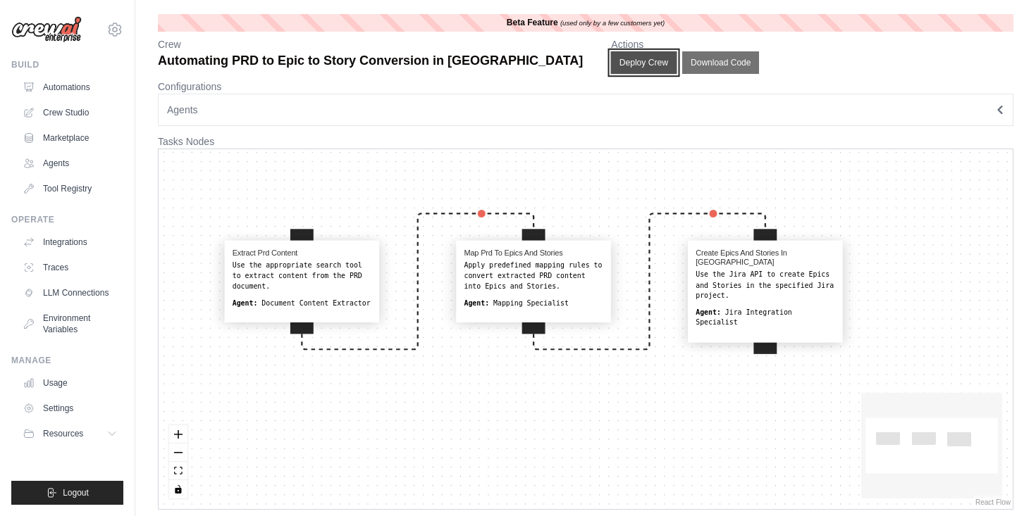
click at [611, 63] on button "Deploy Crew" at bounding box center [644, 62] width 66 height 23
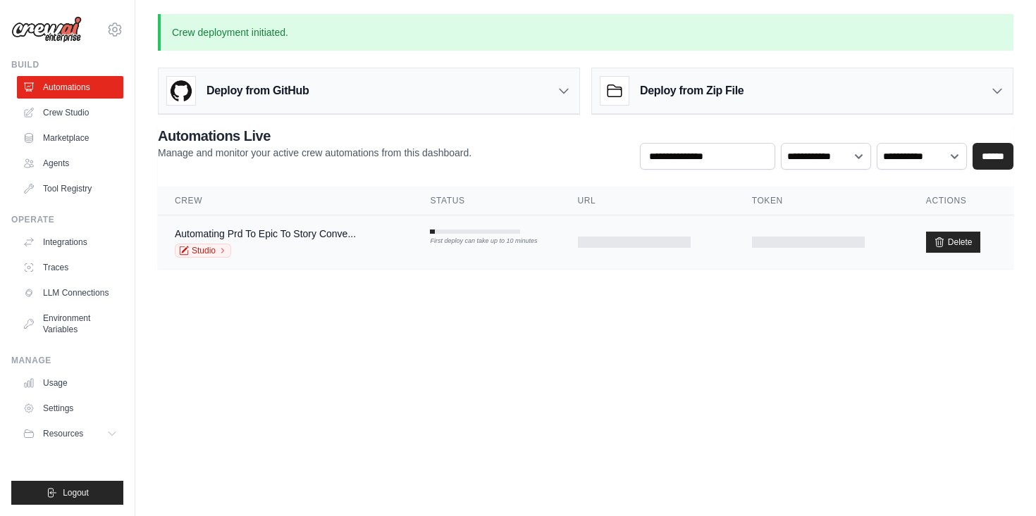
click at [469, 240] on div "First deploy can take up to 10 minutes" at bounding box center [475, 242] width 90 height 10
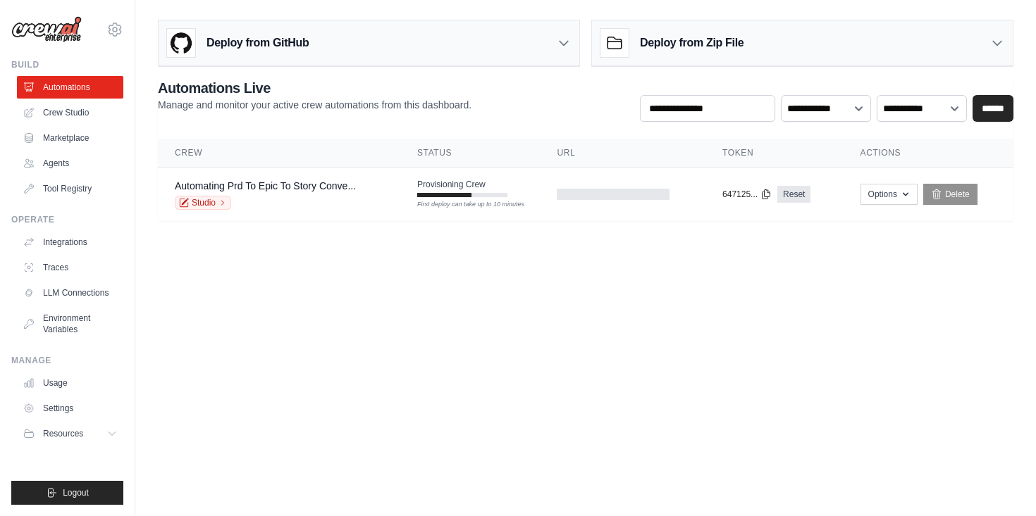
click at [531, 254] on body "[EMAIL_ADDRESS][PERSON_NAME][DOMAIN_NAME] Settings Build Automations Crew Studi…" at bounding box center [518, 258] width 1036 height 516
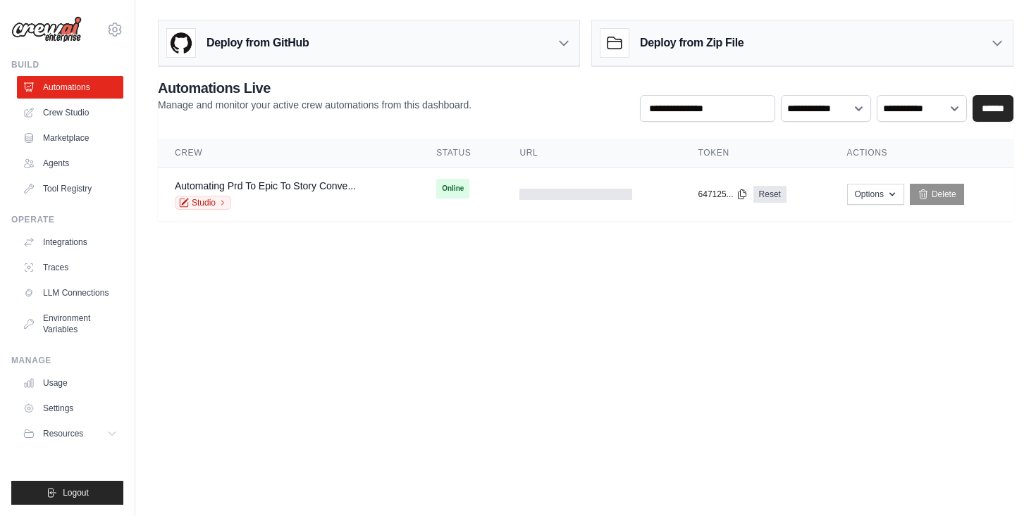
click at [493, 335] on body "samgnya.shamasunder@miqdigital.com Settings Build Automations Crew Studio Resou…" at bounding box center [518, 258] width 1036 height 516
click at [264, 45] on h3 "Deploy from GitHub" at bounding box center [257, 43] width 102 height 17
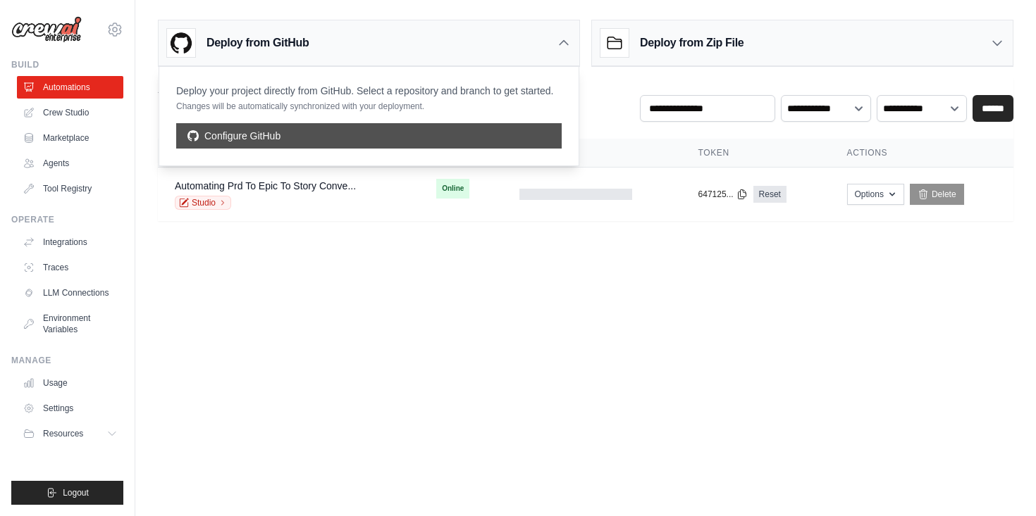
click at [322, 140] on link "Configure GitHub" at bounding box center [368, 135] width 385 height 25
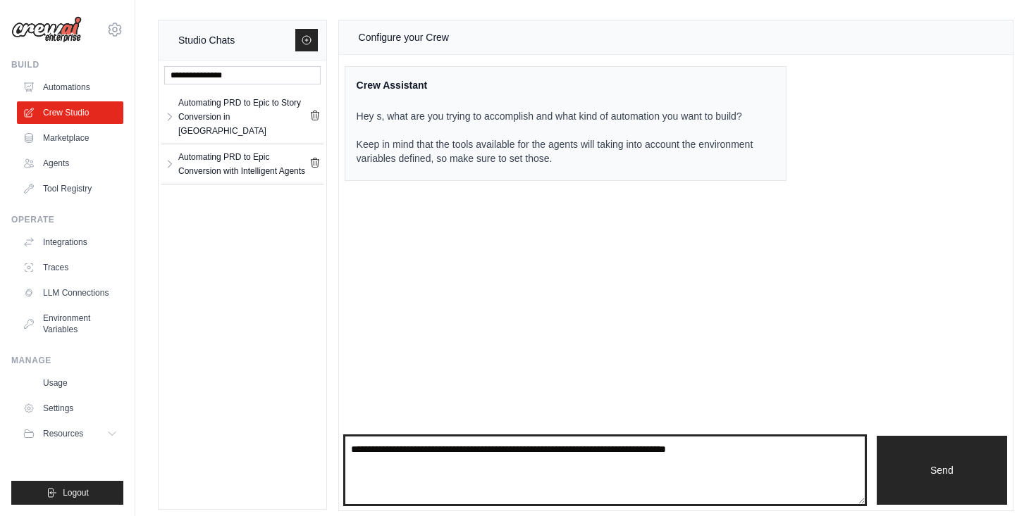
click at [426, 459] on textarea at bounding box center [605, 470] width 521 height 69
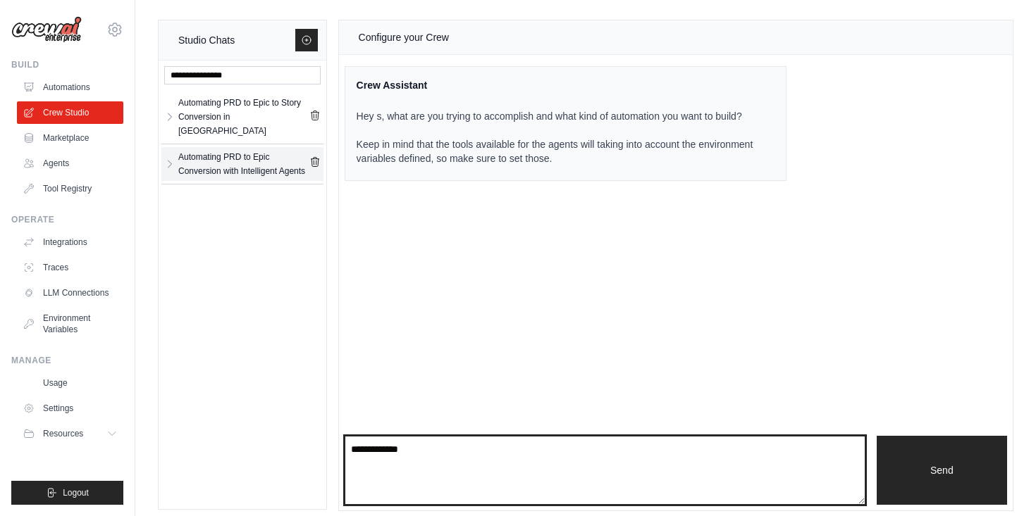
type textarea "**********"
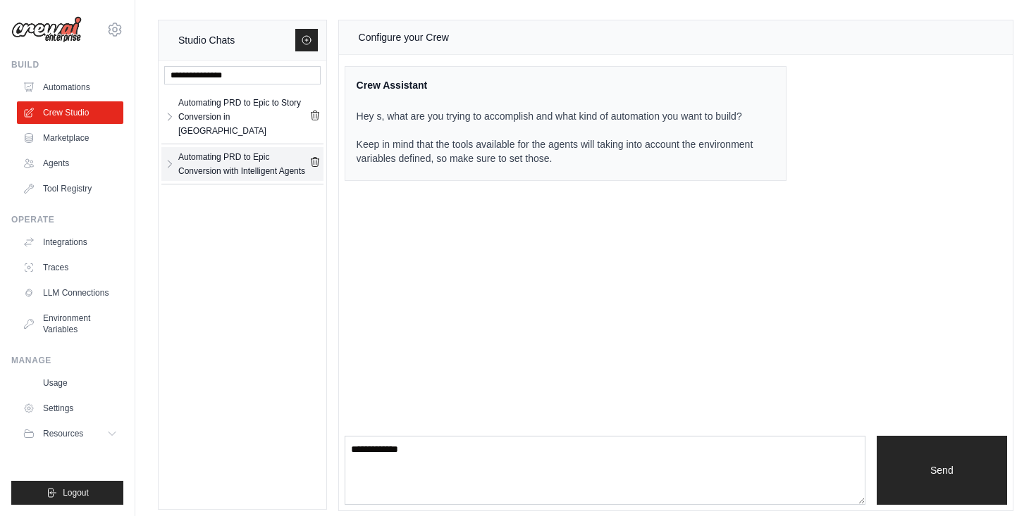
click at [317, 157] on icon "submit" at bounding box center [315, 161] width 8 height 9
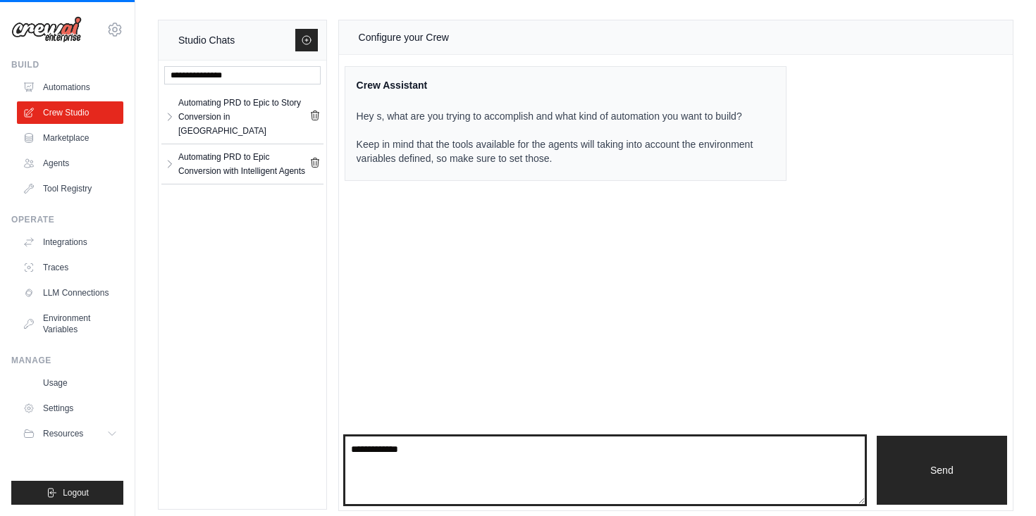
click at [419, 452] on textarea "**********" at bounding box center [605, 470] width 521 height 69
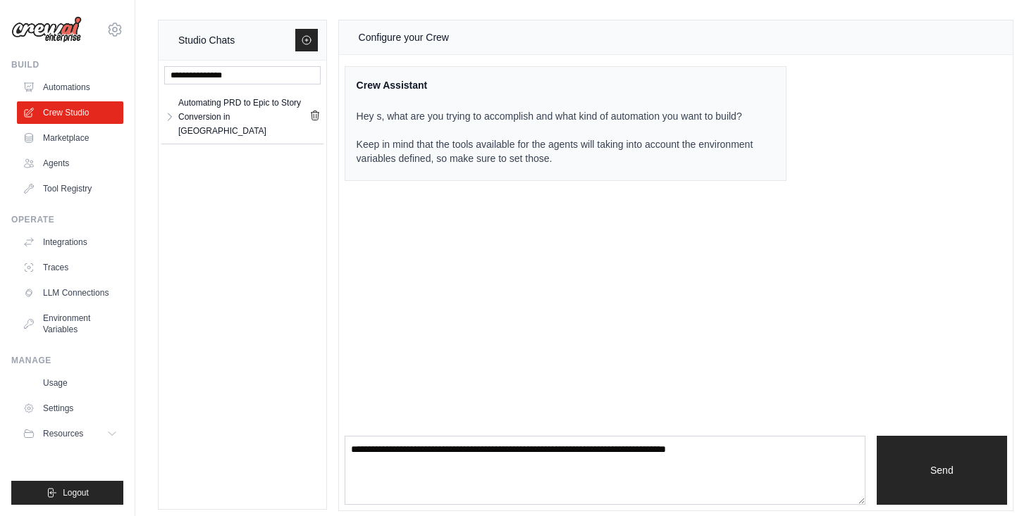
scroll to position [9, 0]
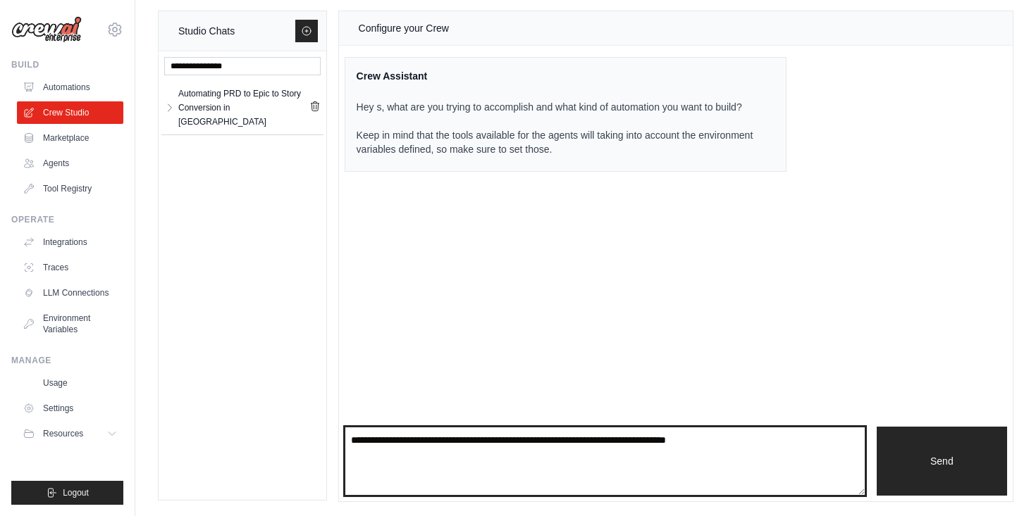
click at [419, 452] on textarea at bounding box center [605, 461] width 521 height 69
type textarea "**********"
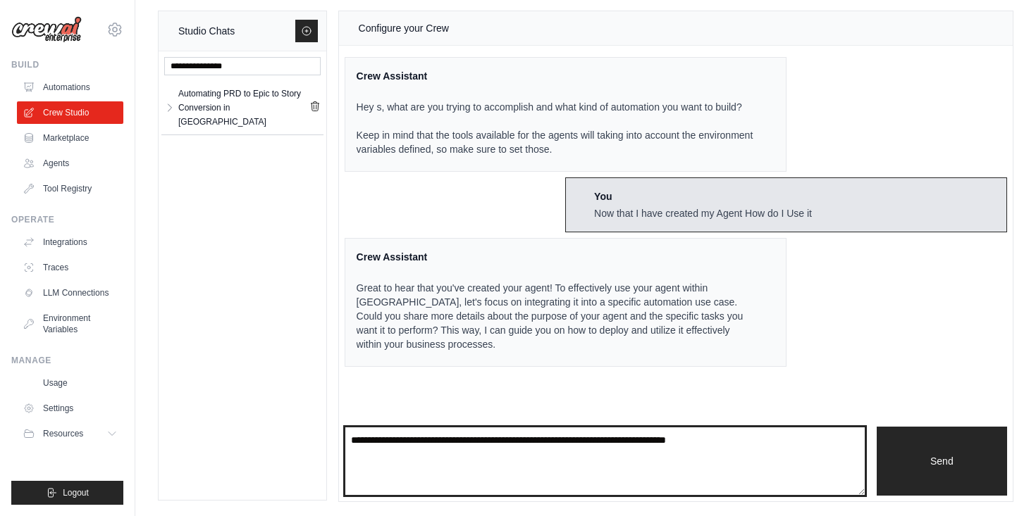
click at [378, 450] on textarea at bounding box center [605, 461] width 521 height 69
type textarea "**********"
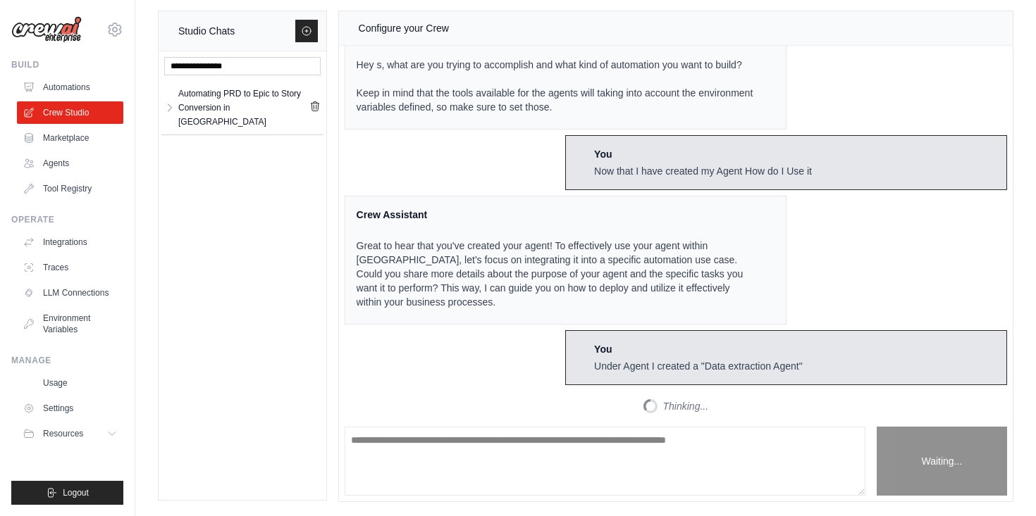
scroll to position [279, 0]
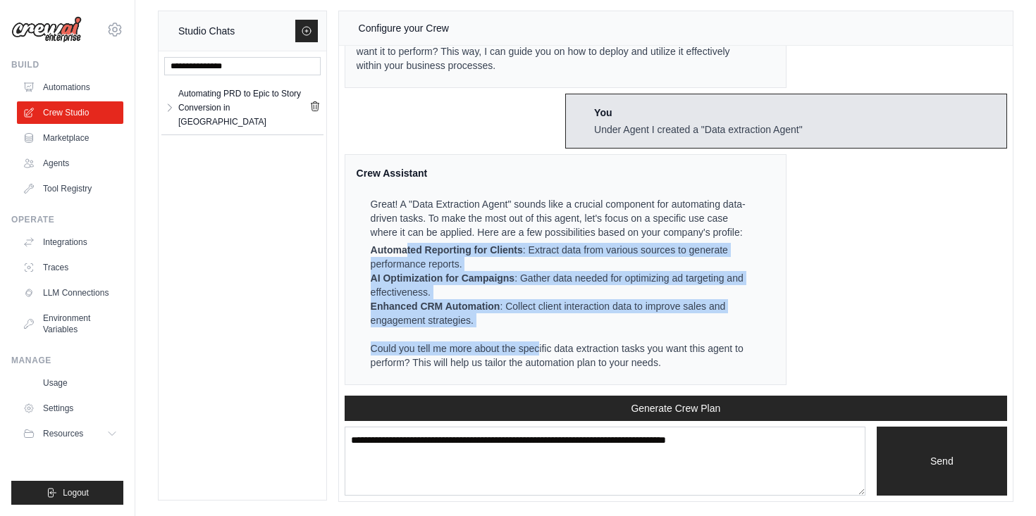
drag, startPoint x: 408, startPoint y: 254, endPoint x: 537, endPoint y: 342, distance: 155.7
click at [537, 342] on ul "Great! A "Data Extraction Agent" sounds like a crucial component for automating…" at bounding box center [557, 283] width 401 height 173
click at [508, 347] on p "Could you tell me more about the specific data extraction tasks you want this a…" at bounding box center [564, 356] width 387 height 28
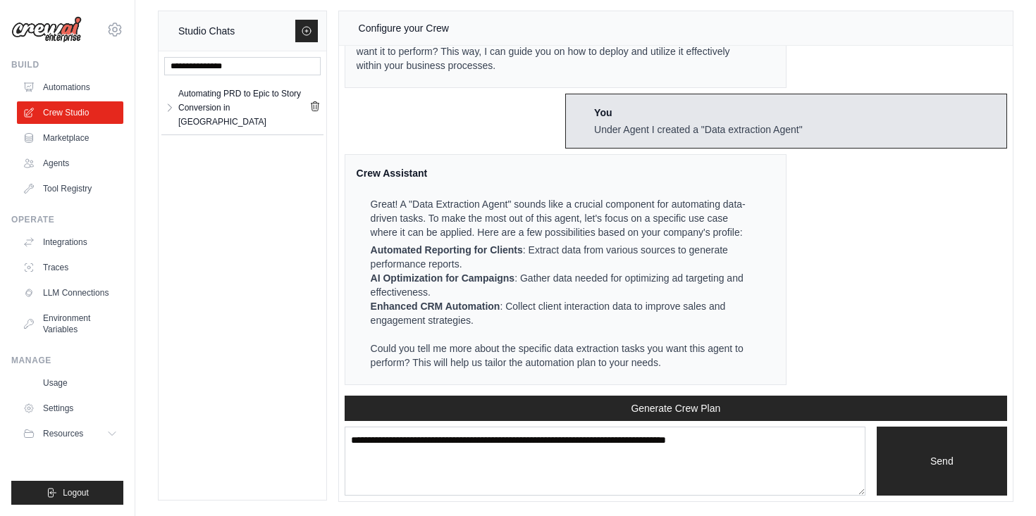
click at [567, 348] on p "Could you tell me more about the specific data extraction tasks you want this a…" at bounding box center [564, 356] width 387 height 28
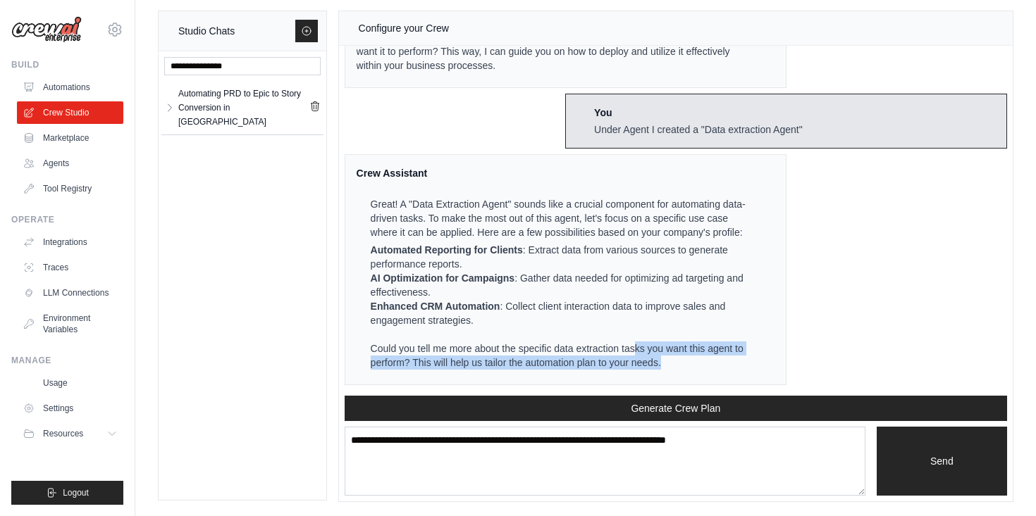
drag, startPoint x: 636, startPoint y: 351, endPoint x: 655, endPoint y: 378, distance: 33.0
click at [655, 380] on div "Crew Assistant Great! A "Data Extraction Agent" sounds like a crucial component…" at bounding box center [566, 269] width 442 height 231
click at [57, 381] on link "Usage" at bounding box center [71, 383] width 106 height 23
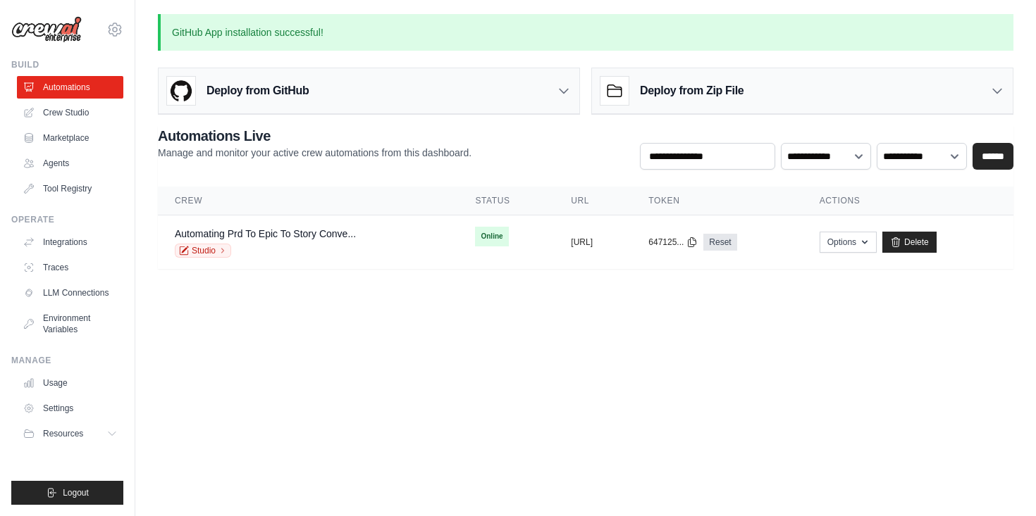
click at [316, 95] on div "Deploy from GitHub" at bounding box center [369, 91] width 421 height 46
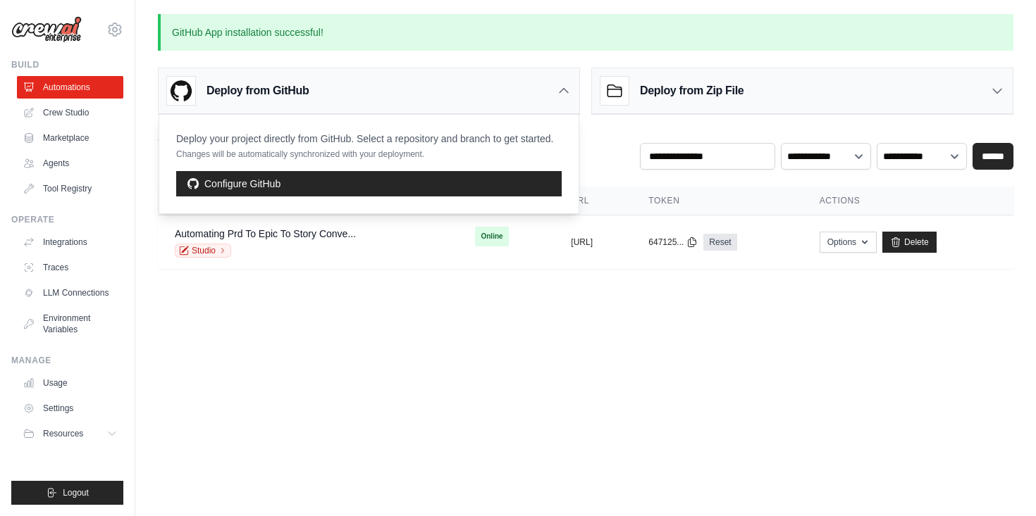
click at [329, 141] on p "Deploy your project directly from GitHub. Select a repository and branch to get…" at bounding box center [364, 139] width 377 height 14
click at [870, 416] on body "[EMAIL_ADDRESS][PERSON_NAME][DOMAIN_NAME] Settings Build Automations Crew Studi…" at bounding box center [518, 258] width 1036 height 516
click at [875, 242] on button "Options" at bounding box center [847, 241] width 57 height 21
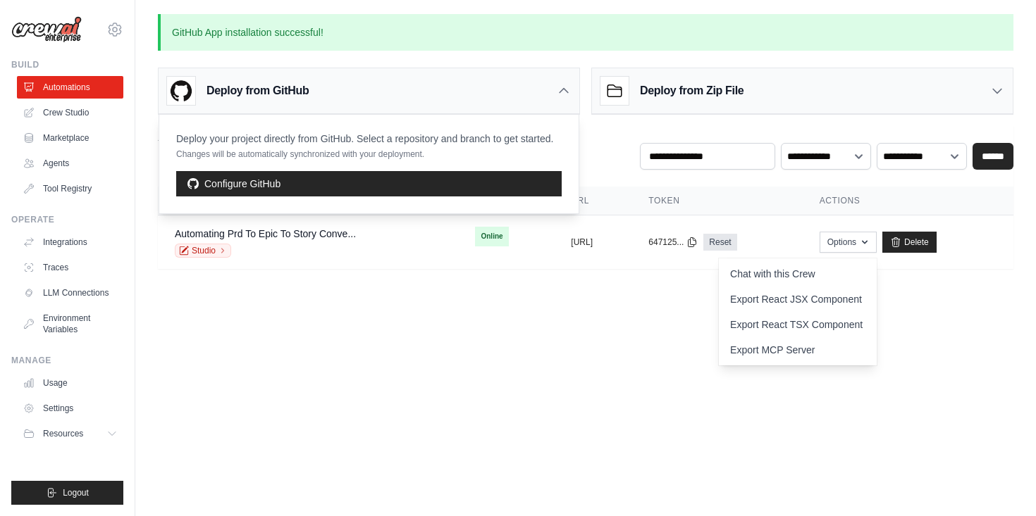
click at [561, 91] on icon at bounding box center [563, 91] width 8 height 4
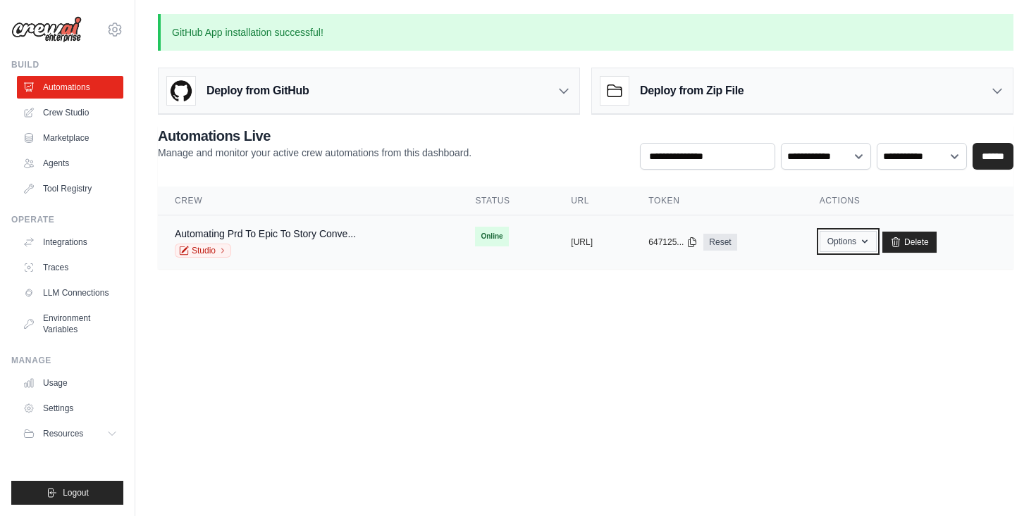
click at [864, 242] on button "Options" at bounding box center [847, 241] width 57 height 21
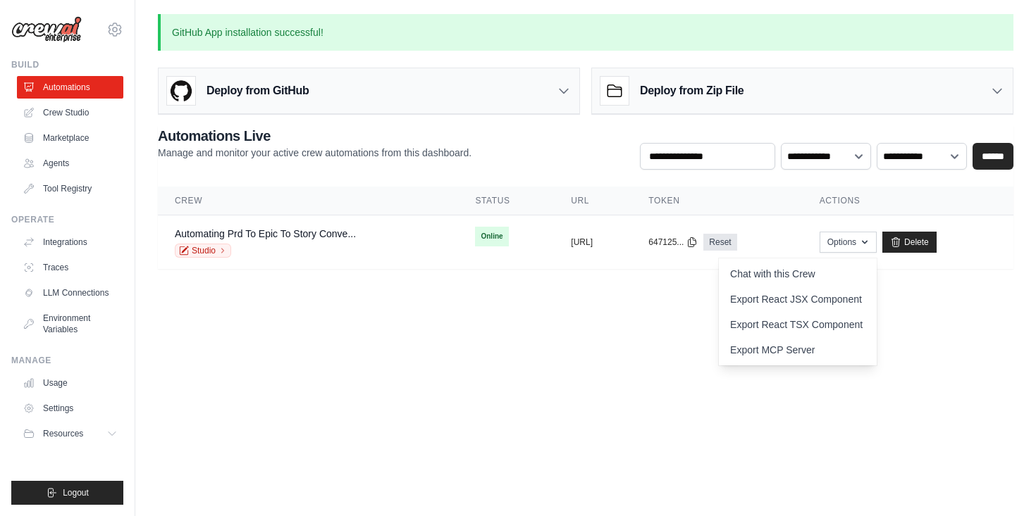
click at [978, 349] on body "[EMAIL_ADDRESS][PERSON_NAME][DOMAIN_NAME] Settings Build Automations Crew Studi…" at bounding box center [518, 258] width 1036 height 516
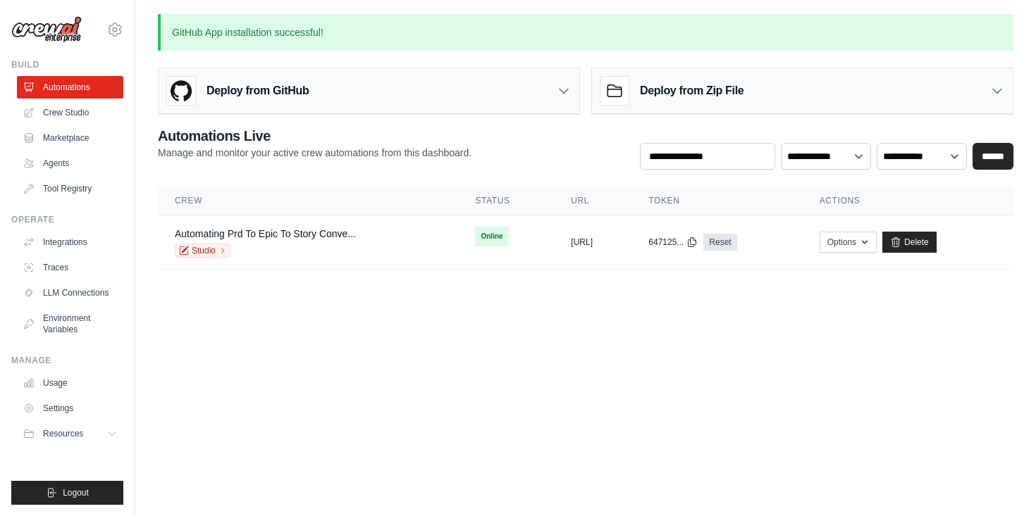
click at [568, 91] on icon at bounding box center [564, 91] width 14 height 14
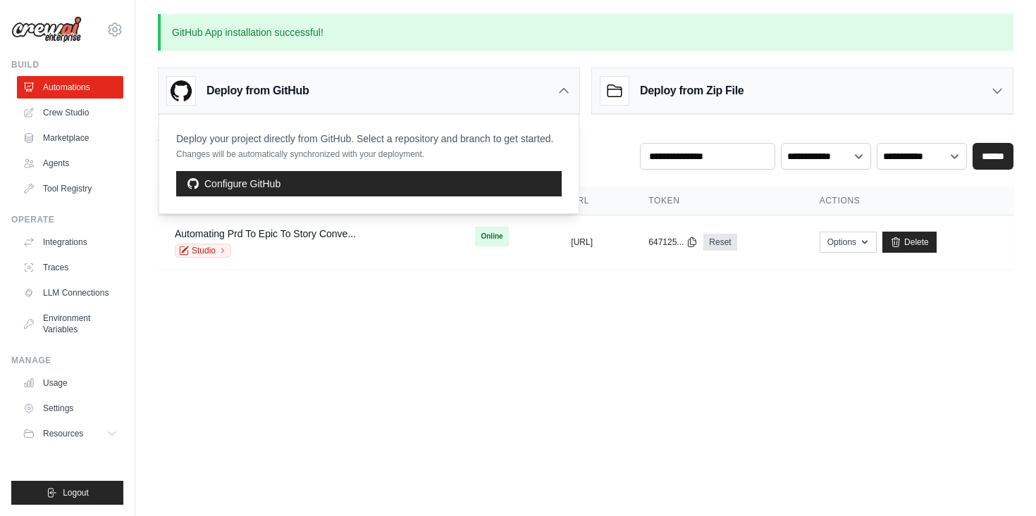
click at [385, 142] on p "Deploy your project directly from GitHub. Select a repository and branch to get…" at bounding box center [364, 139] width 377 height 14
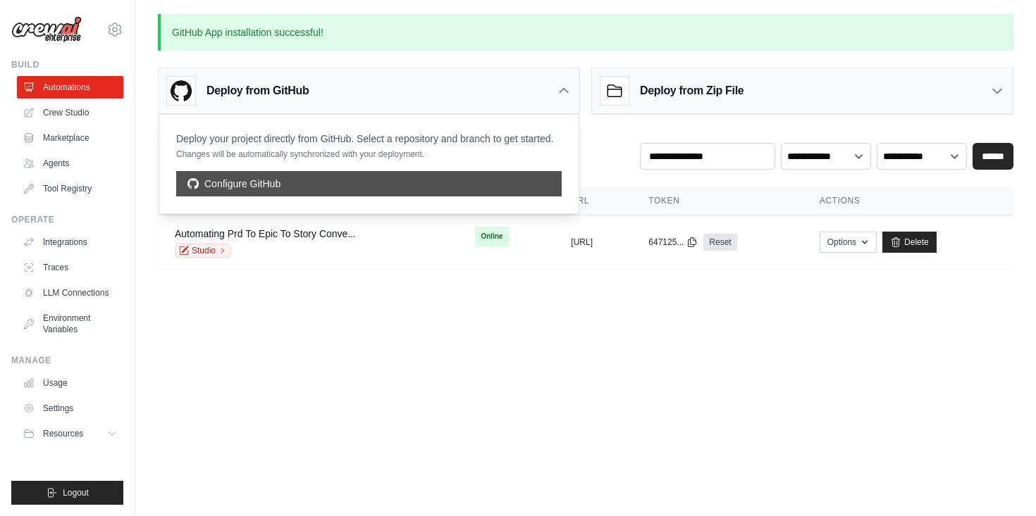
click at [361, 184] on link "Configure GitHub" at bounding box center [368, 183] width 385 height 25
